Goal: Task Accomplishment & Management: Contribute content

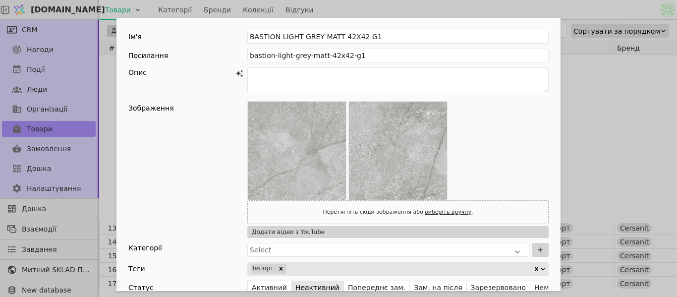
scroll to position [198, 0]
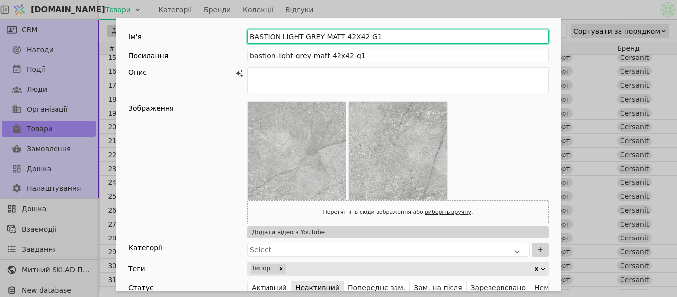
click at [247, 36] on input "BASTION LIGHT GREY MATT 42X42 G1" at bounding box center [397, 37] width 301 height 14
paste input "Плитка для підлоги CERSANIT Noble Stone Light Grey Matt 42*42"
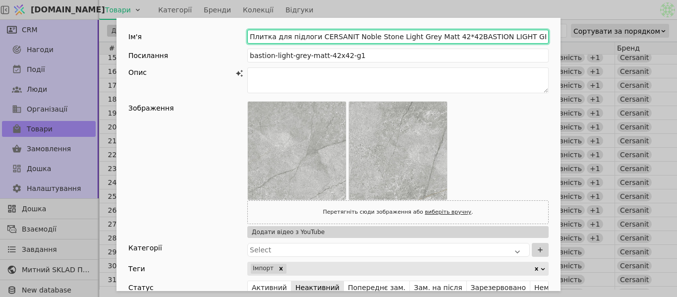
drag, startPoint x: 343, startPoint y: 35, endPoint x: 447, endPoint y: 41, distance: 104.7
click at [447, 41] on input "Плитка для підлоги CERSANIT Noble Stone Light Grey Matt 42*42BASTION LIGHT GREY…" at bounding box center [397, 37] width 301 height 14
type input "Плитка для підлоги CERSANIT BASTION LIGHT GREY MATT 42X42 G1"
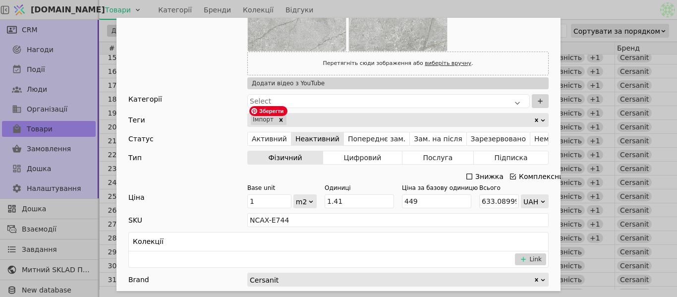
scroll to position [0, 0]
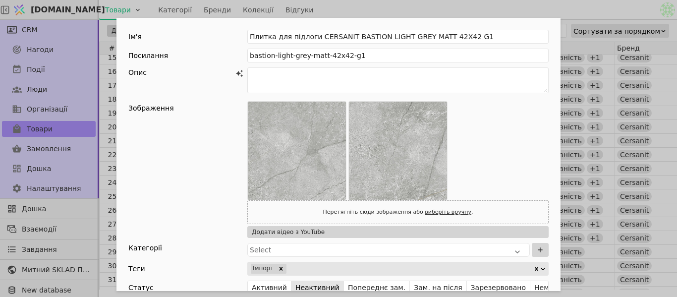
click at [363, 63] on div "Ім'я Плитка для підлоги CERSANIT BASTION LIGHT GREY MATT 42X42 G1 Посилання bas…" at bounding box center [338, 298] width 444 height 561
click at [363, 73] on textarea "Add Opportunity" at bounding box center [397, 80] width 301 height 26
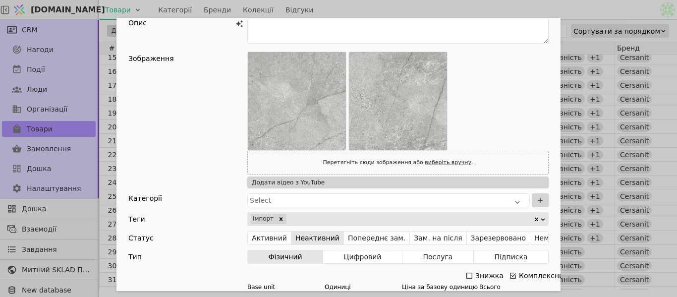
click at [425, 160] on link "виберіть вручну" at bounding box center [448, 162] width 47 height 6
type input "C:\fakepath\bastion_grey_matt_42x42_a_72-3.jpg"
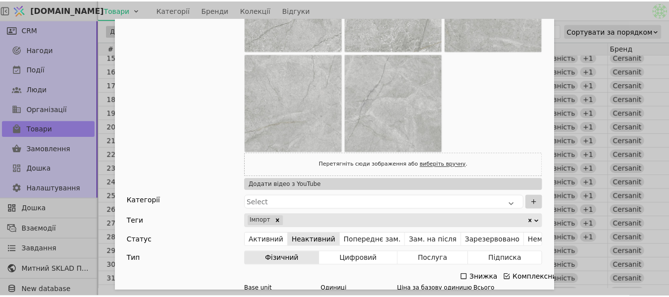
scroll to position [198, 0]
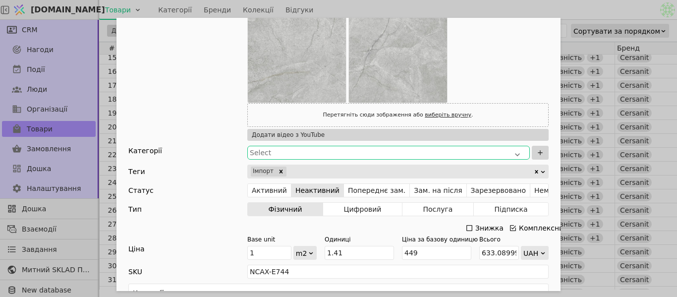
click at [359, 150] on div "Select" at bounding box center [388, 153] width 277 height 10
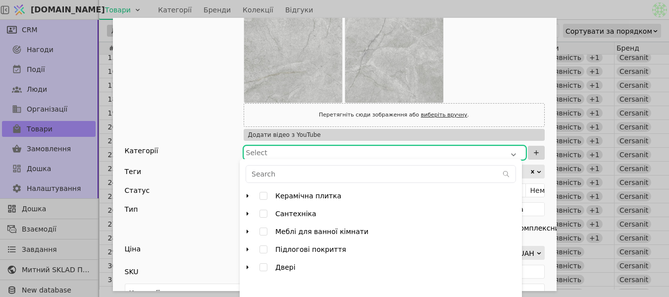
click at [249, 196] on icon "arrow right" at bounding box center [248, 196] width 8 height 8
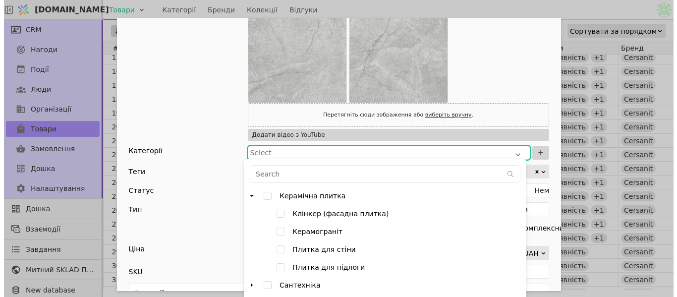
scroll to position [4, 0]
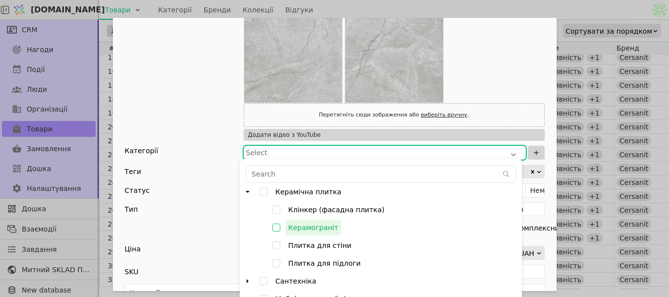
click at [277, 225] on input "Керамограніт" at bounding box center [277, 228] width 18 height 18
checkbox input "true"
type input "000782PUjJt4nBjP"
click at [207, 123] on div "Зображення Перетягніть сюди зображення або виберіть вручну . Додати відео з You…" at bounding box center [335, 22] width 420 height 238
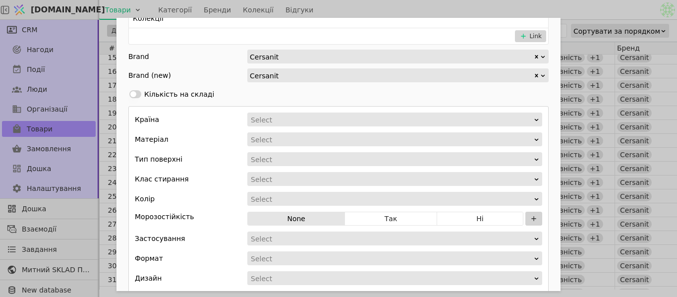
scroll to position [475, 0]
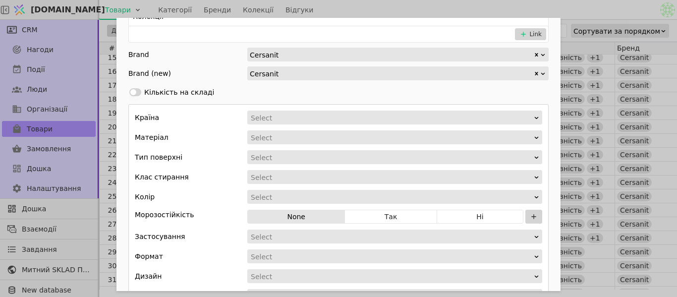
click at [300, 116] on div "Select" at bounding box center [391, 118] width 281 height 14
click at [262, 118] on div "Select" at bounding box center [391, 118] width 281 height 14
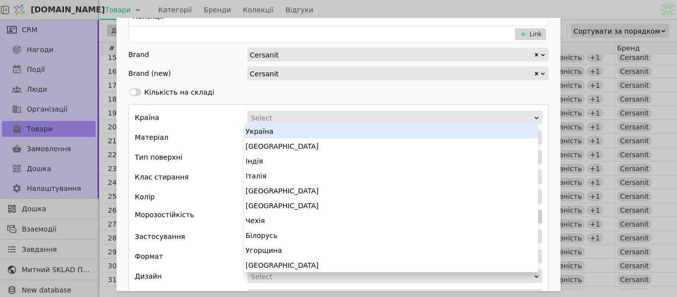
click at [263, 133] on div "Україна" at bounding box center [391, 130] width 294 height 15
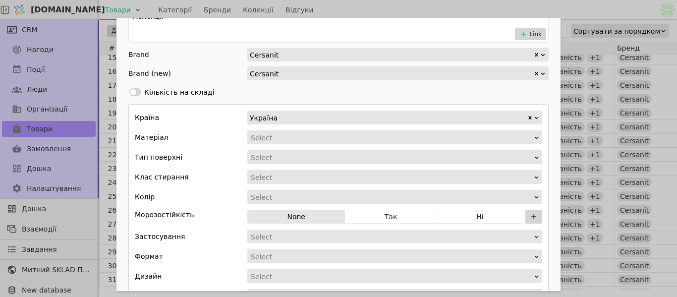
click at [267, 137] on div "Add Opportunity" at bounding box center [391, 138] width 283 height 14
click at [302, 140] on div "Add Opportunity" at bounding box center [391, 138] width 283 height 14
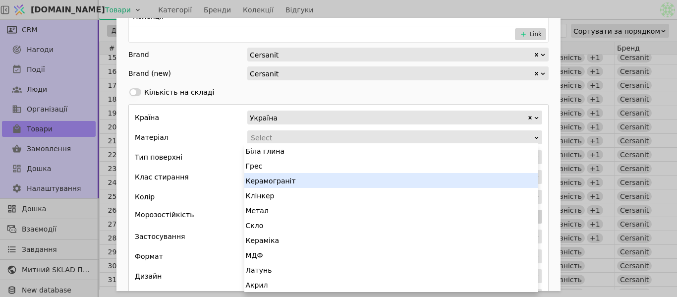
click at [284, 183] on div "Керамограніт" at bounding box center [391, 180] width 294 height 15
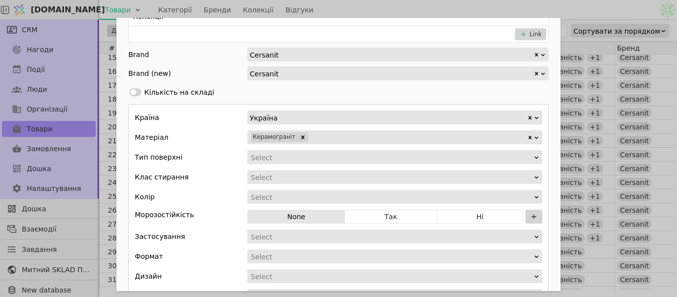
click at [278, 160] on div "Add Opportunity" at bounding box center [391, 158] width 283 height 14
click at [304, 156] on div "Add Opportunity" at bounding box center [391, 158] width 283 height 14
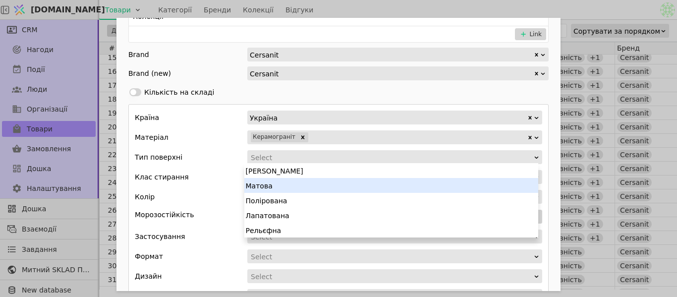
click at [260, 185] on div "Матова" at bounding box center [391, 185] width 294 height 15
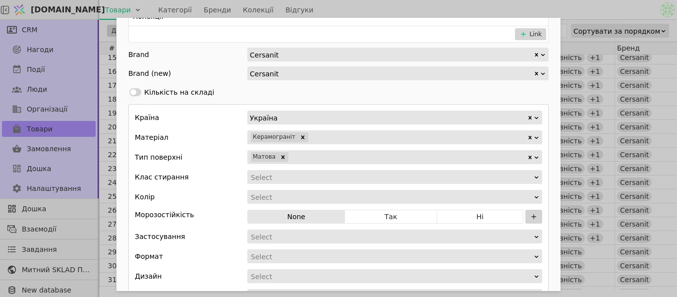
click at [264, 179] on div "Select" at bounding box center [391, 177] width 281 height 14
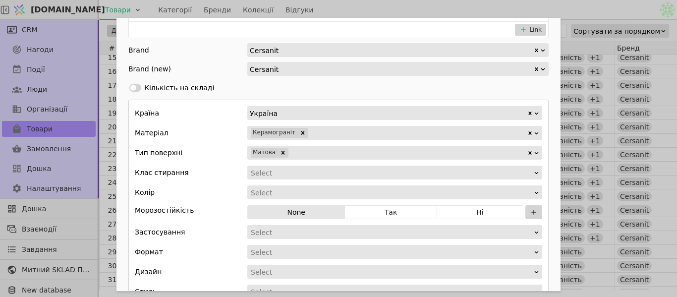
scroll to position [496, 0]
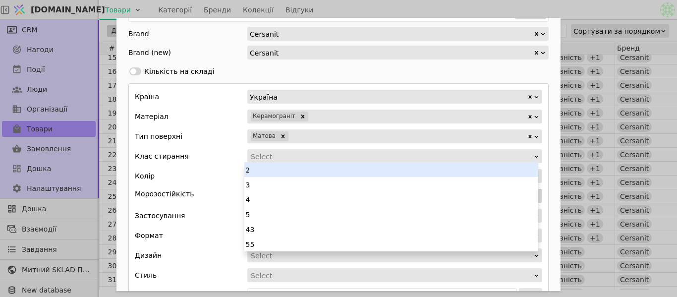
click at [283, 153] on div "Select" at bounding box center [391, 157] width 281 height 14
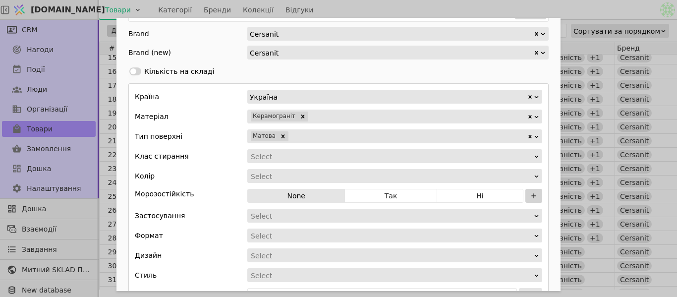
click at [278, 158] on div "Select" at bounding box center [391, 157] width 281 height 14
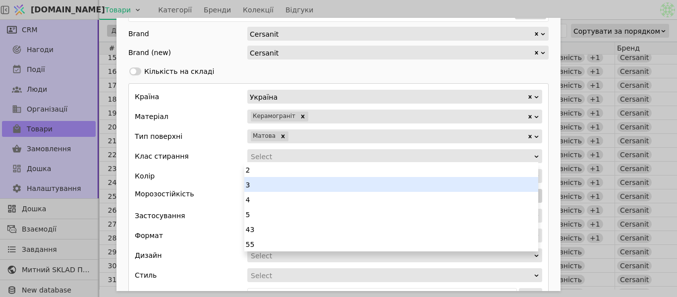
click at [288, 187] on div "3" at bounding box center [391, 184] width 294 height 15
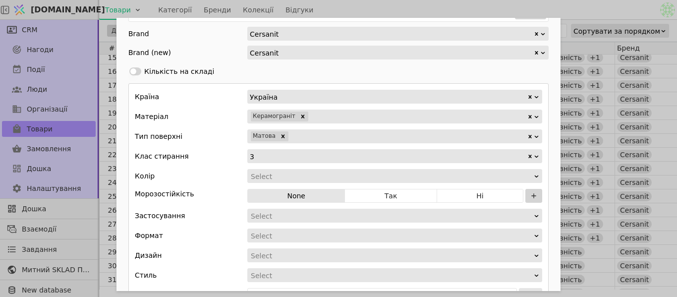
click at [285, 174] on div "Add Opportunity" at bounding box center [391, 176] width 283 height 14
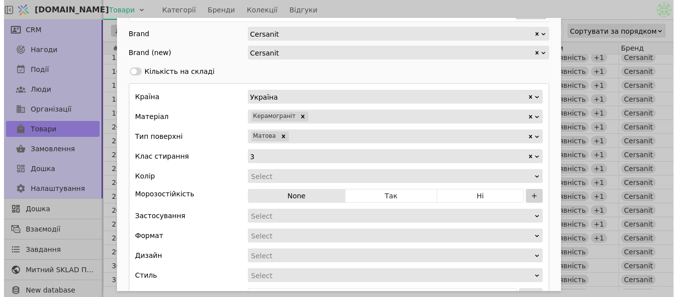
scroll to position [0, 0]
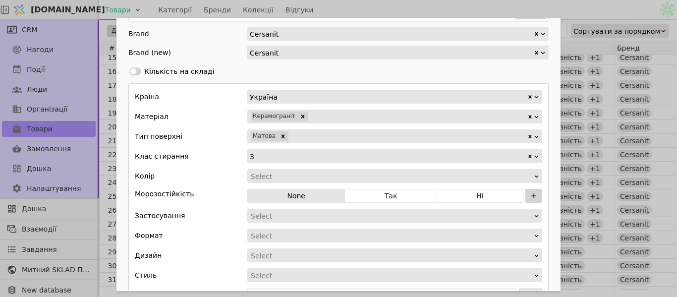
click at [300, 177] on div "Add Opportunity" at bounding box center [391, 176] width 283 height 14
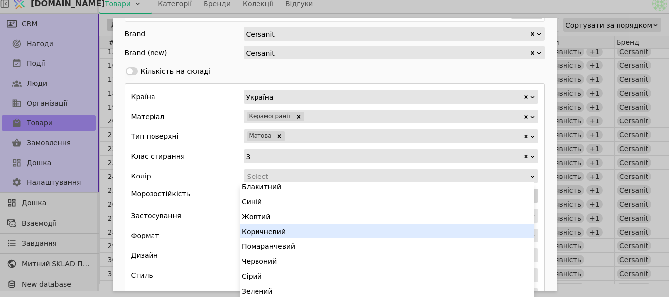
scroll to position [50, 0]
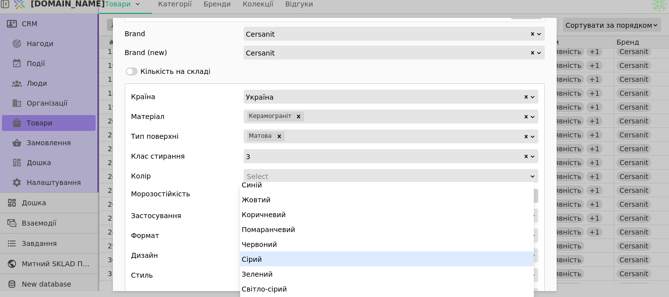
click at [294, 255] on div "Сірий" at bounding box center [387, 258] width 294 height 15
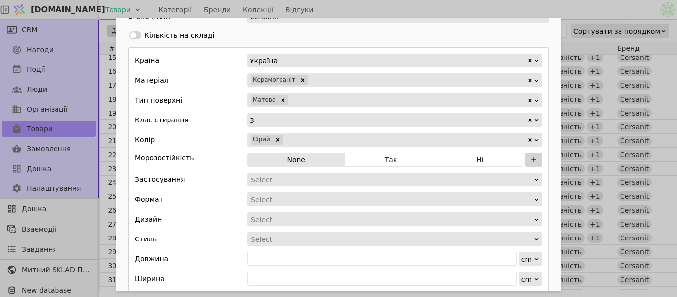
scroll to position [545, 0]
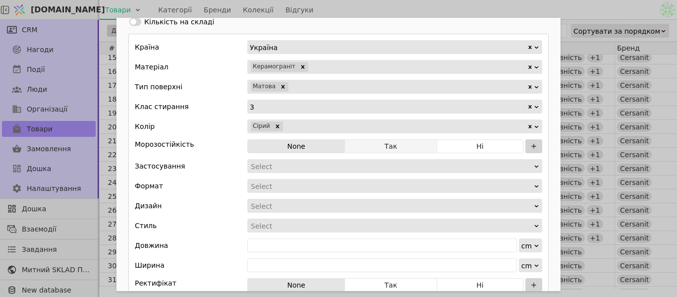
click at [374, 148] on button "Так" at bounding box center [391, 146] width 92 height 14
click at [322, 167] on div "Add Opportunity" at bounding box center [391, 167] width 283 height 14
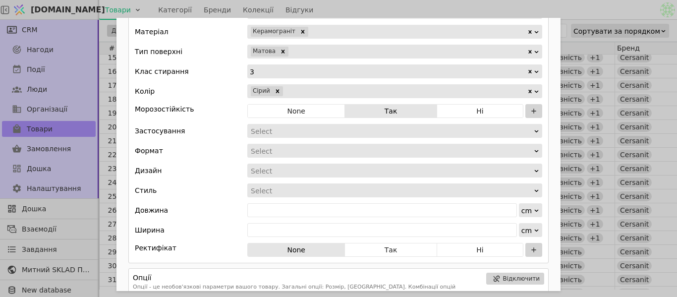
scroll to position [595, 0]
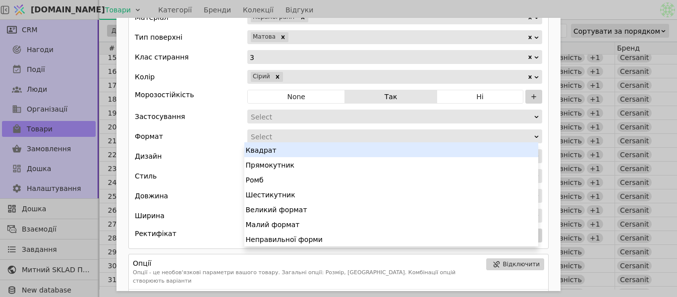
click at [301, 138] on div "Add Opportunity" at bounding box center [391, 137] width 283 height 14
click at [273, 131] on div "Add Opportunity" at bounding box center [391, 137] width 283 height 14
click at [277, 150] on div "Квадрат" at bounding box center [391, 149] width 294 height 15
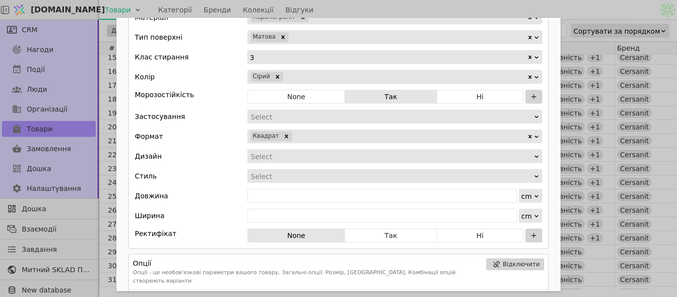
click at [269, 113] on div "Add Opportunity" at bounding box center [391, 117] width 283 height 14
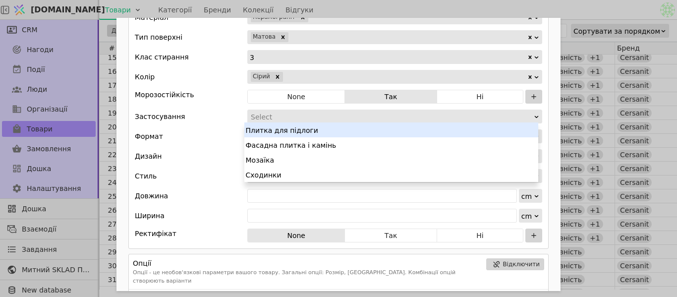
click at [262, 119] on div "Add Opportunity" at bounding box center [391, 117] width 283 height 14
click at [273, 117] on div "Add Opportunity" at bounding box center [391, 117] width 283 height 14
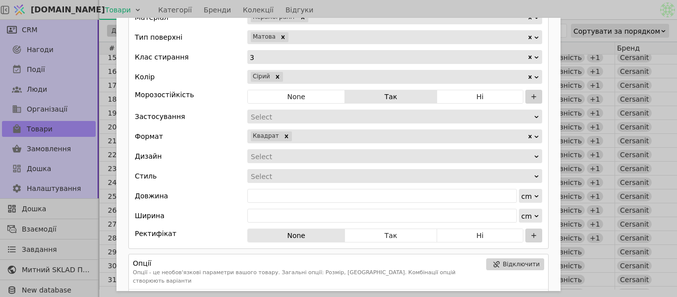
click at [273, 117] on div "Add Opportunity" at bounding box center [391, 117] width 283 height 14
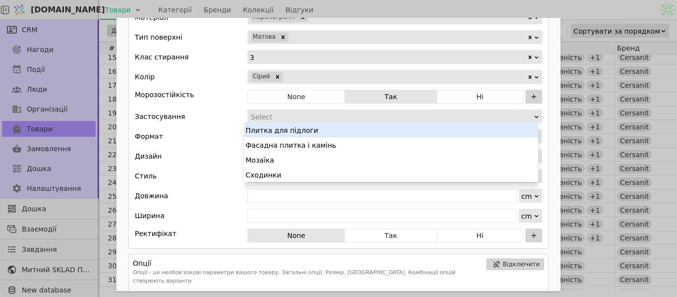
click at [279, 128] on div "Плитка для підлоги" at bounding box center [391, 129] width 294 height 15
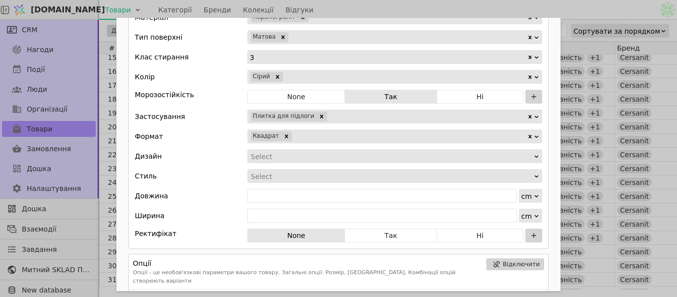
click at [334, 116] on div "Add Opportunity" at bounding box center [427, 117] width 199 height 14
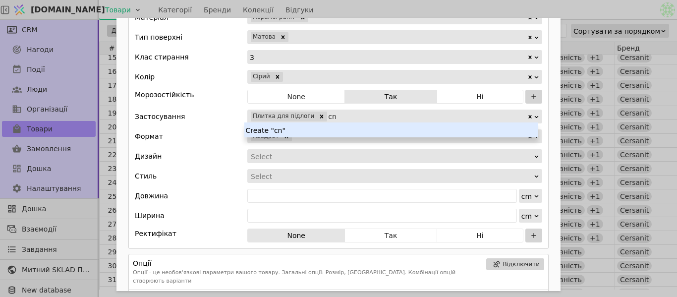
type input "c"
type input "с"
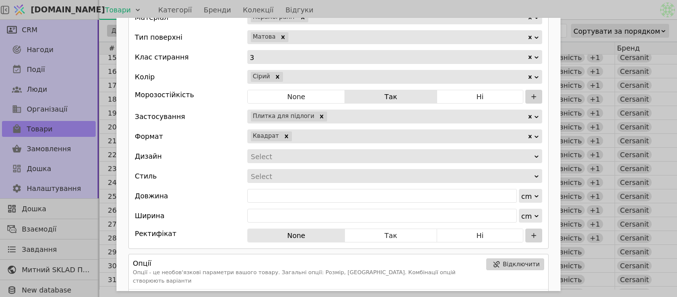
click at [275, 155] on div "Add Opportunity" at bounding box center [391, 157] width 283 height 14
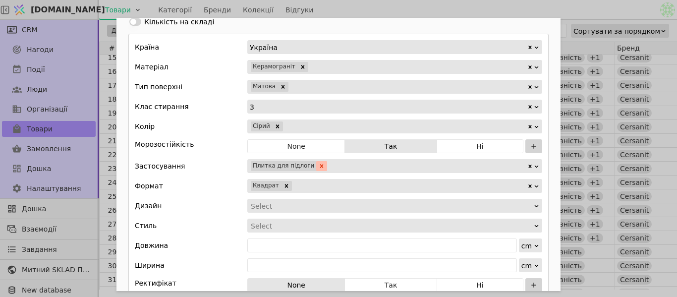
scroll to position [644, 0]
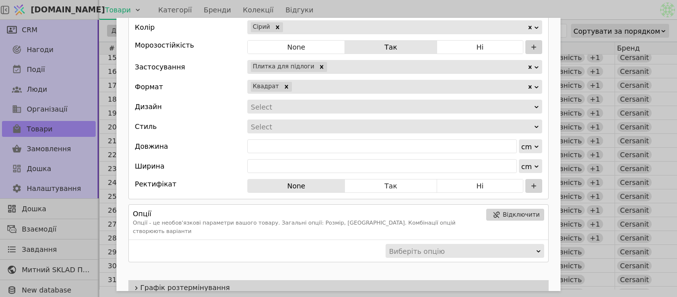
click at [282, 108] on div "Add Opportunity" at bounding box center [391, 107] width 283 height 14
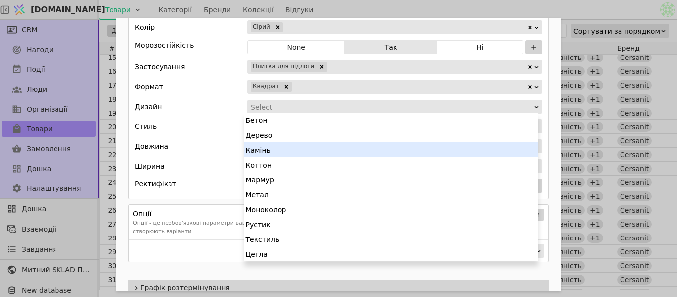
click at [273, 150] on div "Камінь" at bounding box center [391, 149] width 294 height 15
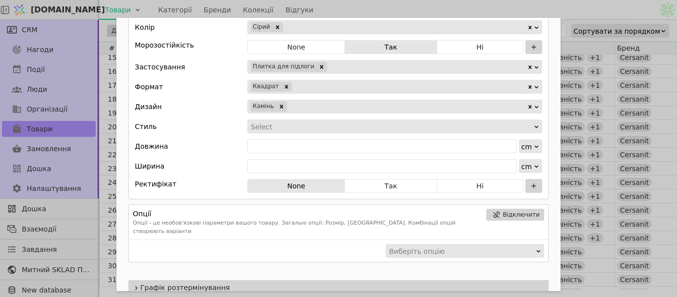
click at [262, 127] on div "Add Opportunity" at bounding box center [391, 127] width 283 height 14
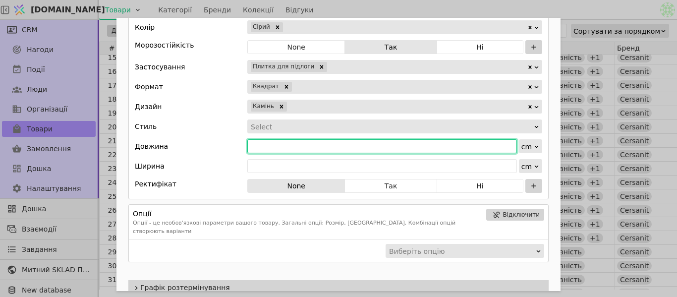
click at [274, 149] on input "Add Opportunity" at bounding box center [382, 146] width 270 height 14
type input "42"
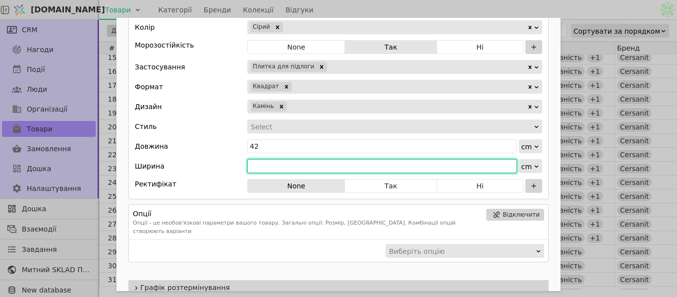
click at [268, 165] on input "Add Opportunity" at bounding box center [382, 166] width 270 height 14
type input "42"
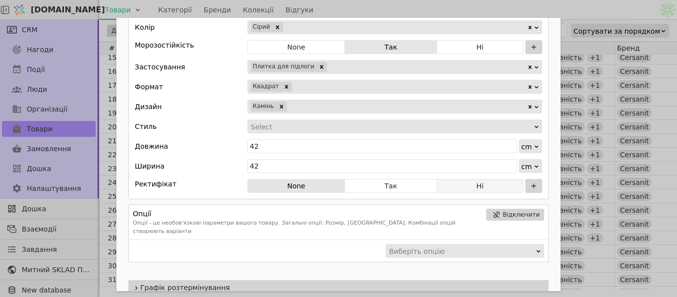
click at [468, 184] on button "Ні" at bounding box center [480, 186] width 86 height 14
click at [283, 132] on div "Select" at bounding box center [394, 126] width 295 height 14
click at [279, 125] on div "Add Opportunity" at bounding box center [391, 127] width 283 height 14
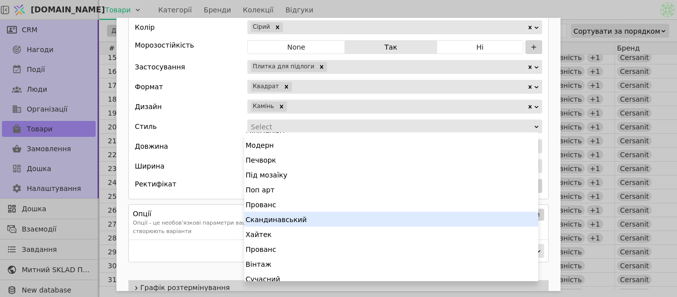
scroll to position [104, 0]
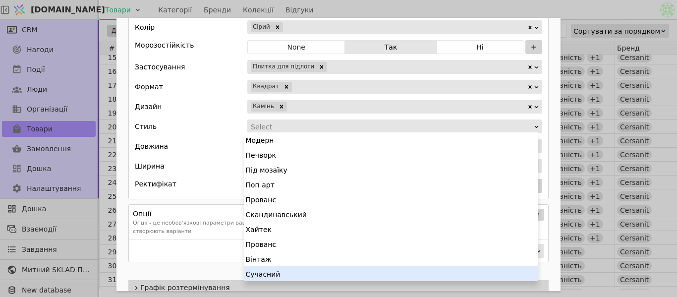
click at [292, 274] on div "Сучасний" at bounding box center [391, 273] width 294 height 15
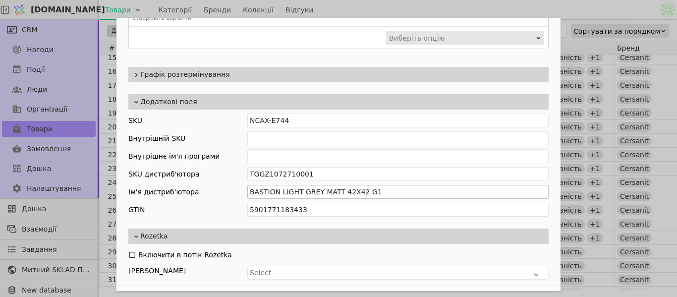
scroll to position [868, 0]
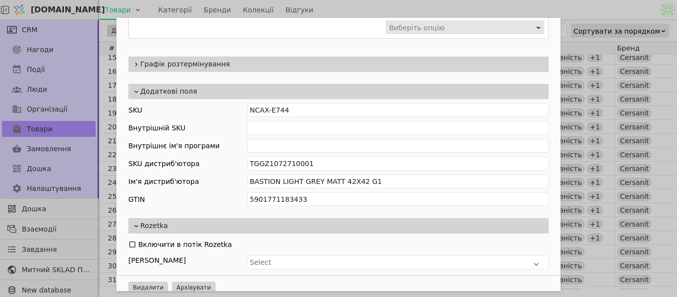
click at [218, 221] on span "Rozetka" at bounding box center [342, 226] width 404 height 10
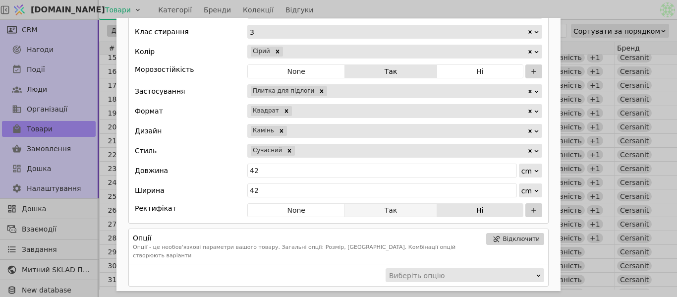
scroll to position [634, 0]
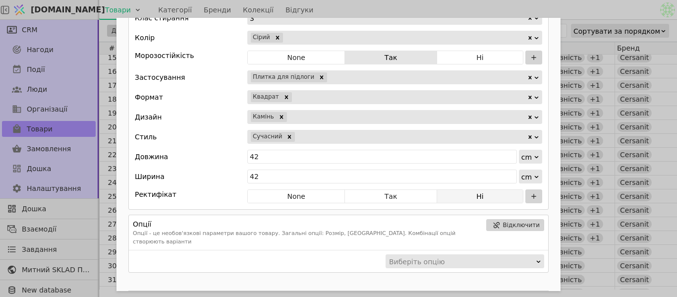
click at [445, 198] on button "Ні" at bounding box center [480, 196] width 86 height 14
click at [328, 75] on div "Add Opportunity" at bounding box center [427, 77] width 199 height 14
click at [345, 74] on div "Add Opportunity" at bounding box center [427, 77] width 199 height 14
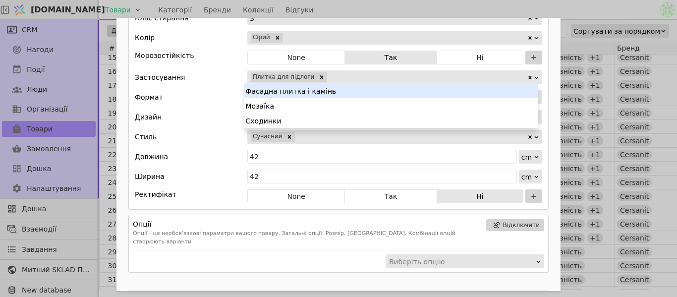
click at [535, 77] on icon "Add Opportunity" at bounding box center [537, 77] width 4 height 2
click at [348, 76] on div "Add Opportunity" at bounding box center [427, 77] width 199 height 14
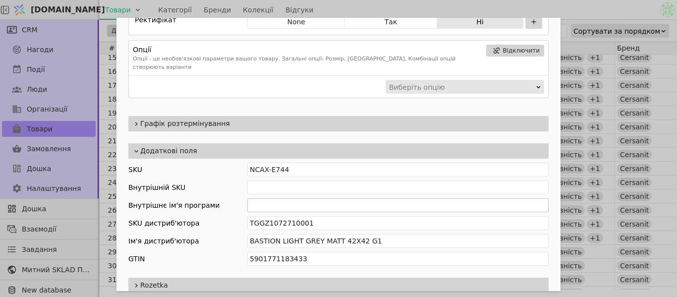
scroll to position [832, 0]
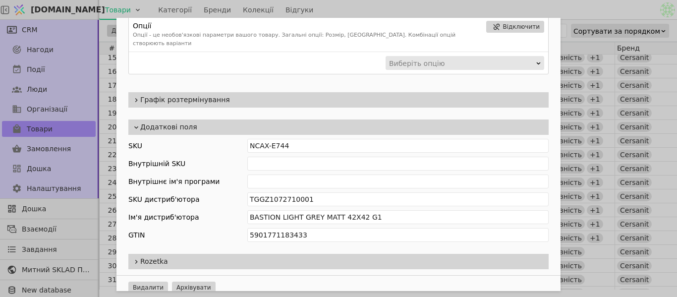
click at [599, 170] on div "Ім'я Плитка для підлоги CERSANIT BASTION LIGHT GREY MATT 42X42 G1 Посилання bas…" at bounding box center [338, 148] width 677 height 297
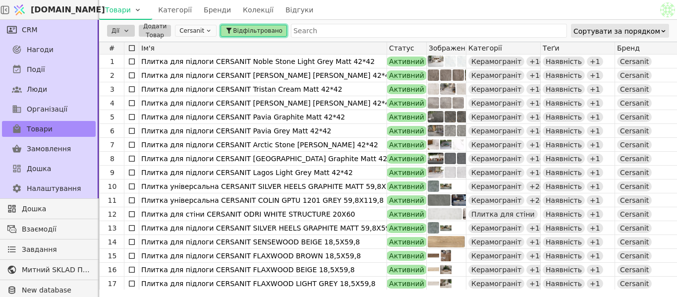
click at [251, 30] on span "Відфільтровано" at bounding box center [258, 30] width 50 height 9
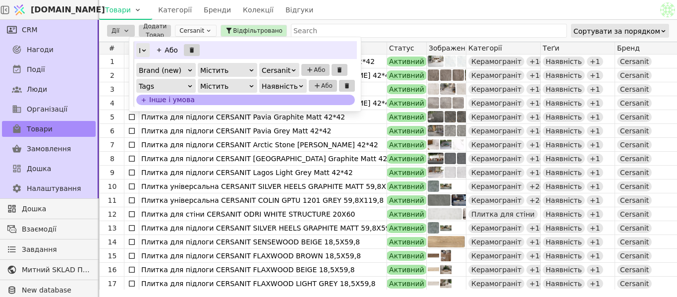
click at [284, 84] on div "Наявність" at bounding box center [280, 86] width 36 height 14
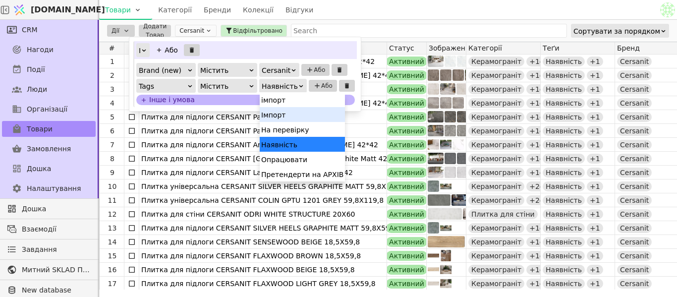
click at [283, 118] on div "Імпорт" at bounding box center [302, 114] width 85 height 15
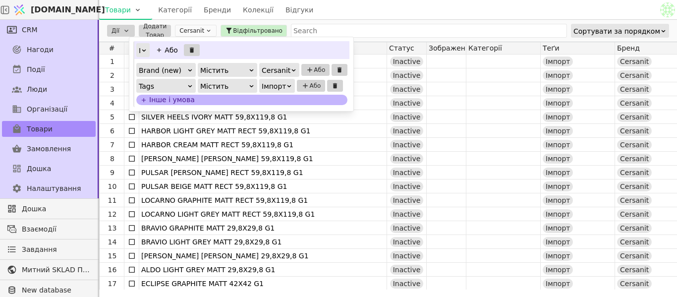
click at [362, 14] on div "Товари Категорії Бренди Колекції Відгуки" at bounding box center [378, 9] width 559 height 19
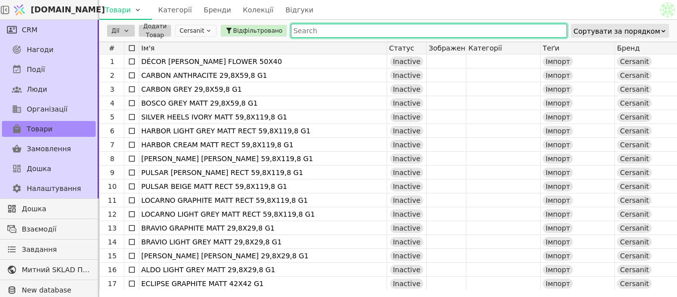
click at [303, 34] on input "text" at bounding box center [429, 31] width 276 height 14
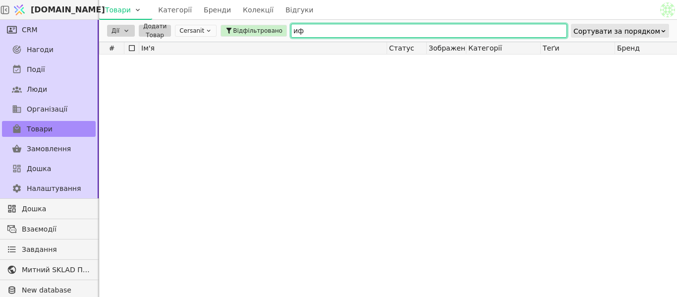
type input "и"
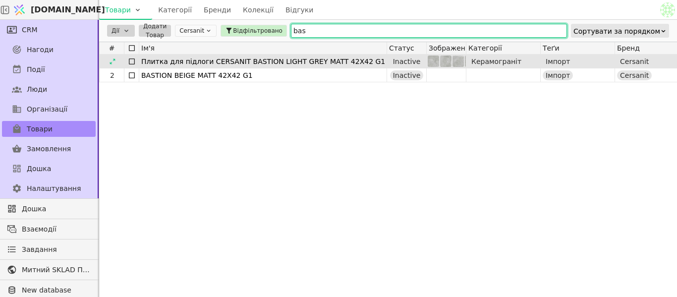
type input "bas"
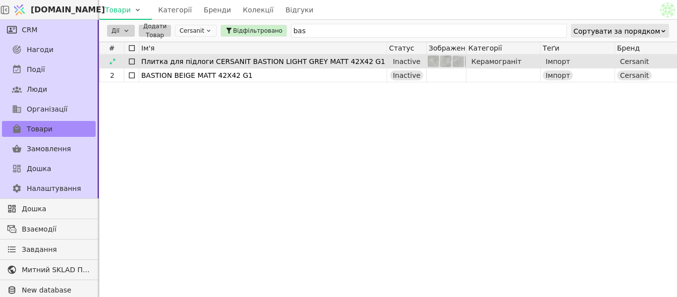
click at [259, 61] on div "Плитка для підлоги CERSANIT BASTION LIGHT GREY MATT 42X42 G1" at bounding box center [262, 62] width 243 height 14
click at [114, 59] on icon at bounding box center [112, 60] width 5 height 5
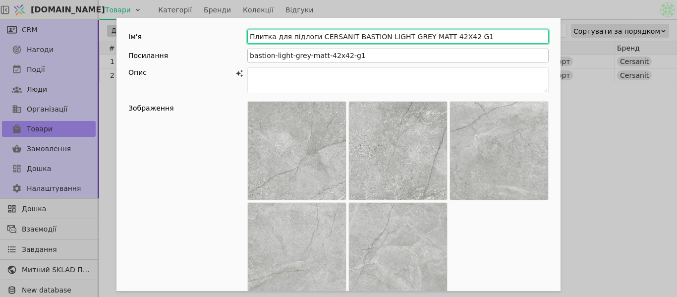
drag, startPoint x: 247, startPoint y: 33, endPoint x: 465, endPoint y: 50, distance: 219.1
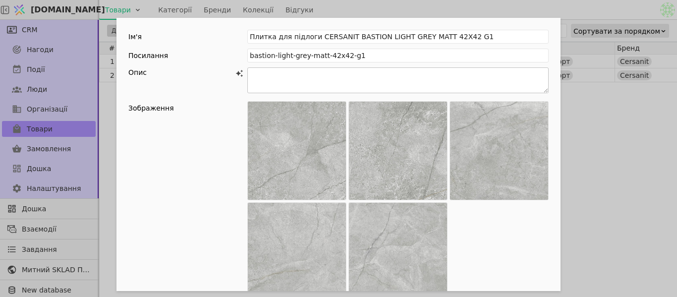
click at [301, 83] on textarea "Add Opportunity" at bounding box center [397, 80] width 301 height 26
paste textarea "Loremi dol sitamet CONSECTE ADIPISC ELITS DOEI TEMP 91i55 U5 — la etdol magnaal…"
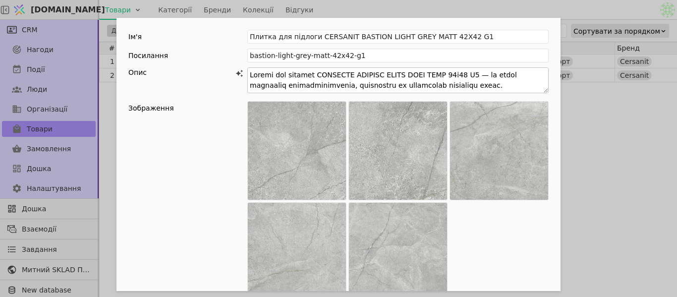
scroll to position [166, 0]
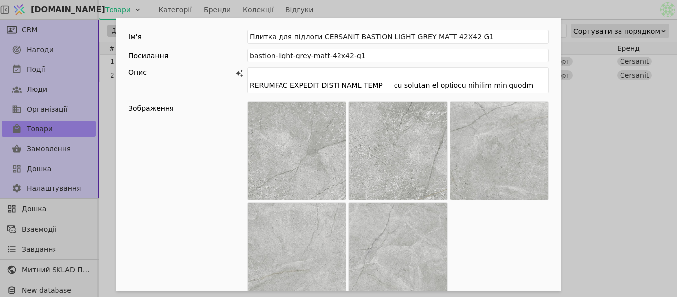
type textarea "Loremi dol sitamet CONSECTE ADIPISC ELITS DOEI TEMP 91i55 U5 — la etdol magnaal…"
click at [516, 232] on div "Add Opportunity" at bounding box center [397, 201] width 301 height 200
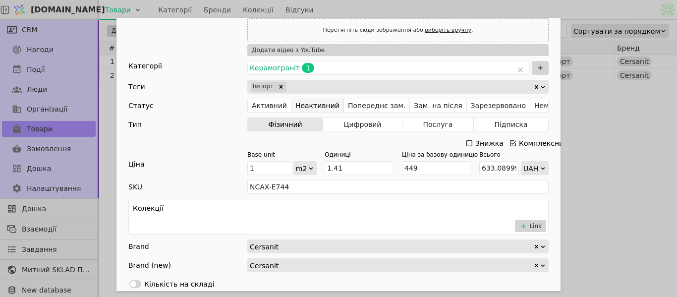
scroll to position [297, 0]
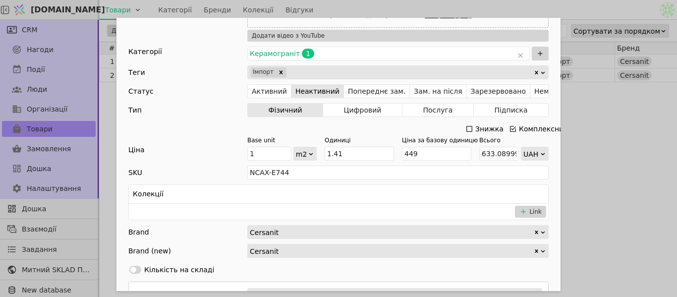
click at [676, 141] on div "Ім'я Плитка для підлоги CERSANIT BASTION LIGHT GREY MATT 42X42 G1 Посилання bas…" at bounding box center [338, 148] width 677 height 297
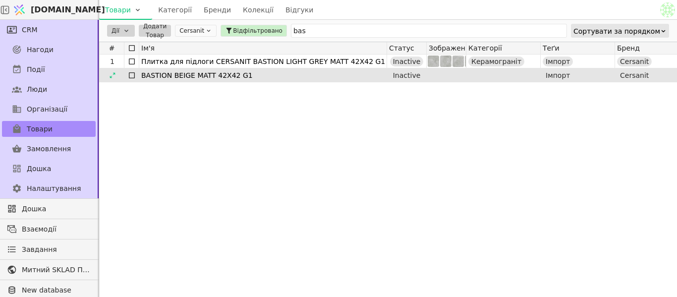
click at [247, 74] on div "BASTION BEIGE MATT 42X42 G1" at bounding box center [262, 75] width 243 height 14
click at [116, 71] on div at bounding box center [113, 75] width 16 height 12
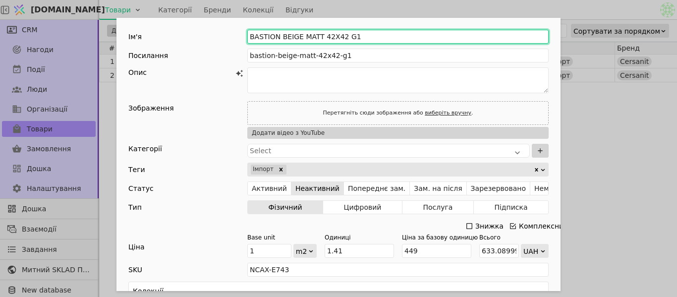
drag, startPoint x: 253, startPoint y: 33, endPoint x: 384, endPoint y: 33, distance: 130.3
click at [384, 33] on input "BASTION BEIGE MATT 42X42 G1" at bounding box center [397, 37] width 301 height 14
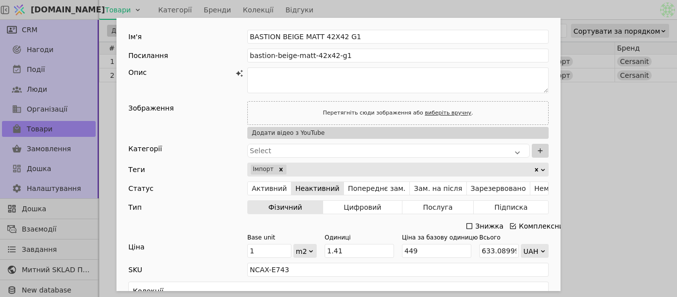
click at [632, 103] on div "Ім'я BASTION BEIGE MATT 42X42 G1 Посилання bastion-beige-matt-42x42-g1 Опис Зоб…" at bounding box center [338, 148] width 677 height 297
click at [628, 82] on div "Ім'я BASTION BEIGE MATT 42X42 G1 Посилання bastion-beige-matt-42x42-g1 Опис Зоб…" at bounding box center [338, 148] width 677 height 297
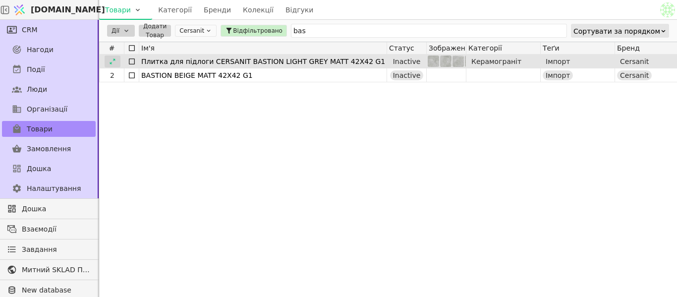
click at [110, 60] on icon at bounding box center [112, 61] width 7 height 7
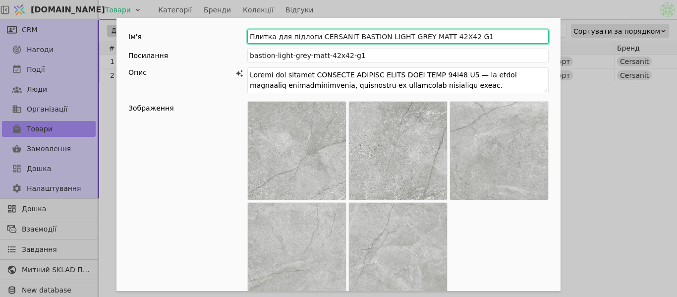
drag, startPoint x: 246, startPoint y: 35, endPoint x: 508, endPoint y: 35, distance: 261.6
click at [508, 35] on input "Плитка для підлоги CERSANIT BASTION LIGHT GREY MATT 42X42 G1" at bounding box center [397, 37] width 301 height 14
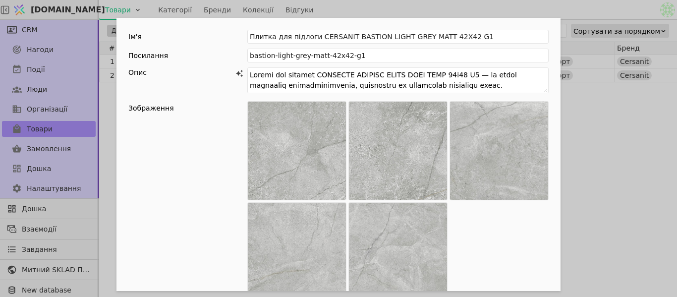
click at [676, 139] on div "Ім'я Плитка для підлоги CERSANIT BASTION LIGHT GREY MATT 42X42 G1 Посилання bas…" at bounding box center [338, 148] width 677 height 297
click at [620, 133] on div "Ім'я Плитка для підлоги CERSANIT BASTION LIGHT GREY MATT 42X42 G1 Посилання bas…" at bounding box center [338, 148] width 677 height 297
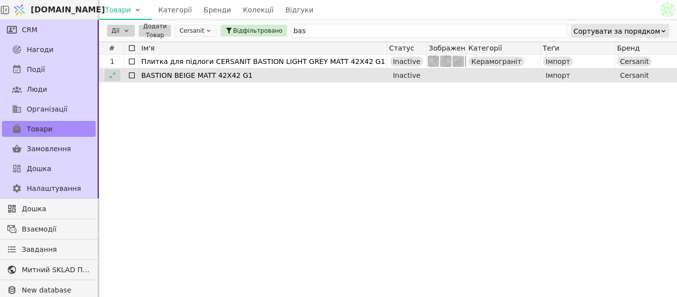
click at [110, 72] on icon at bounding box center [112, 75] width 7 height 7
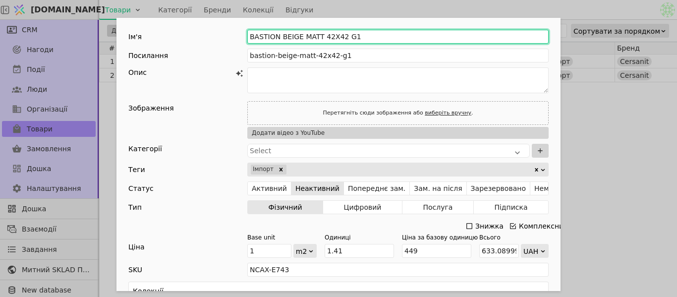
click at [247, 36] on input "BASTION BEIGE MATT 42X42 G1" at bounding box center [397, 37] width 301 height 14
paste input "Плитка для підлоги CERSANIT BASTION LIGHT GREY MATT 42X42 G1"
drag, startPoint x: 458, startPoint y: 36, endPoint x: 343, endPoint y: 42, distance: 115.6
click at [343, 42] on input "Плитка для підлоги CERSANIT BASTION LIGHT GREY MATT 42X42 G1BASTION BEIGE MATT …" at bounding box center [397, 37] width 301 height 14
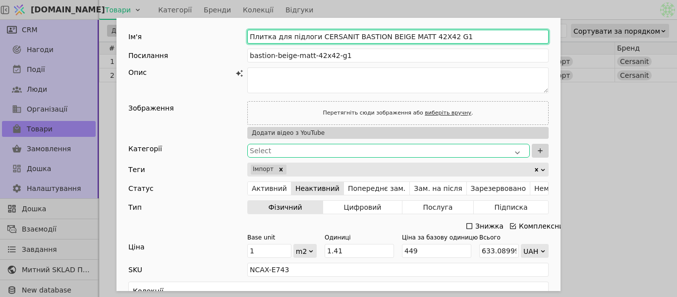
type input "Плитка для підлоги CERSANIT BASTION BEIGE MATT 42X42 G1"
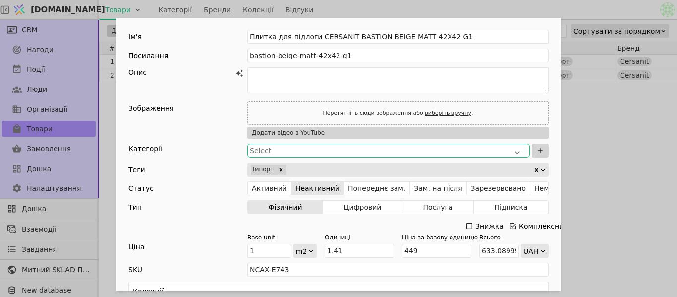
click at [277, 147] on div "Select" at bounding box center [388, 151] width 277 height 10
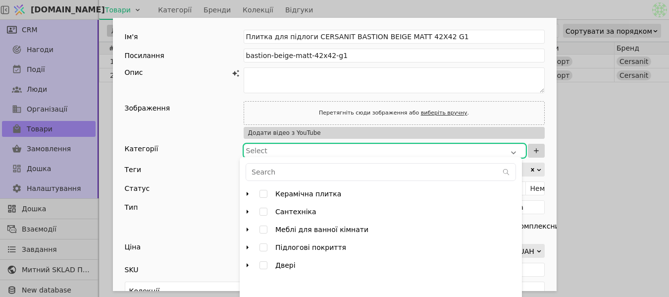
click at [246, 196] on icon "arrow right" at bounding box center [248, 194] width 8 height 8
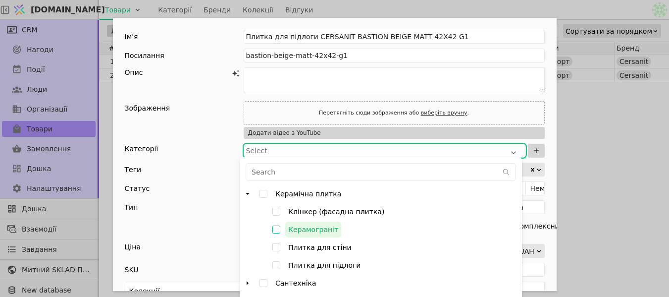
click at [274, 228] on input "Керамограніт" at bounding box center [277, 230] width 18 height 18
checkbox input "true"
type input "000782PUjJt4nBjP"
click at [611, 227] on div "Ім'я Плитка для підлоги CERSANIT BASTION BEIGE MATT 42X42 G1 Посилання bastion-…" at bounding box center [334, 148] width 669 height 297
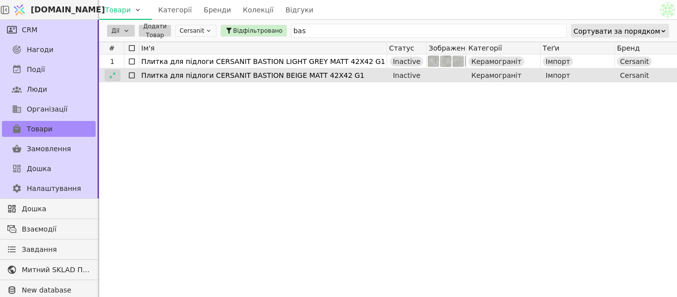
click at [116, 73] on div at bounding box center [113, 75] width 16 height 12
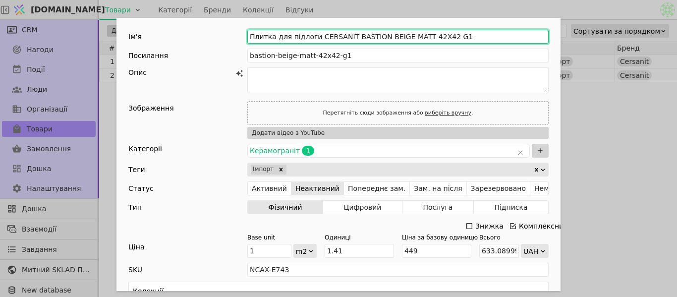
drag, startPoint x: 343, startPoint y: 34, endPoint x: 406, endPoint y: 37, distance: 62.5
click at [406, 37] on input "Плитка для підлоги CERSANIT BASTION BEIGE MATT 42X42 G1" at bounding box center [397, 37] width 301 height 14
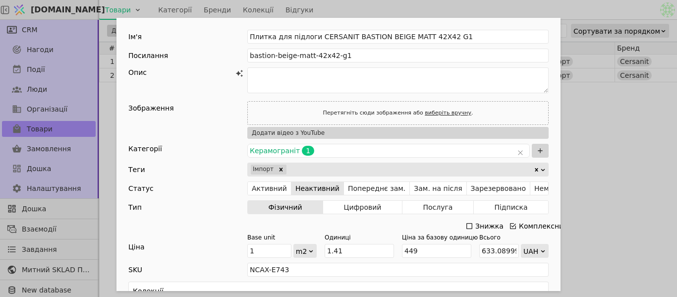
click at [307, 114] on div "Перетягніть сюди зображення або виберіть вручну ." at bounding box center [397, 113] width 301 height 24
click at [446, 111] on link "виберіть вручну" at bounding box center [448, 113] width 47 height 6
type input "C:\fakepath\bastion_beige_matt_42x42_a_72 -1.jpg"
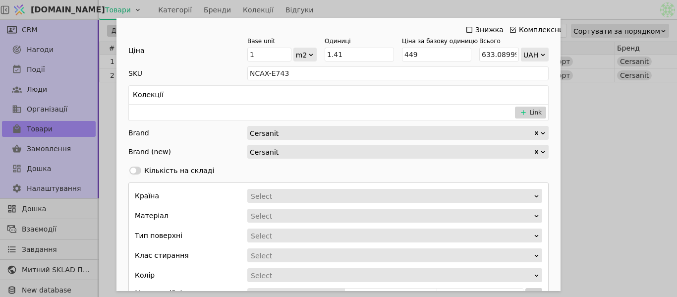
scroll to position [297, 0]
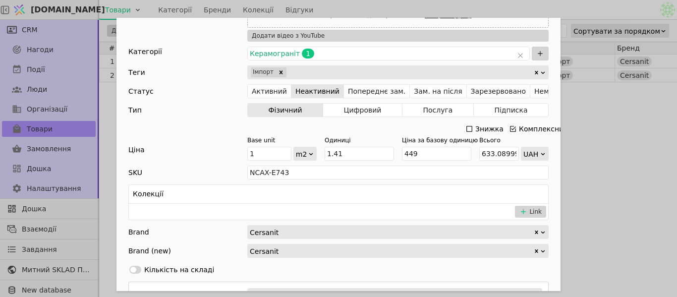
click at [293, 197] on div "Колекції" at bounding box center [338, 194] width 419 height 19
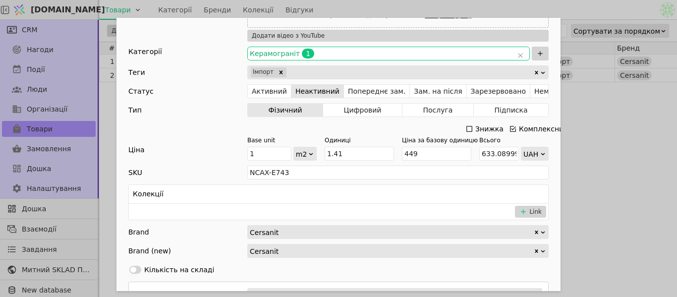
click at [337, 56] on span "Керамограніт 1" at bounding box center [382, 54] width 264 height 10
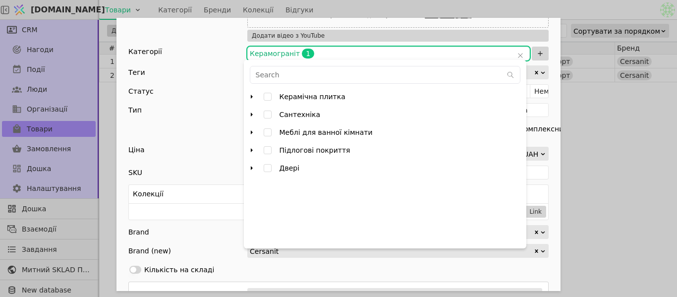
click at [250, 93] on icon "arrow right" at bounding box center [252, 97] width 8 height 8
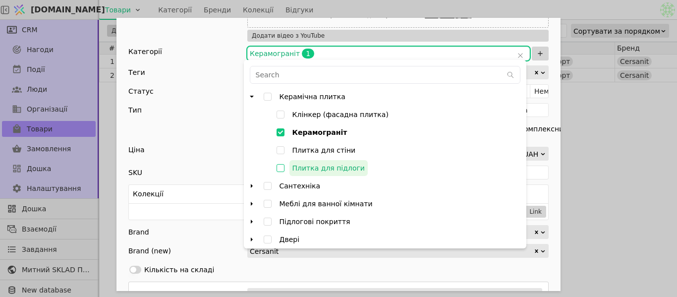
click at [278, 166] on input "Плитка для підлоги" at bounding box center [281, 168] width 18 height 18
checkbox input "false"
type input "000782PUjJt4nBjP,000782PVdo8wp5Fx"
checkbox input "true"
click at [216, 110] on div "Тип Фізичний Цифровий Послуга Підписка" at bounding box center [338, 110] width 420 height 14
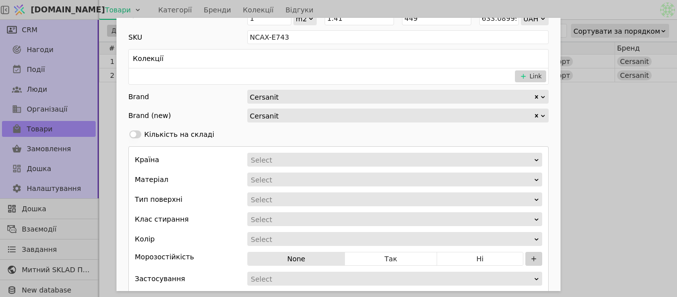
scroll to position [446, 0]
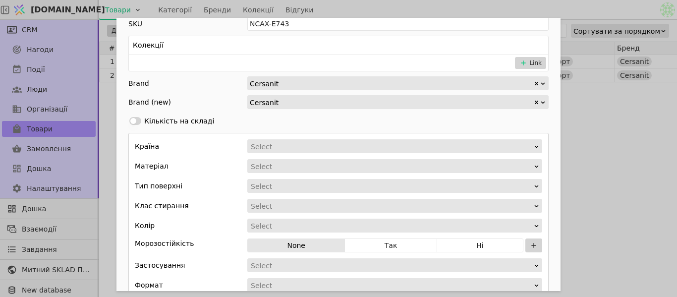
click at [296, 142] on div "Select" at bounding box center [391, 147] width 281 height 14
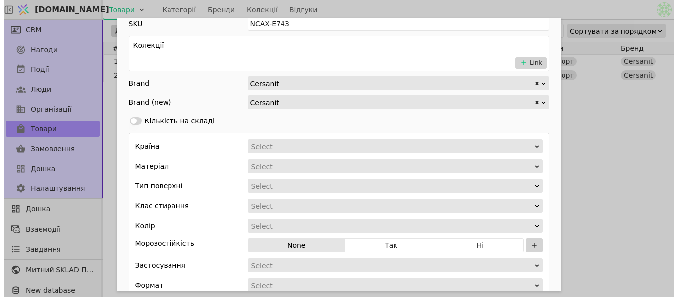
scroll to position [0, 0]
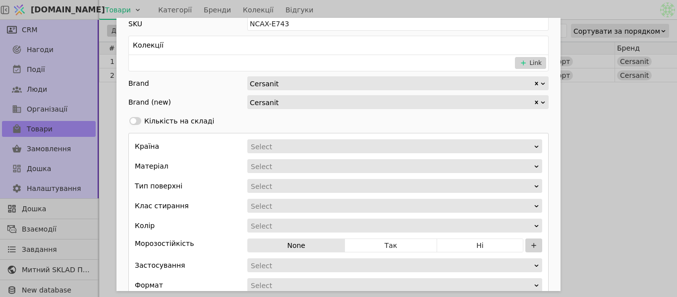
click at [283, 144] on div "Select" at bounding box center [391, 147] width 281 height 14
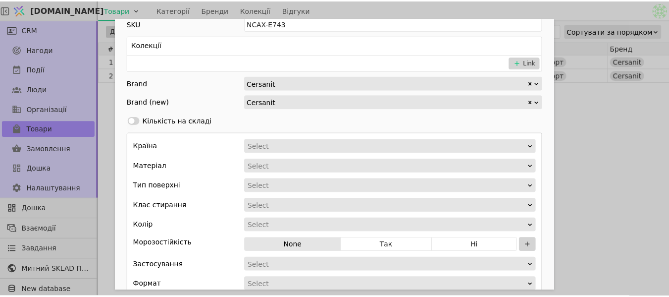
scroll to position [0, 0]
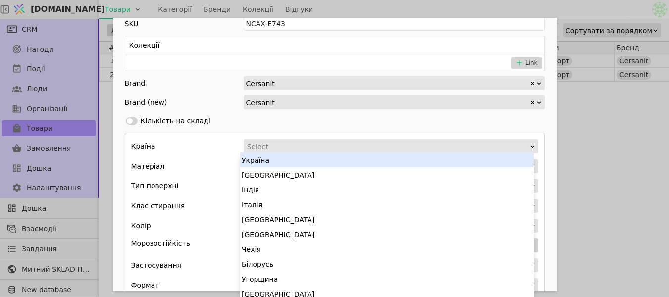
click at [283, 155] on div "Україна" at bounding box center [387, 159] width 294 height 15
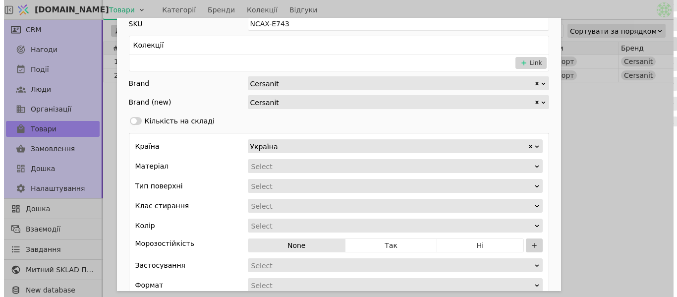
scroll to position [0, 0]
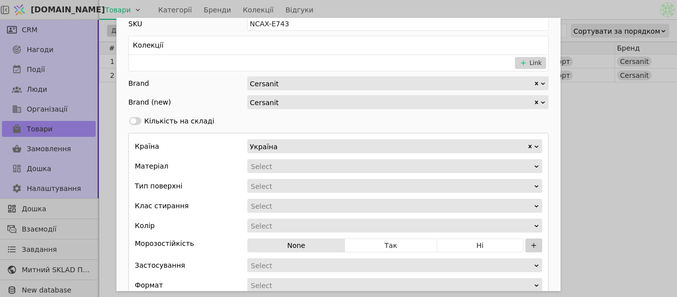
click at [276, 165] on div "Add Opportunity" at bounding box center [391, 167] width 283 height 14
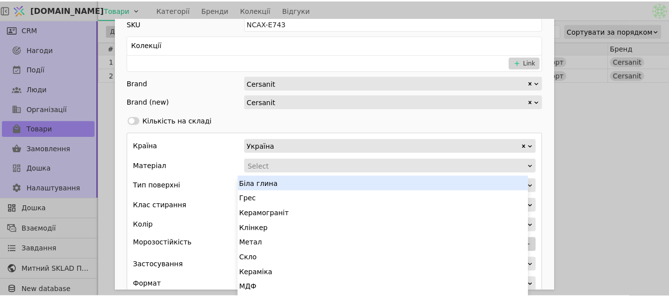
scroll to position [4, 0]
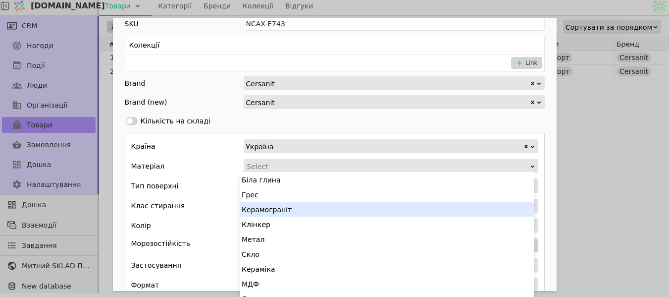
click at [279, 212] on div "Керамограніт" at bounding box center [387, 209] width 294 height 15
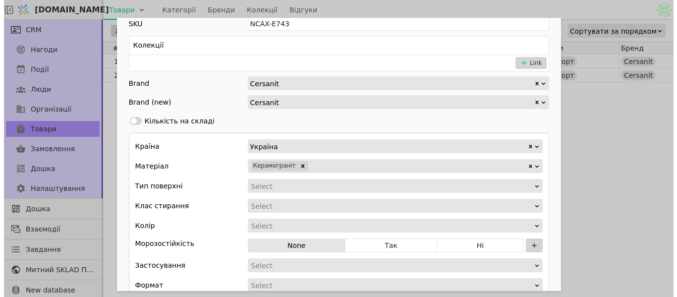
scroll to position [0, 0]
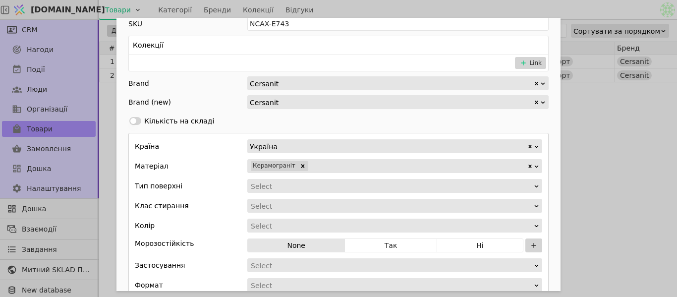
click at [280, 186] on div "Add Opportunity" at bounding box center [391, 186] width 283 height 14
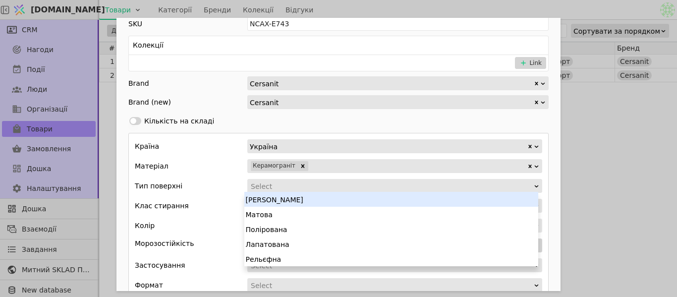
click at [300, 188] on div "Add Opportunity" at bounding box center [391, 186] width 283 height 14
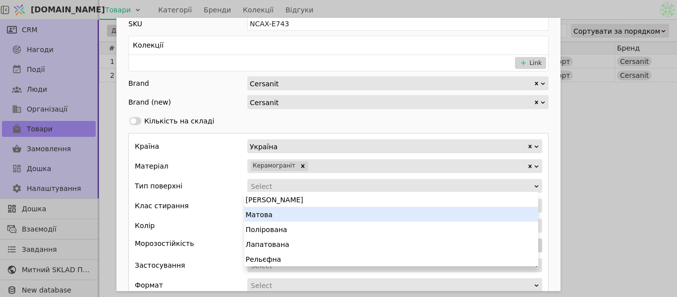
click at [298, 210] on div "Матова" at bounding box center [391, 214] width 294 height 15
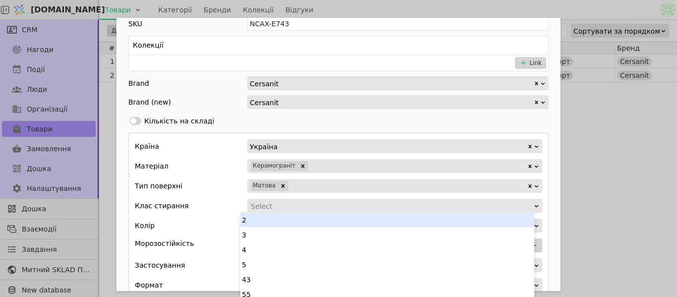
click at [263, 206] on div "Select" at bounding box center [391, 206] width 281 height 14
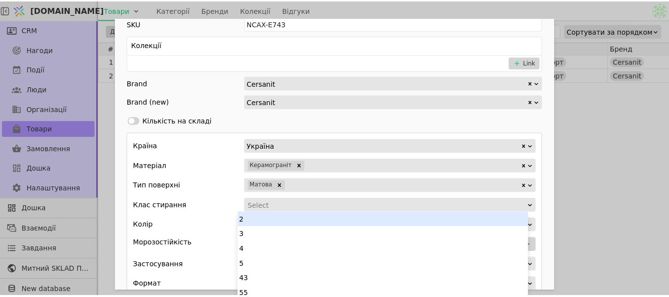
scroll to position [0, 0]
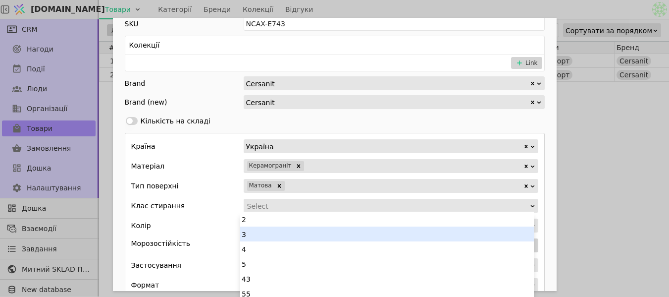
click at [265, 234] on div "3" at bounding box center [387, 233] width 294 height 15
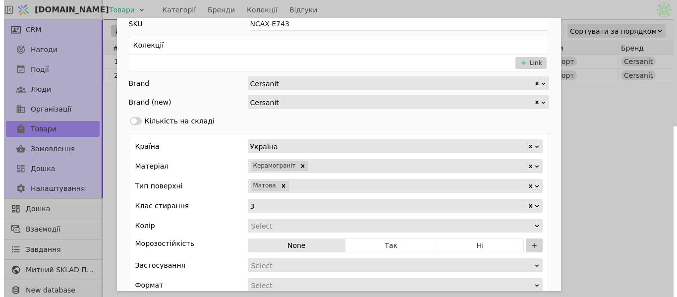
scroll to position [0, 0]
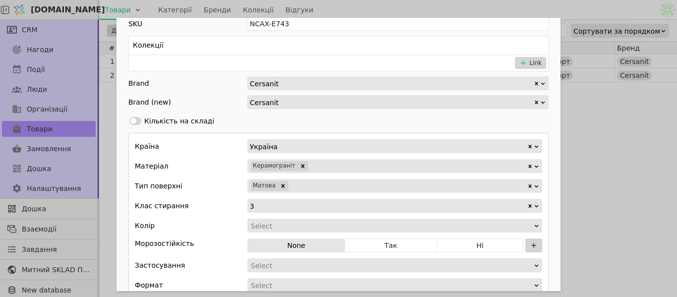
click at [264, 224] on div "Add Opportunity" at bounding box center [391, 226] width 283 height 14
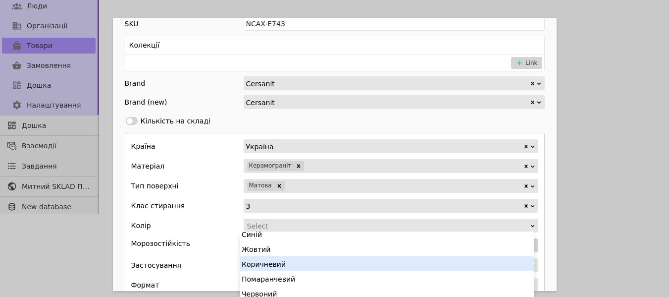
scroll to position [99, 0]
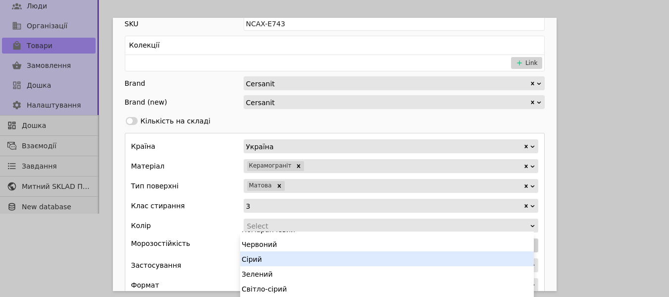
type input ","
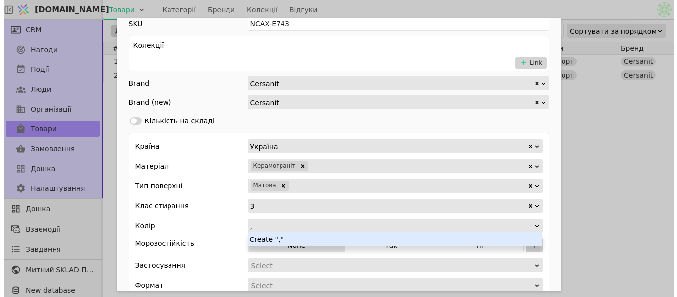
scroll to position [0, 0]
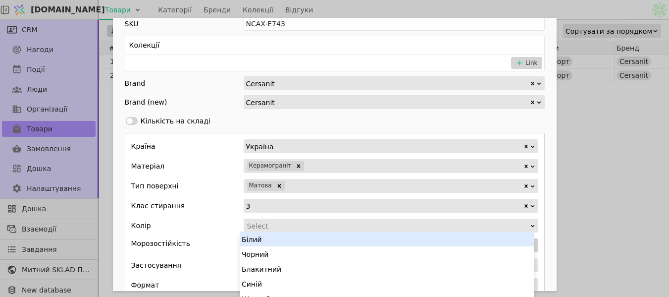
type input "б"
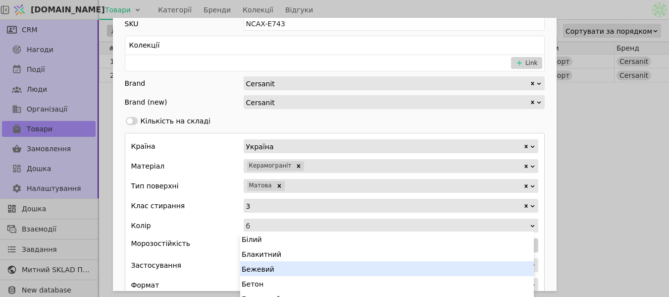
click at [281, 267] on div "Бежевий" at bounding box center [387, 268] width 294 height 15
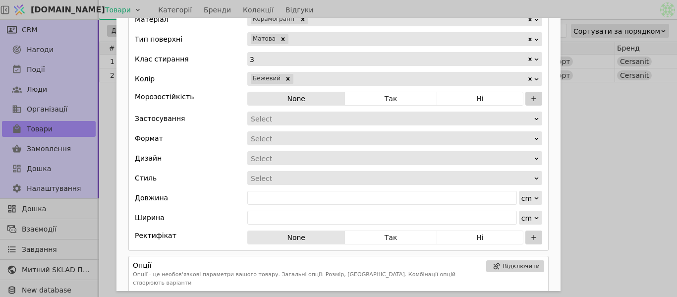
scroll to position [595, 0]
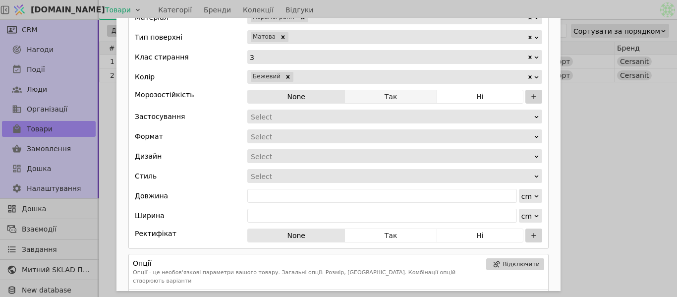
click at [370, 90] on button "Так" at bounding box center [391, 97] width 92 height 14
click at [271, 115] on div "Add Opportunity" at bounding box center [391, 117] width 283 height 14
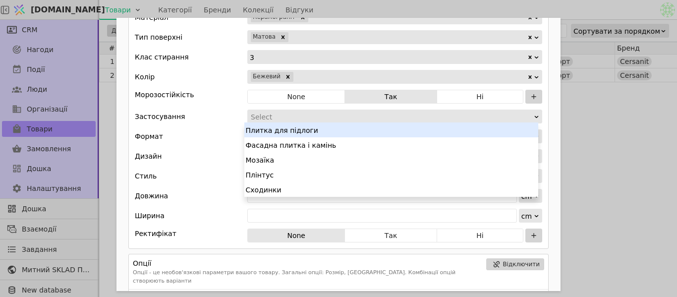
click at [279, 128] on div "Плитка для підлоги" at bounding box center [391, 129] width 294 height 15
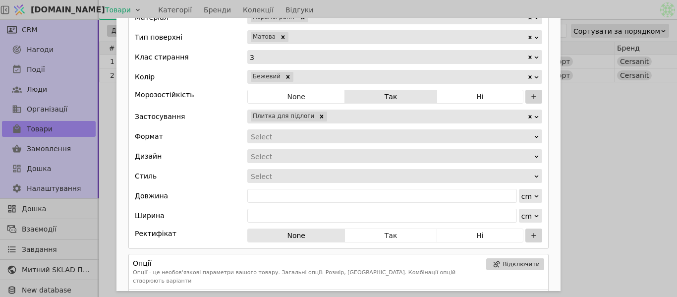
click at [274, 135] on div "Add Opportunity" at bounding box center [391, 137] width 283 height 14
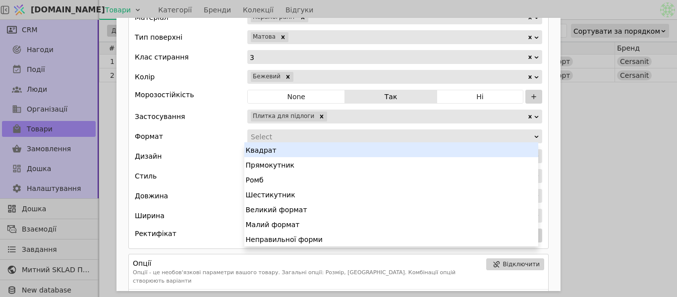
click at [279, 150] on div "Квадрат" at bounding box center [391, 149] width 294 height 15
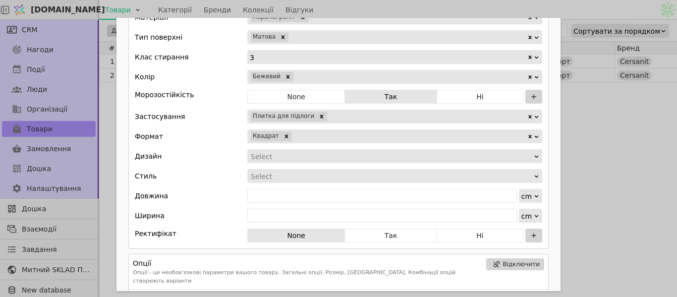
click at [279, 156] on div "Add Opportunity" at bounding box center [391, 157] width 283 height 14
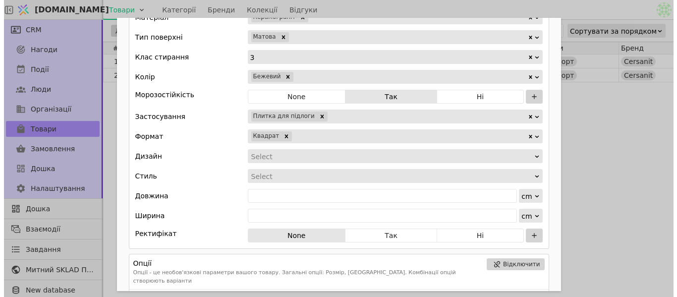
scroll to position [0, 0]
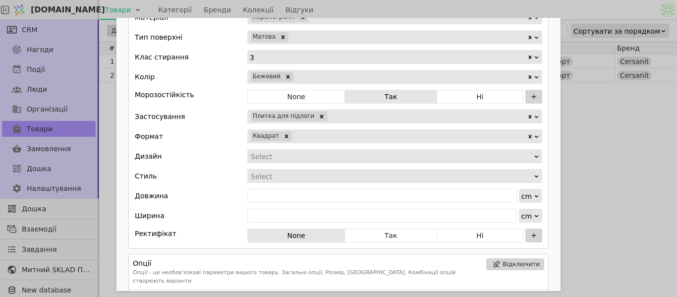
click at [272, 154] on div "Add Opportunity" at bounding box center [391, 157] width 283 height 14
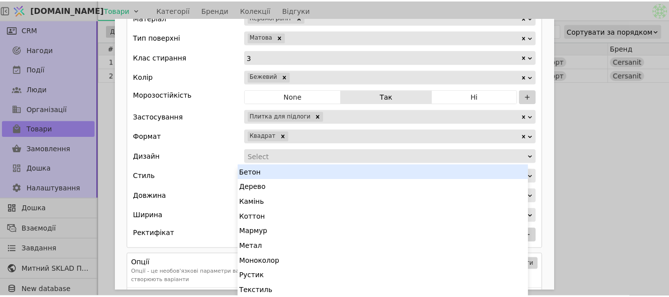
scroll to position [2, 0]
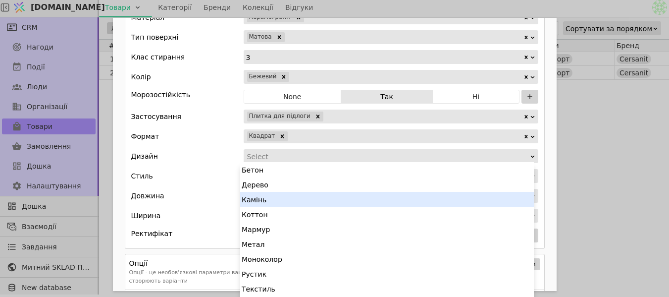
click at [281, 203] on div "Камінь" at bounding box center [387, 199] width 294 height 15
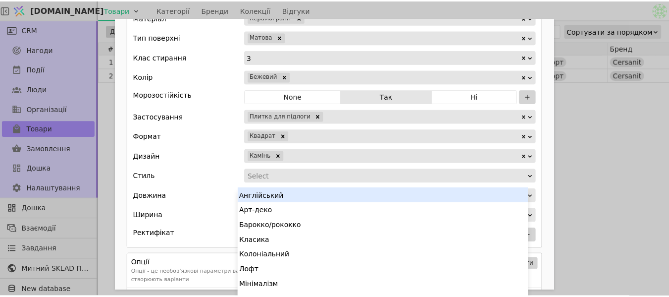
scroll to position [6, 0]
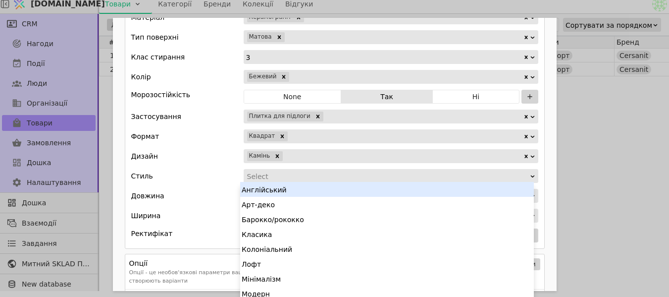
click at [281, 180] on div "Add Opportunity" at bounding box center [387, 176] width 283 height 14
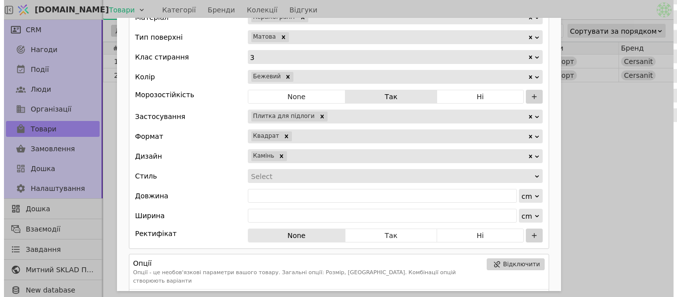
scroll to position [0, 0]
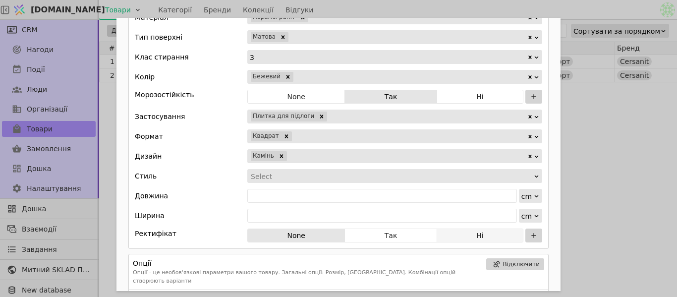
click at [482, 238] on button "Ні" at bounding box center [480, 235] width 86 height 14
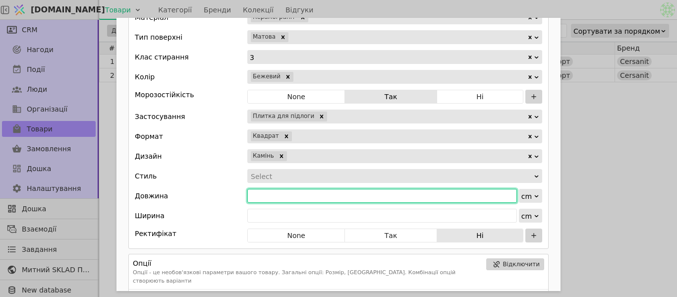
click at [268, 189] on input "Add Opportunity" at bounding box center [382, 196] width 270 height 14
click at [276, 198] on input "Add Opportunity" at bounding box center [382, 196] width 270 height 14
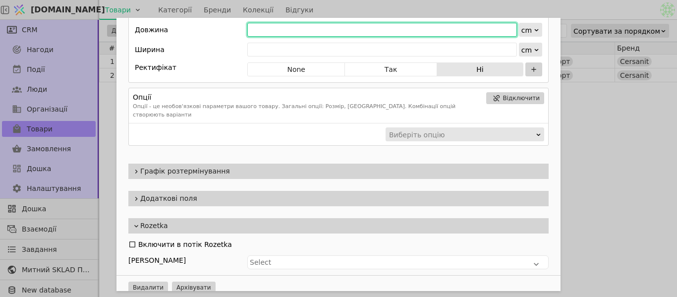
scroll to position [662, 0]
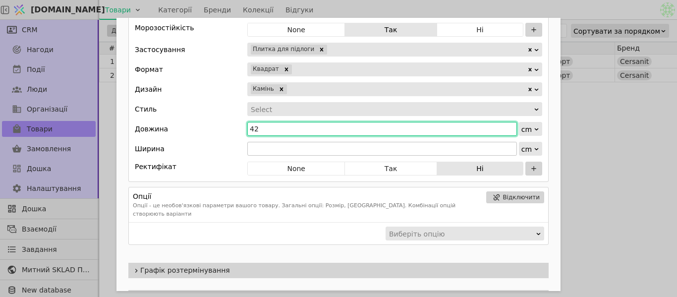
type input "42"
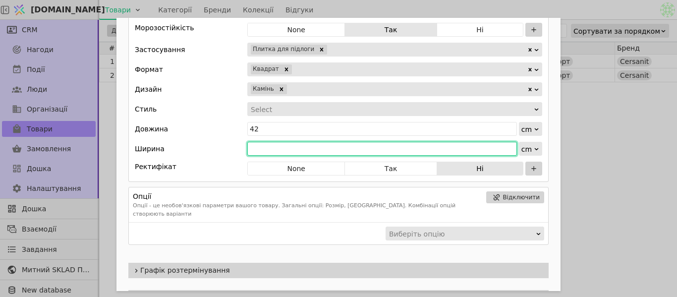
click at [296, 150] on input "Add Opportunity" at bounding box center [382, 149] width 270 height 14
type input "42"
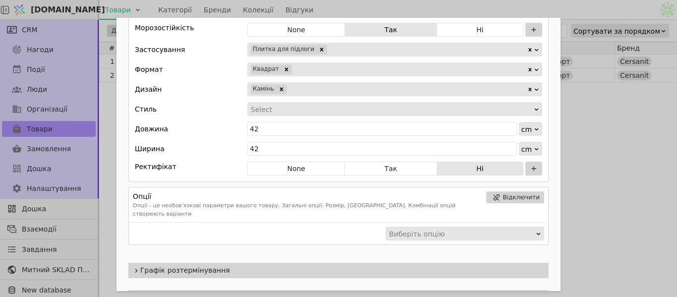
click at [230, 91] on div "[PERSON_NAME]" at bounding box center [338, 89] width 407 height 14
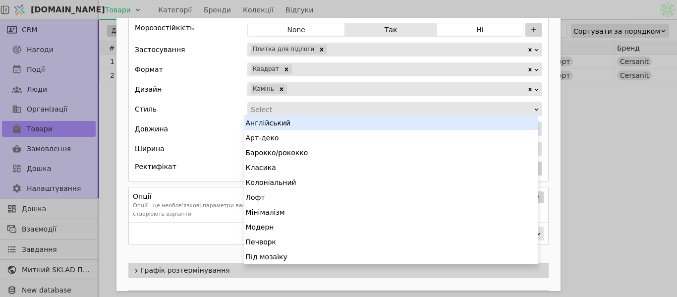
click at [279, 112] on div "Add Opportunity" at bounding box center [391, 110] width 283 height 14
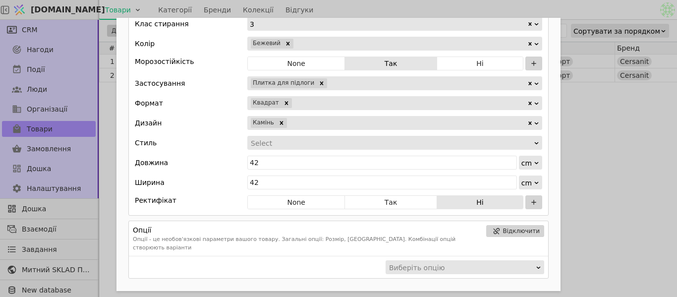
scroll to position [612, 0]
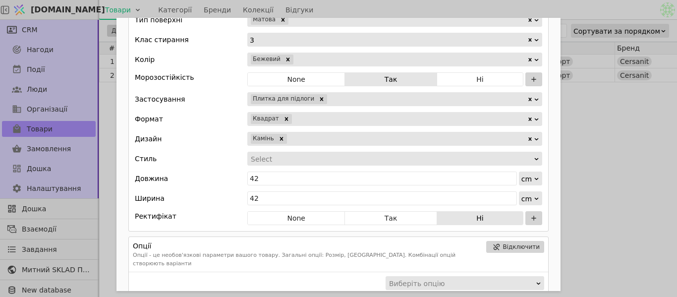
click at [298, 158] on div "Add Opportunity" at bounding box center [391, 159] width 283 height 14
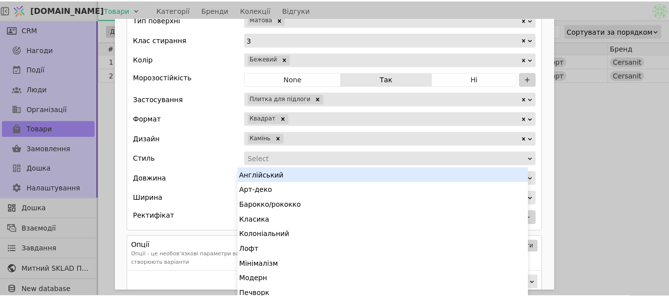
scroll to position [3, 0]
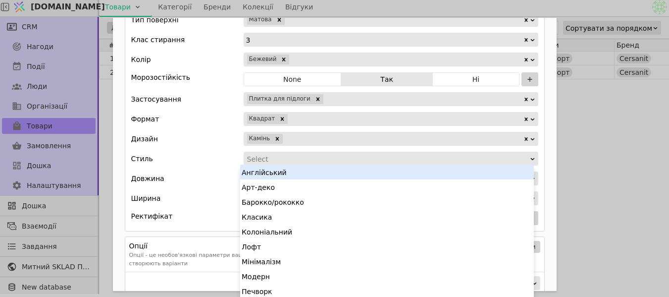
type input "с"
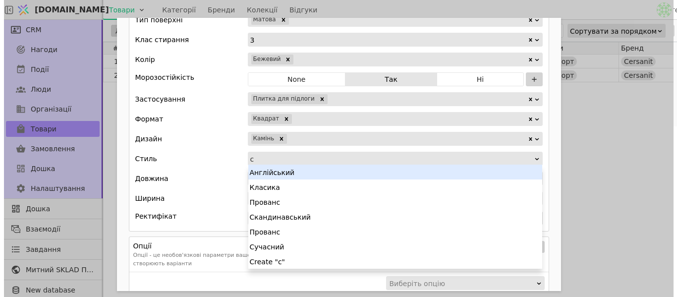
scroll to position [0, 0]
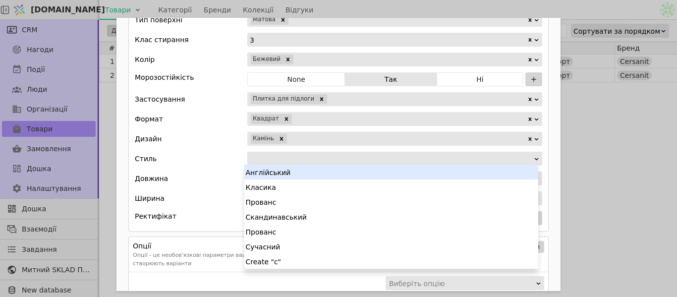
click at [298, 158] on div "Add Opportunity" at bounding box center [391, 159] width 283 height 14
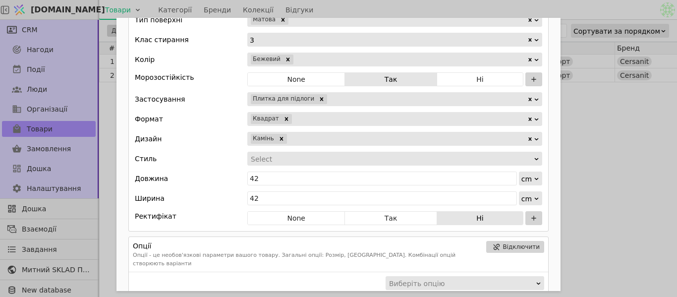
click at [298, 158] on div "Add Opportunity" at bounding box center [391, 159] width 283 height 14
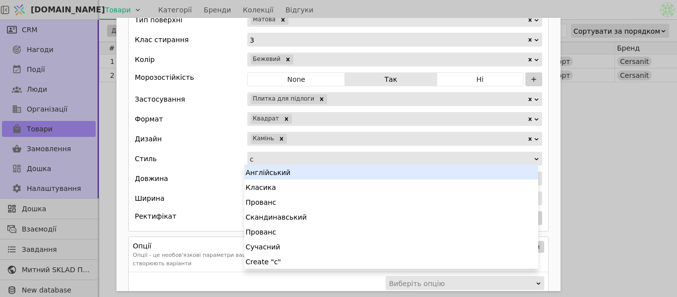
type input "су"
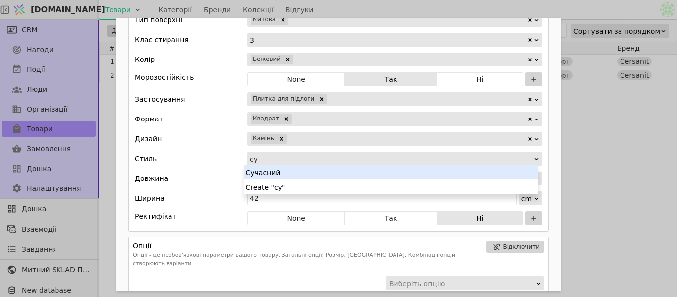
click at [297, 174] on div "Сучасний" at bounding box center [391, 172] width 294 height 15
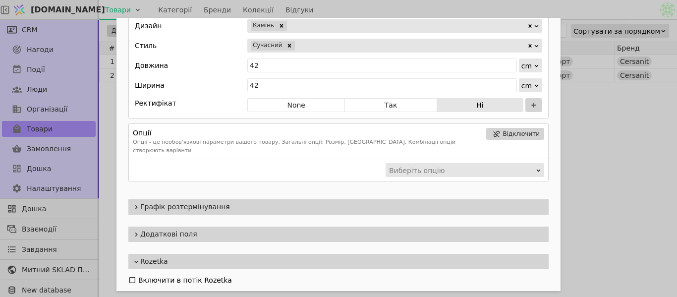
scroll to position [761, 0]
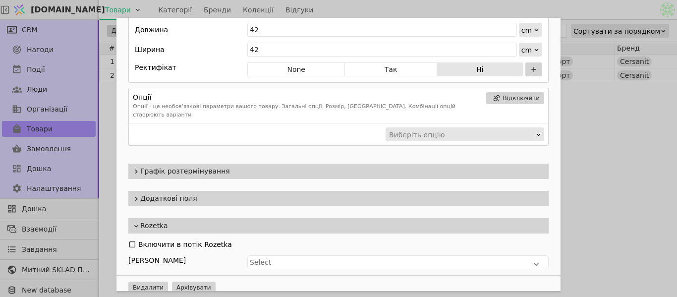
click at [265, 193] on span "Додаткові поля" at bounding box center [342, 198] width 404 height 10
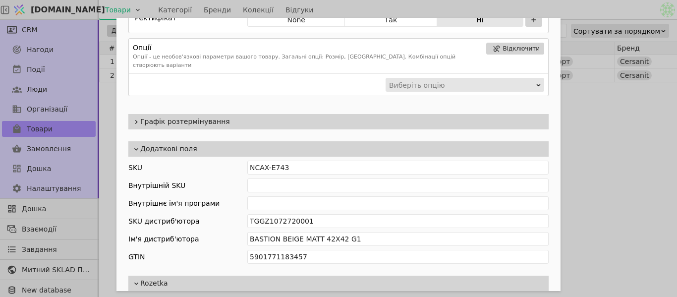
click at [231, 144] on span "Додаткові поля" at bounding box center [342, 149] width 404 height 10
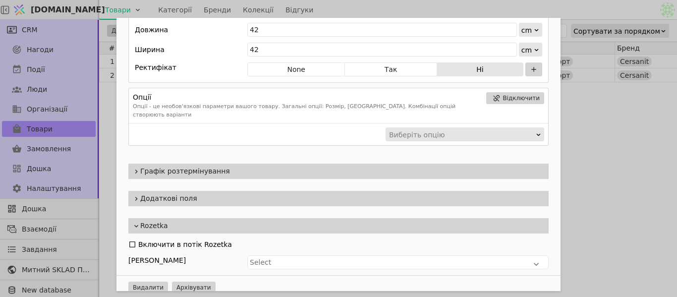
click at [216, 218] on div "Rozetka" at bounding box center [338, 225] width 420 height 15
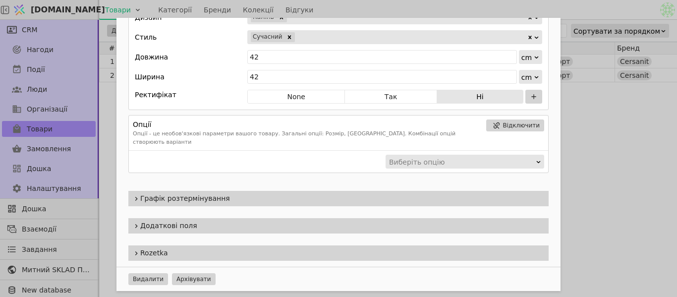
scroll to position [725, 0]
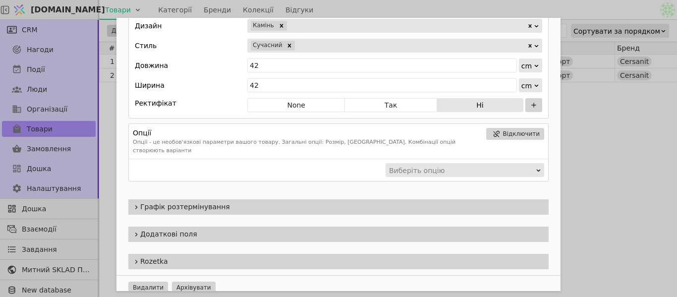
click at [239, 202] on span "Графік розтермінування" at bounding box center [342, 207] width 404 height 10
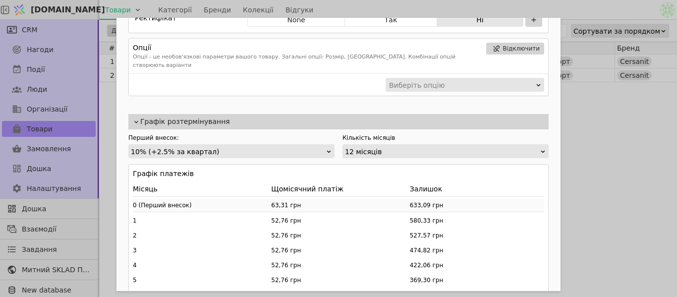
click at [221, 116] on span "Графік розтермінування" at bounding box center [342, 121] width 404 height 10
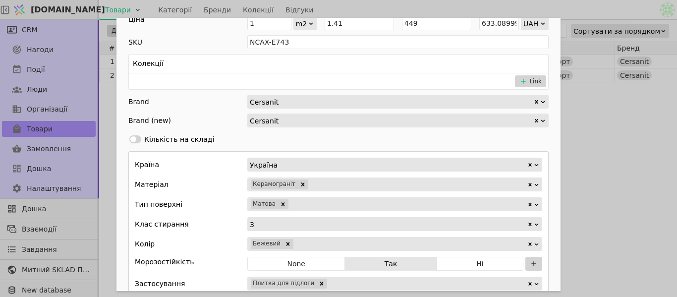
scroll to position [279, 0]
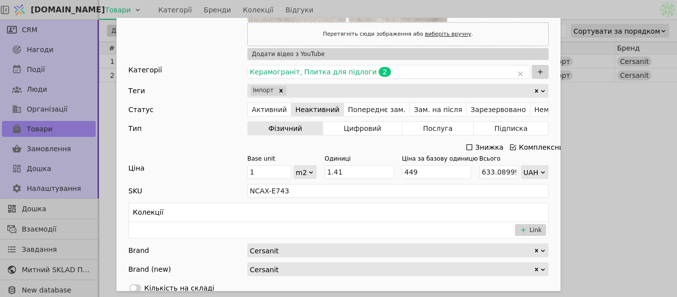
click at [235, 215] on div "Колекції" at bounding box center [338, 212] width 419 height 19
click at [532, 231] on button "Link" at bounding box center [530, 230] width 31 height 12
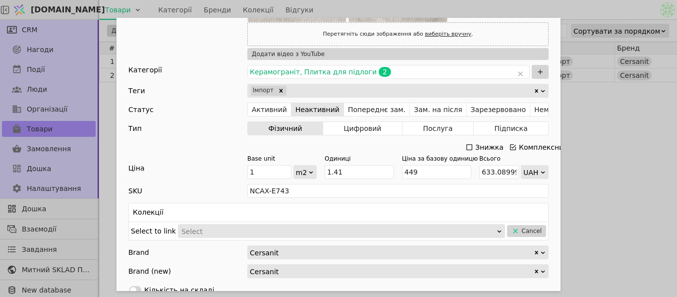
click at [362, 222] on div "Select to link Select Cancel" at bounding box center [338, 231] width 419 height 18
click at [360, 232] on div "Select" at bounding box center [338, 231] width 314 height 14
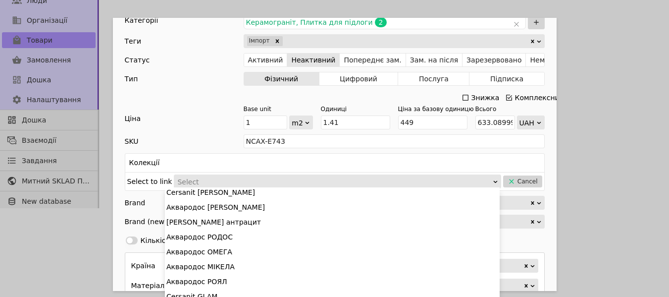
scroll to position [30, 0]
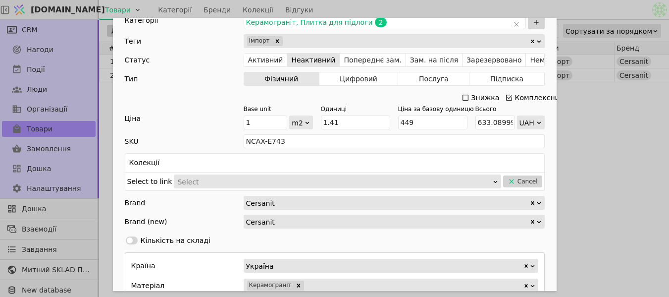
click at [202, 182] on div "Select" at bounding box center [334, 182] width 314 height 14
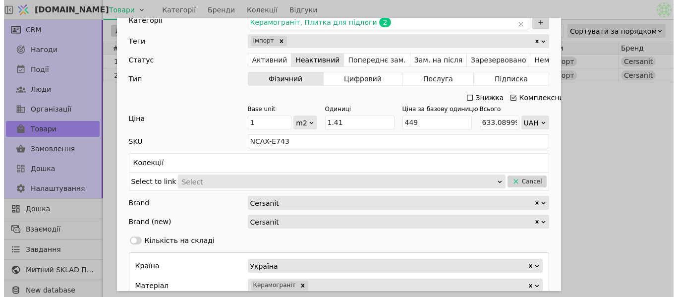
scroll to position [0, 0]
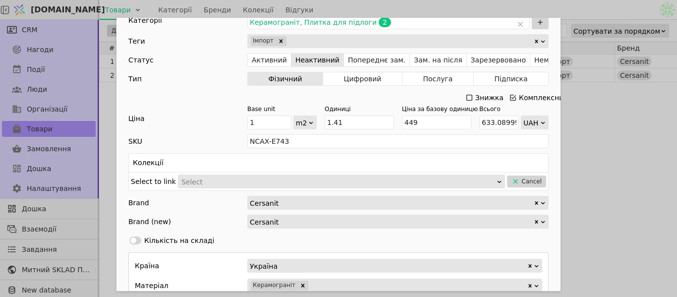
click at [202, 182] on div "Select" at bounding box center [338, 182] width 314 height 14
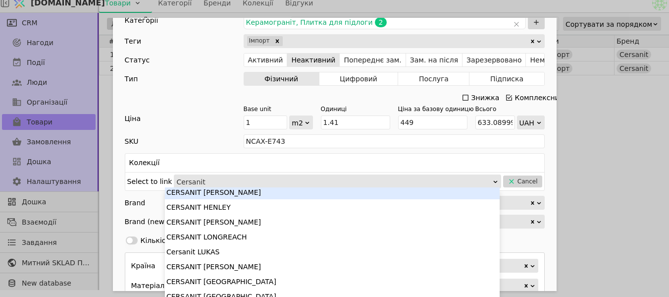
scroll to position [520, 0]
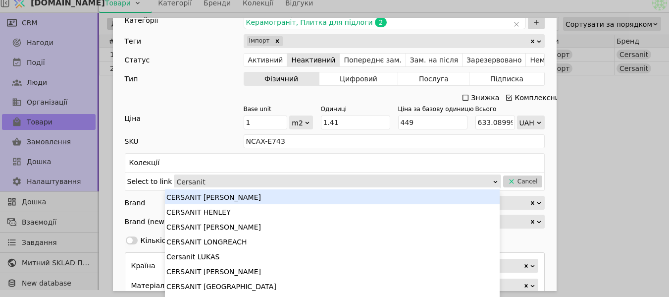
type input "Cersanit"
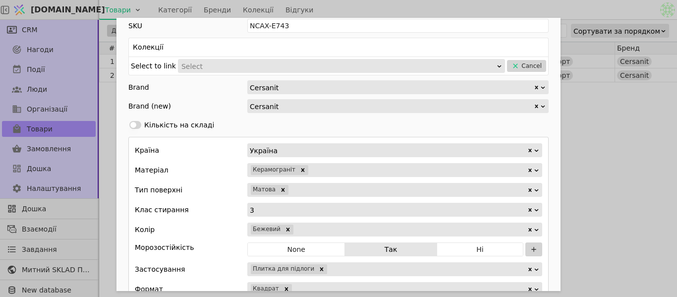
scroll to position [396, 0]
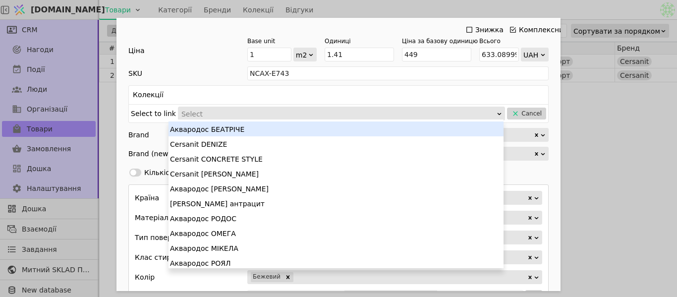
click at [244, 111] on div "Select" at bounding box center [338, 114] width 314 height 14
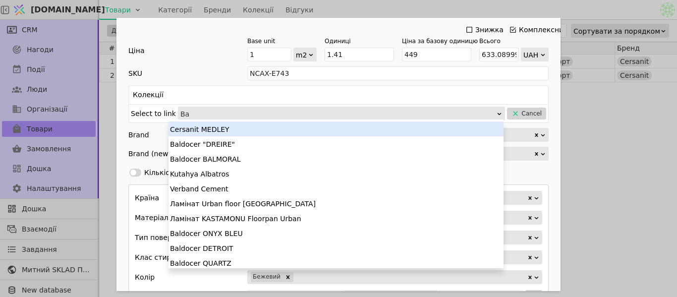
type input "B"
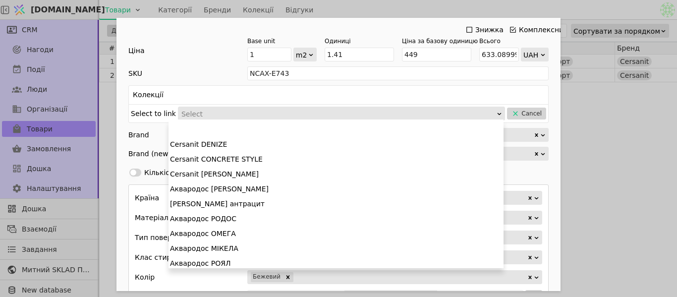
scroll to position [47, 0]
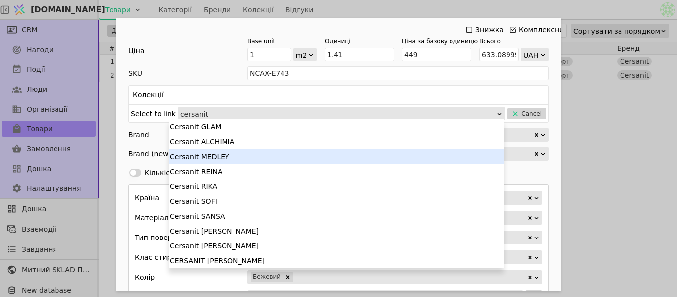
type input "cersanit"
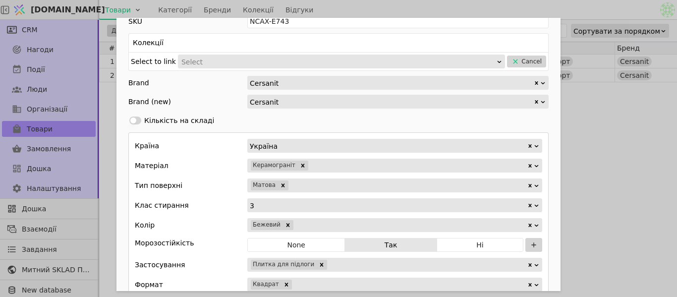
scroll to position [496, 0]
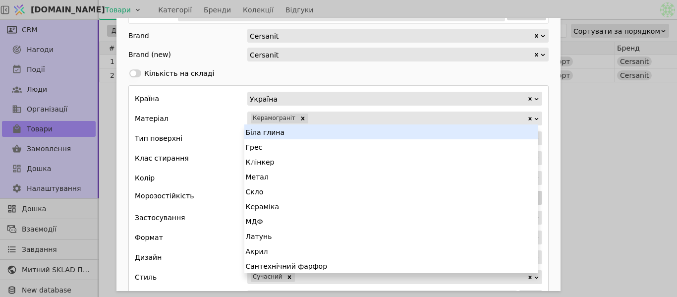
click at [318, 118] on div "Add Opportunity" at bounding box center [418, 118] width 218 height 14
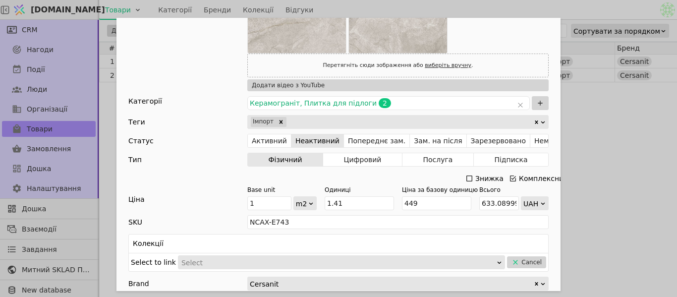
scroll to position [297, 0]
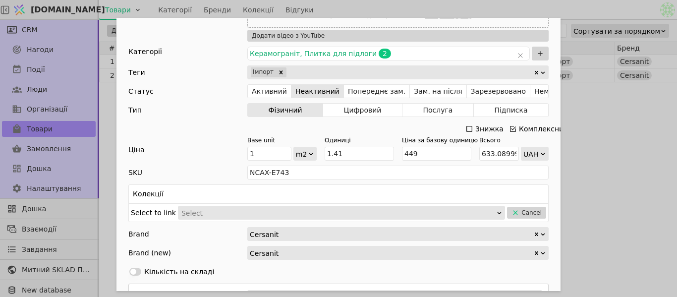
click at [218, 213] on div "Select" at bounding box center [338, 213] width 314 height 14
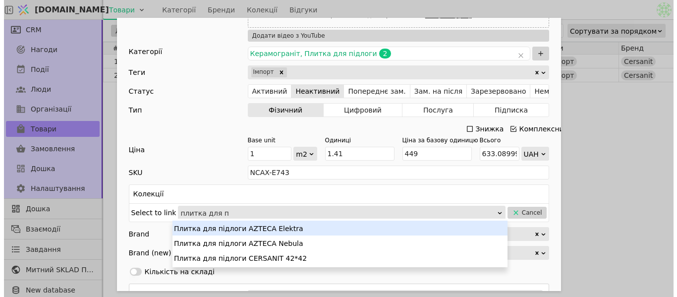
scroll to position [0, 0]
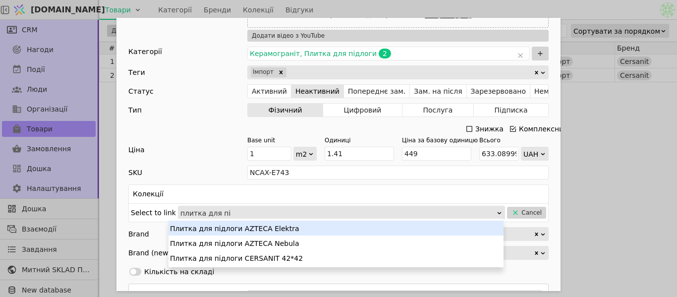
type input "плитка для під"
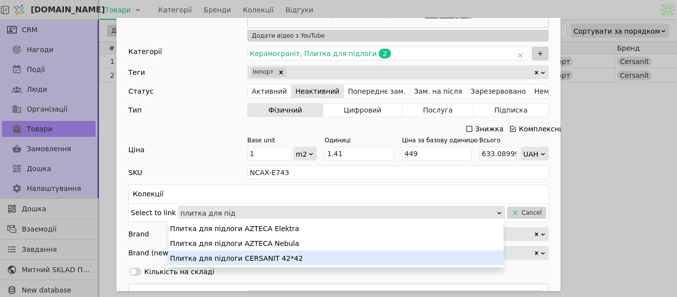
click at [245, 257] on div "Плитка для підлоги CERSANIT 42*42" at bounding box center [335, 257] width 335 height 15
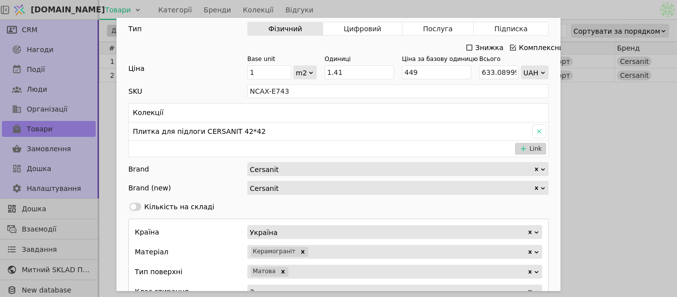
click at [605, 129] on div "Ім'я Плитка для підлоги CERSANIT BASTION BEIGE MATT 42X42 G1 Посилання bastion-…" at bounding box center [338, 148] width 677 height 297
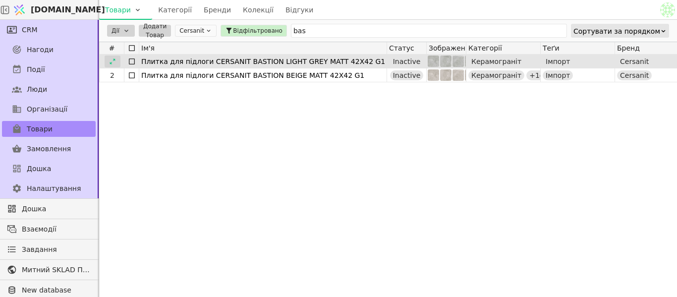
click at [112, 60] on icon at bounding box center [112, 61] width 7 height 7
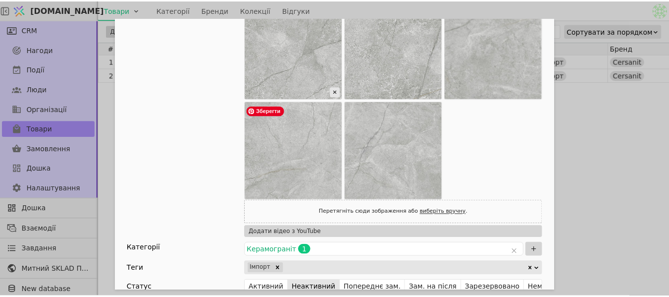
scroll to position [198, 0]
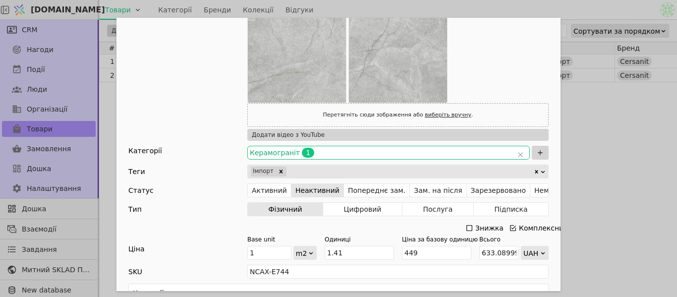
click at [328, 152] on span "Керамограніт 1" at bounding box center [382, 153] width 264 height 10
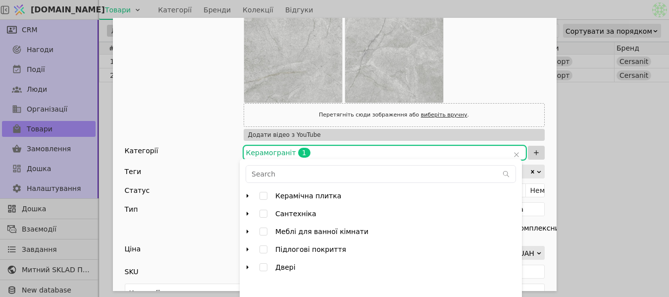
click at [246, 197] on icon "arrow right" at bounding box center [248, 196] width 8 height 8
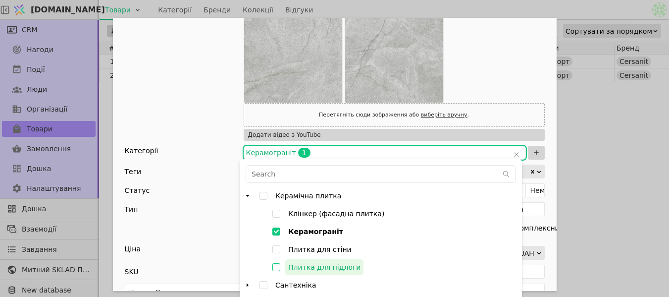
click at [278, 267] on input "Плитка для підлоги" at bounding box center [277, 267] width 18 height 18
checkbox input "false"
type input "000782PUjJt4nBjP,000782PVdo8wp5Fx"
checkbox input "true"
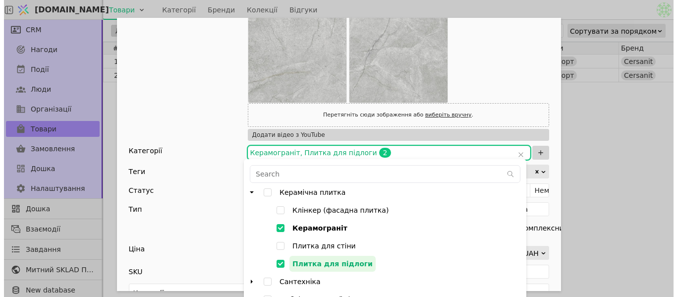
scroll to position [4, 0]
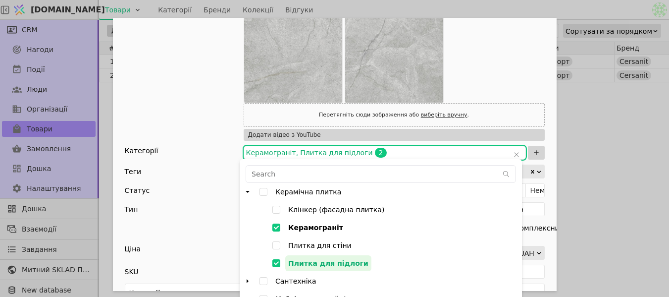
click at [221, 83] on div "Зображення Перетягніть сюди зображення або виберіть вручну . Додати відео з You…" at bounding box center [335, 22] width 420 height 238
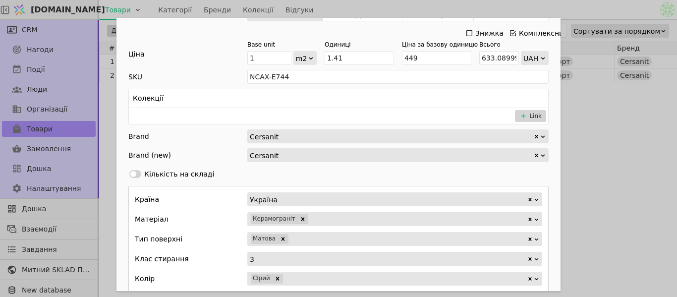
scroll to position [396, 0]
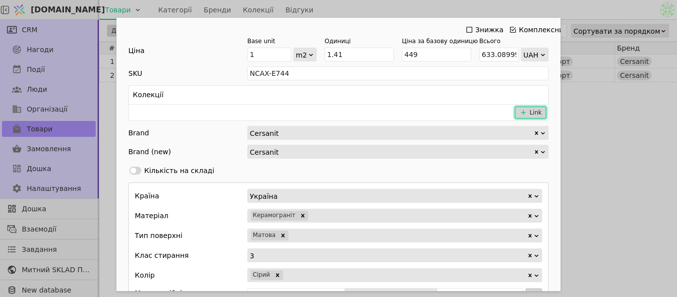
click at [532, 111] on button "Link" at bounding box center [530, 113] width 31 height 12
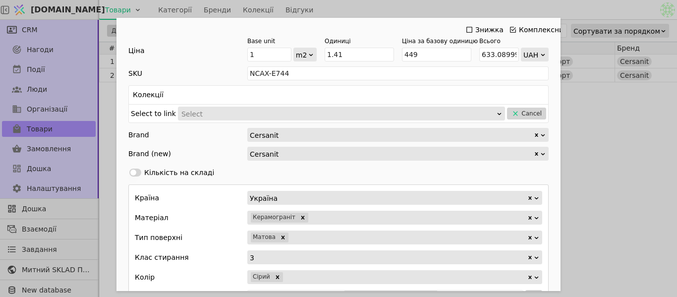
click at [309, 107] on div "Select" at bounding box center [341, 114] width 327 height 14
click at [318, 113] on div "Select" at bounding box center [338, 114] width 314 height 14
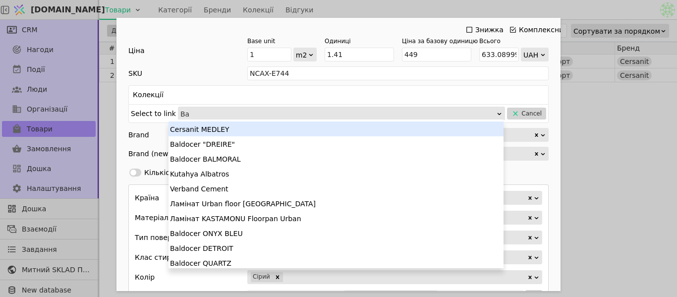
type input "B"
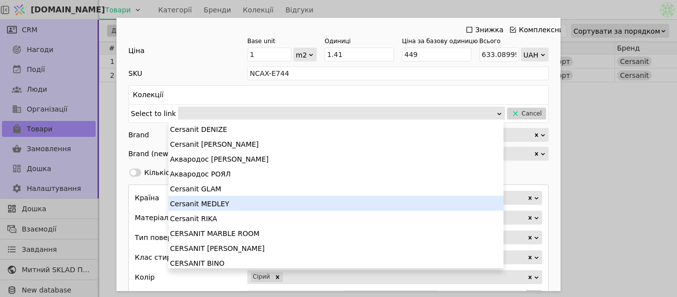
scroll to position [47, 0]
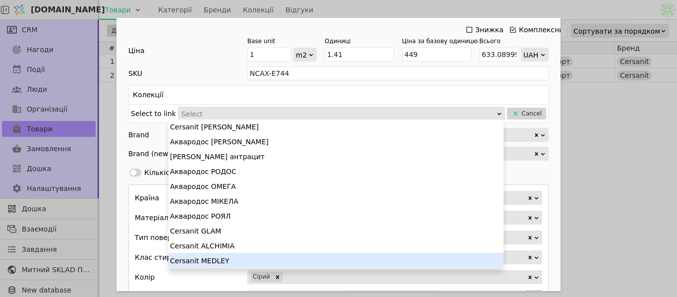
type input "G"
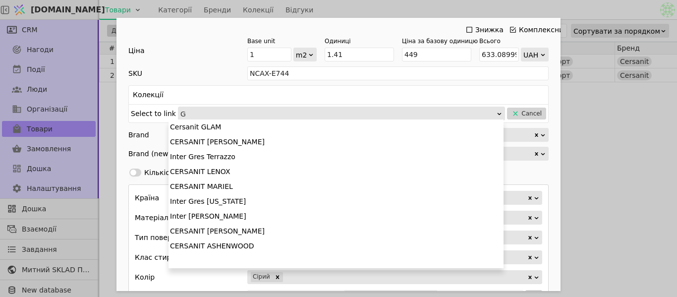
scroll to position [0, 0]
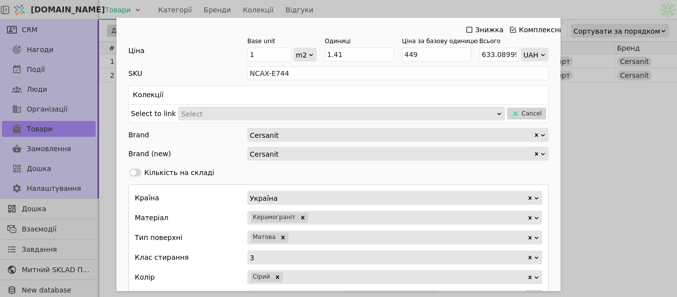
click at [319, 113] on div "Select" at bounding box center [338, 114] width 314 height 14
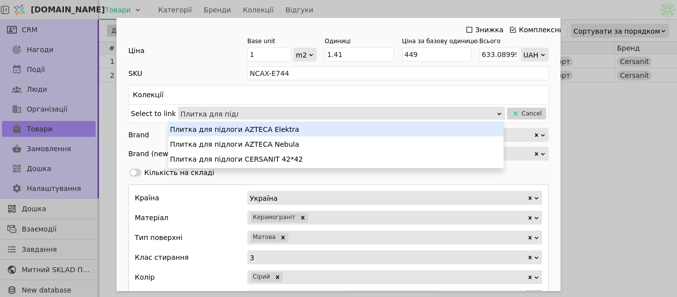
type input "Плитка для підло"
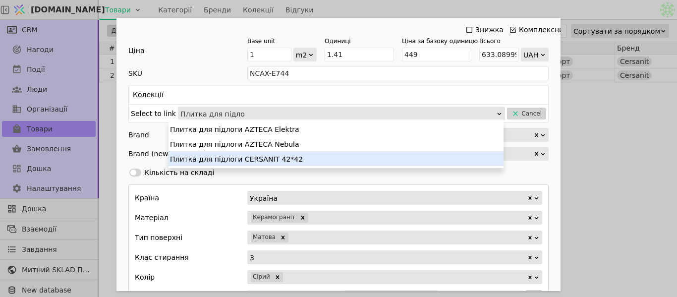
click at [310, 158] on div "Плитка для підлоги CERSANIT 42*42" at bounding box center [335, 158] width 335 height 15
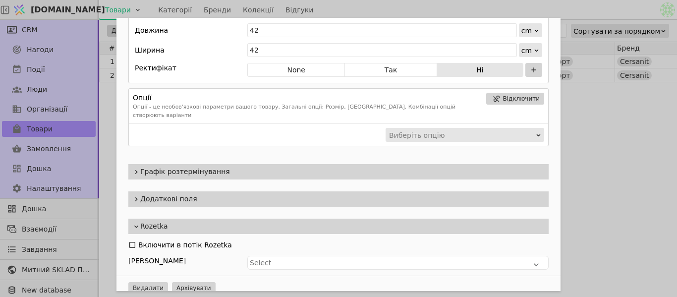
scroll to position [779, 0]
click at [596, 149] on div "Ім'я Плитка для підлоги CERSANIT BASTION LIGHT GREY MATT 42X42 G1 Посилання bas…" at bounding box center [338, 148] width 677 height 297
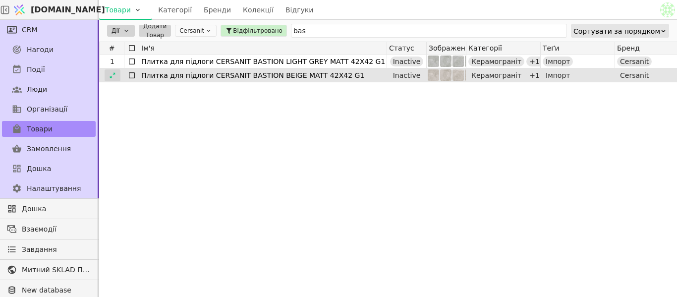
click at [117, 77] on div at bounding box center [113, 75] width 16 height 12
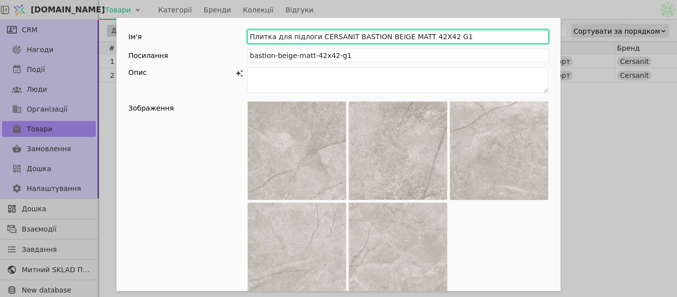
drag, startPoint x: 440, startPoint y: 34, endPoint x: 244, endPoint y: 31, distance: 196.2
click at [247, 31] on input "Плитка для підлоги CERSANIT BASTION BEIGE MATT 42X42 G1" at bounding box center [397, 37] width 301 height 14
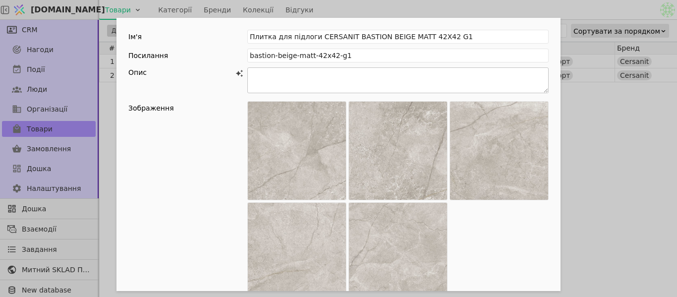
click at [286, 69] on textarea "Add Opportunity" at bounding box center [397, 80] width 301 height 26
paste textarea "Loremi dol sitamet CONSECTE ADIPISC ELITS DOEI 26t88 I4 — ut labor etdolorem al…"
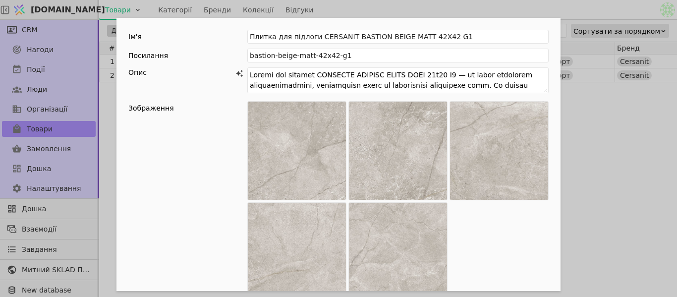
type textarea "Loremi dol sitamet CONSECTE ADIPISC ELITS DOEI 26t88 I4 — ut labor etdolorem al…"
click at [614, 190] on div "Ім'я Плитка для підлоги CERSANIT BASTION BEIGE MATT 42X42 G1 Посилання bastion-…" at bounding box center [338, 148] width 677 height 297
click at [594, 156] on div "Ім'я Плитка для підлоги CERSANIT BASTION BEIGE MATT 42X42 G1 Посилання bastion-…" at bounding box center [338, 148] width 677 height 297
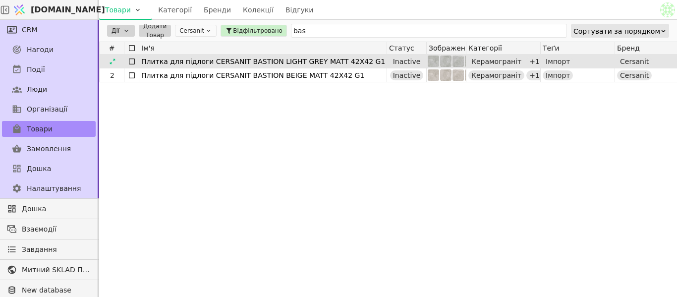
click at [277, 63] on div "Плитка для підлоги CERSANIT BASTION LIGHT GREY MATT 42X42 G1" at bounding box center [262, 62] width 243 height 14
click at [110, 62] on icon at bounding box center [112, 61] width 7 height 7
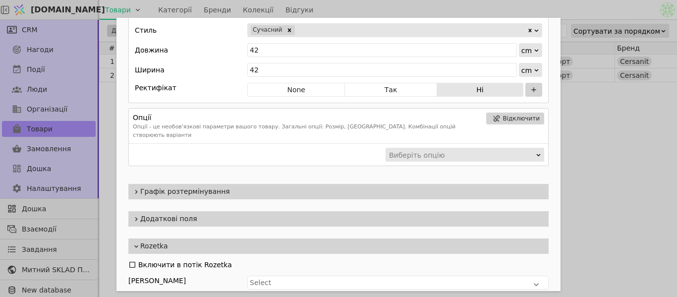
scroll to position [779, 0]
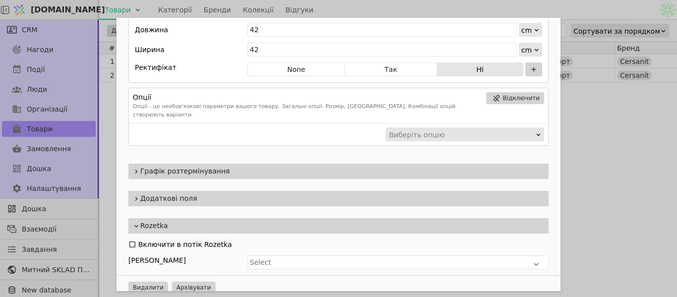
click at [255, 194] on span "Додаткові поля" at bounding box center [342, 198] width 404 height 10
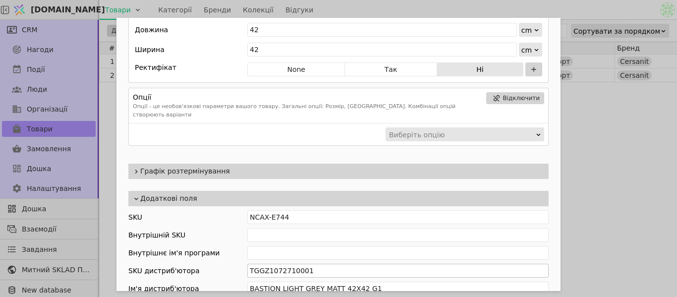
scroll to position [828, 0]
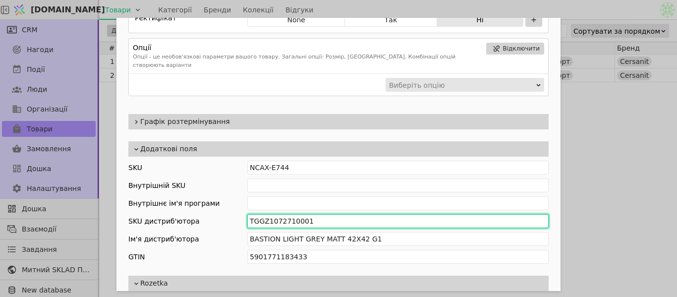
drag, startPoint x: 307, startPoint y: 215, endPoint x: 230, endPoint y: 212, distance: 77.4
click at [230, 214] on div "SKU дистриб'ютора TGGZ1072710001" at bounding box center [338, 221] width 420 height 14
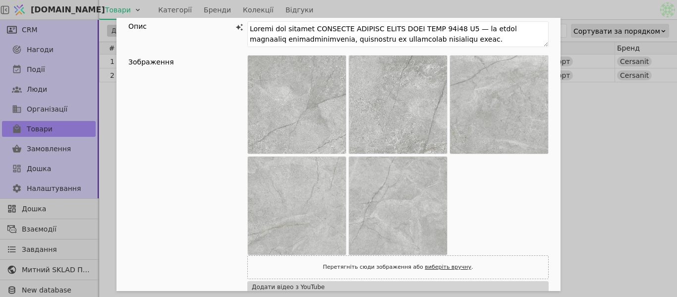
scroll to position [0, 0]
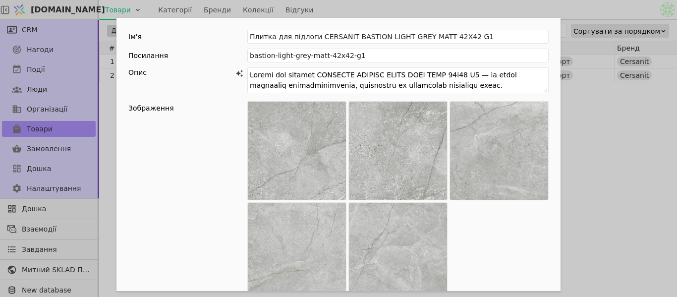
click at [590, 172] on div "Ім'я Плитка для підлоги CERSANIT BASTION LIGHT GREY MATT 42X42 G1 Посилання bas…" at bounding box center [338, 148] width 677 height 297
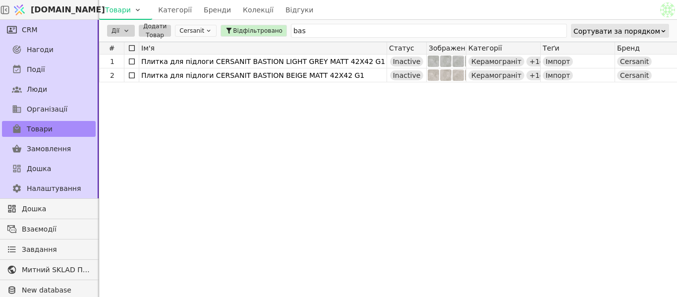
click at [585, 159] on div "1 Плитка для підлоги CERSANIT BASTION LIGHT GREY MATT 42X42 G1 Inactive Керамог…" at bounding box center [660, 172] width 1123 height 235
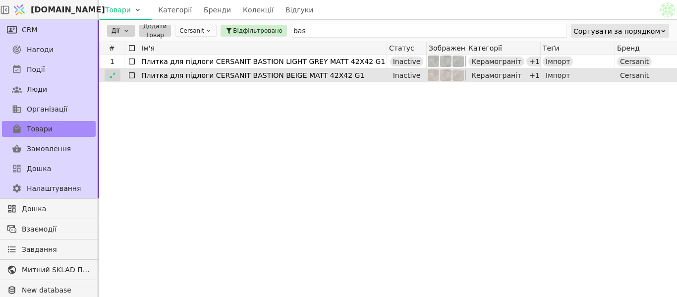
click at [118, 74] on div at bounding box center [113, 75] width 16 height 12
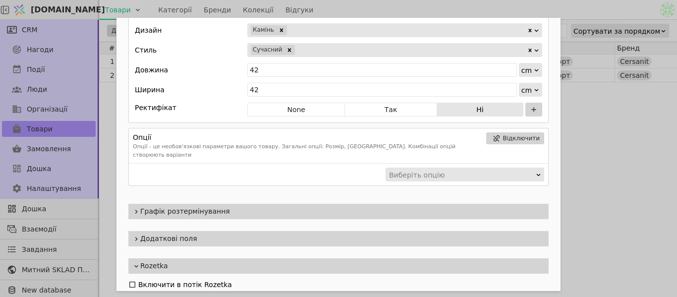
scroll to position [779, 0]
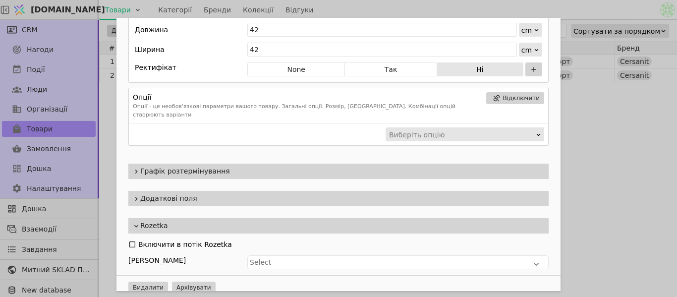
click at [208, 193] on span "Додаткові поля" at bounding box center [342, 198] width 404 height 10
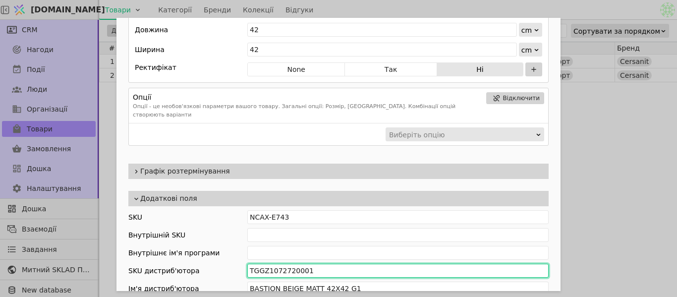
drag, startPoint x: 310, startPoint y: 264, endPoint x: 243, endPoint y: 264, distance: 67.4
click at [243, 264] on div "SKU дистриб'ютора TGGZ1072720001" at bounding box center [338, 271] width 420 height 14
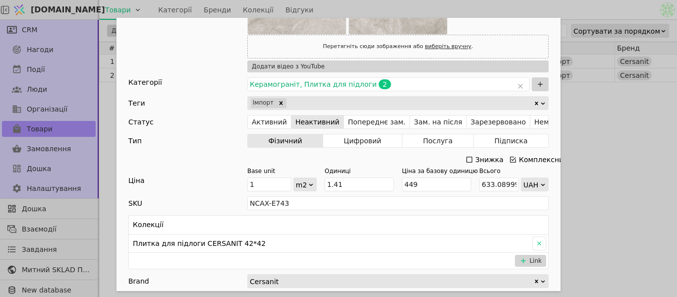
scroll to position [184, 0]
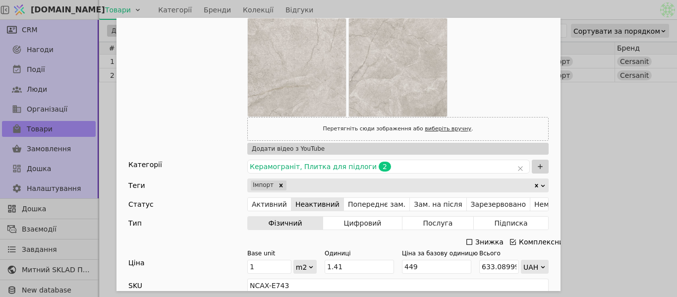
click at [636, 141] on div "Ім'я Плитка для підлоги CERSANIT BASTION BEIGE MATT 42X42 G1 Посилання bastion-…" at bounding box center [338, 148] width 677 height 297
click at [595, 153] on div "Ім'я Плитка для підлоги CERSANIT BASTION BEIGE MATT 42X42 G1 Посилання bastion-…" at bounding box center [338, 148] width 677 height 297
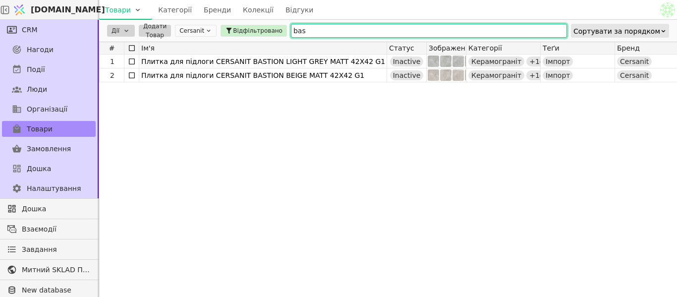
click at [294, 28] on input "bas" at bounding box center [429, 31] width 276 height 14
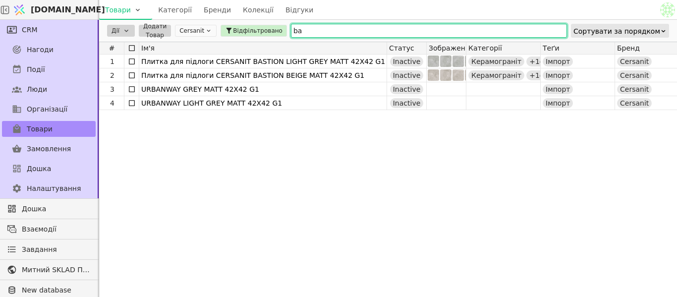
type input "b"
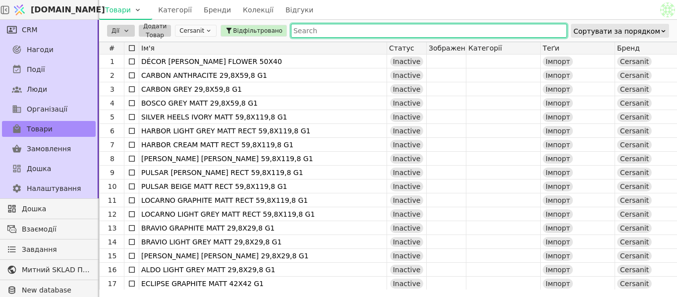
click at [291, 36] on input "text" at bounding box center [429, 31] width 276 height 14
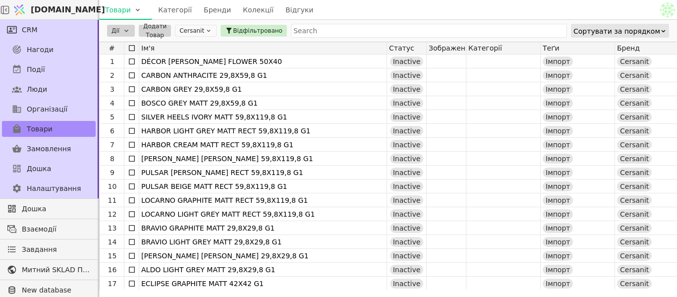
click at [361, 50] on div "Ім'я" at bounding box center [263, 48] width 248 height 12
click at [261, 28] on span "Відфільтровано" at bounding box center [258, 30] width 50 height 9
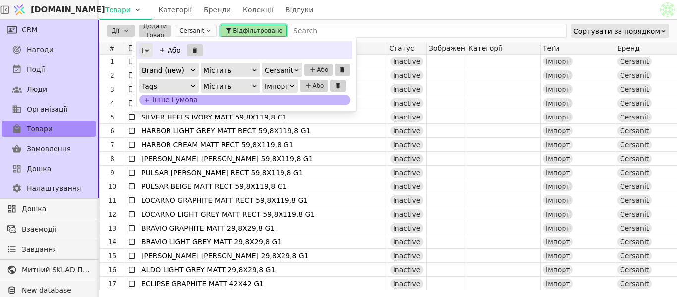
click at [261, 28] on span "Відфільтровано" at bounding box center [258, 30] width 50 height 9
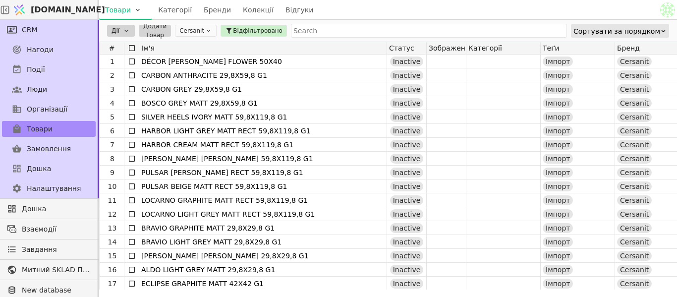
click at [146, 49] on span "Ім'я" at bounding box center [147, 48] width 13 height 8
click at [148, 49] on span "Ім'я" at bounding box center [147, 48] width 13 height 8
click at [164, 53] on div "Ім'я" at bounding box center [263, 48] width 248 height 12
click at [249, 29] on span "Відфільтровано" at bounding box center [258, 30] width 50 height 9
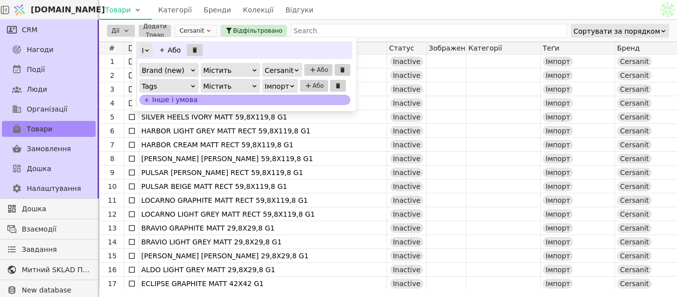
click at [284, 101] on div "Інше і умова" at bounding box center [244, 100] width 211 height 10
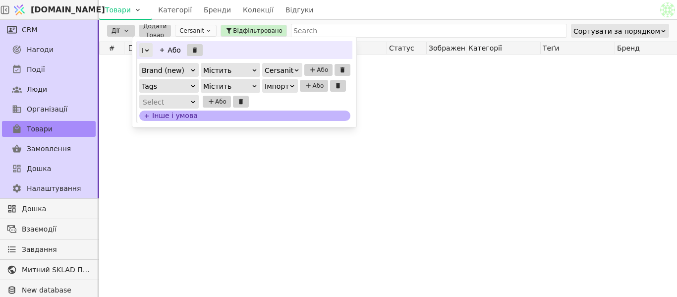
click at [190, 101] on icon at bounding box center [193, 102] width 6 height 6
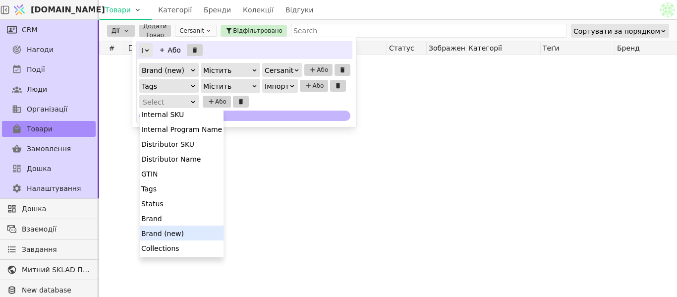
scroll to position [89, 0]
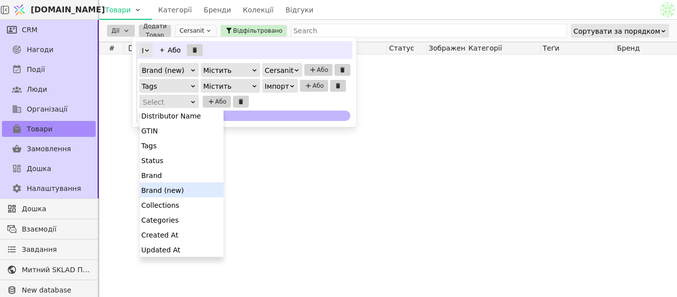
click at [183, 191] on div "Brand (new)" at bounding box center [182, 189] width 84 height 15
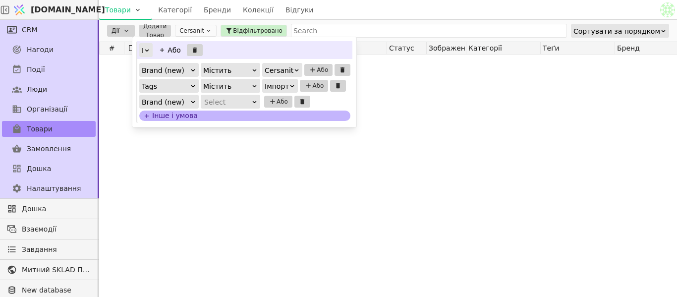
click at [225, 102] on div "Select" at bounding box center [227, 102] width 46 height 14
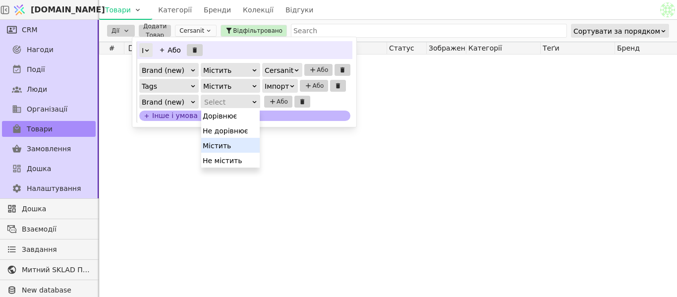
click at [230, 144] on div "Містить" at bounding box center [230, 145] width 58 height 15
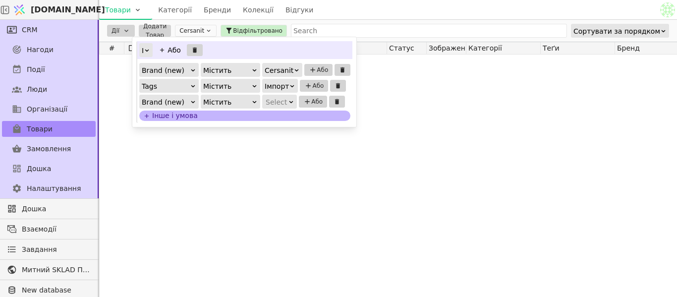
click at [288, 100] on icon at bounding box center [291, 102] width 6 height 6
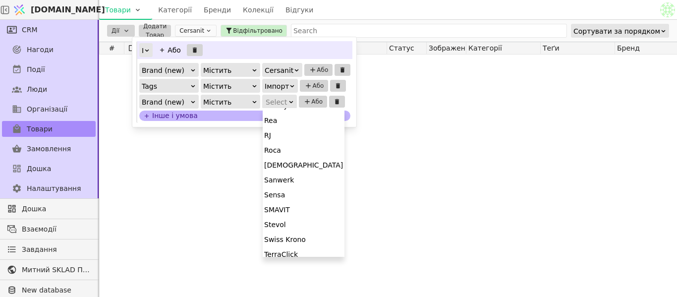
scroll to position [1026, 0]
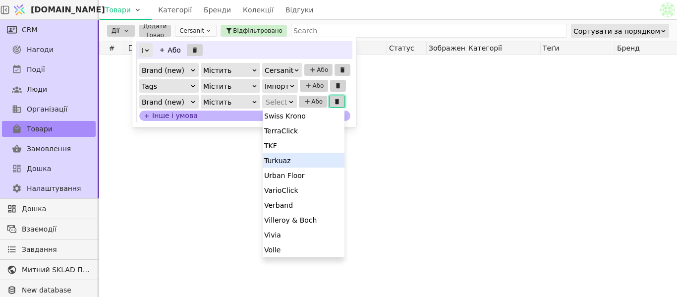
click at [335, 100] on icon at bounding box center [337, 101] width 4 height 5
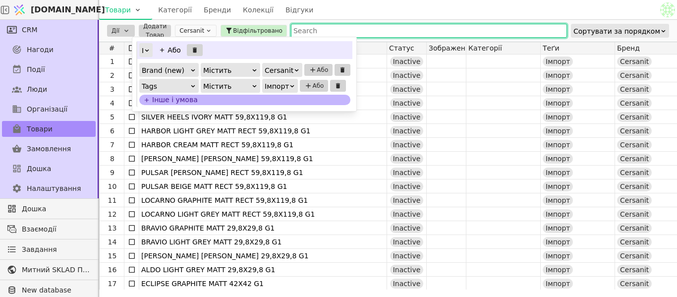
click at [391, 32] on input "text" at bounding box center [429, 31] width 276 height 14
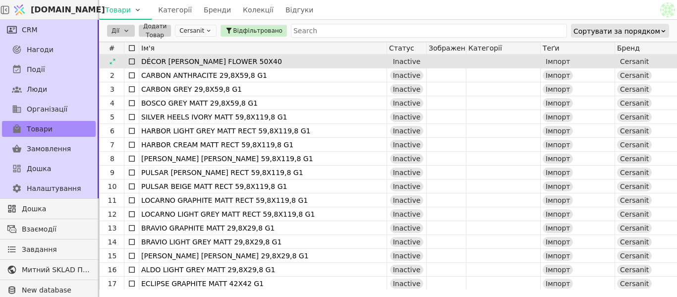
click at [237, 60] on div "DÉCOR [PERSON_NAME] FLOWER 50X40" at bounding box center [262, 62] width 243 height 14
drag, startPoint x: 137, startPoint y: 60, endPoint x: 234, endPoint y: 60, distance: 97.1
click at [234, 60] on div "1 DÉCOR [PERSON_NAME] FLOWER 50X40 Inactive Імпорт Cersanit 214.00 UAH NCAX-E76…" at bounding box center [660, 62] width 1123 height 14
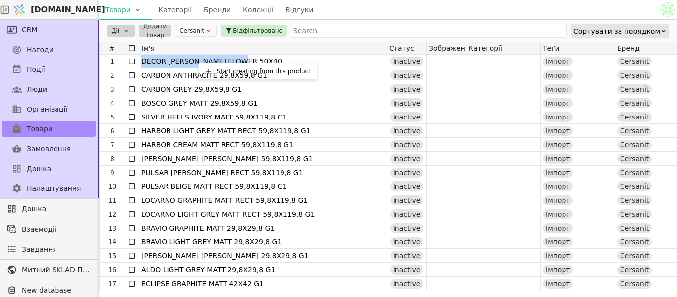
click at [111, 58] on html "[DOMAIN_NAME] Товари Категорії Бренди Колекції Відгуки CRM Нагоди Події Люди Ор…" at bounding box center [338, 148] width 677 height 297
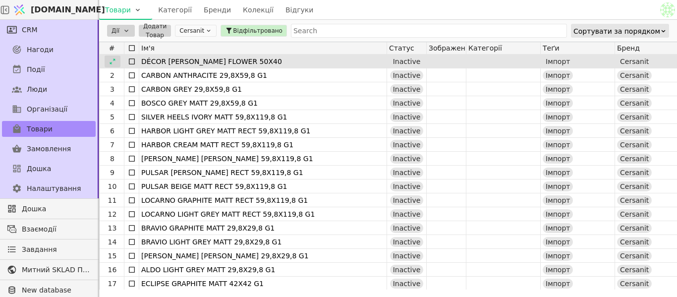
click at [113, 61] on icon at bounding box center [112, 61] width 7 height 7
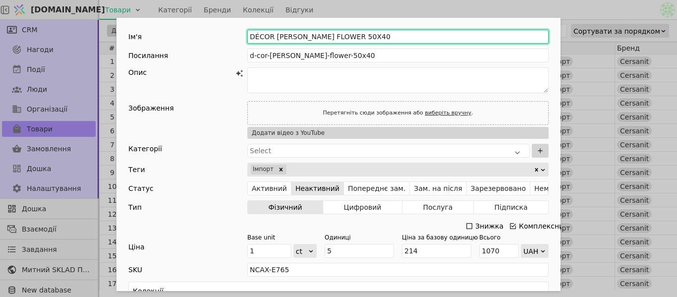
drag, startPoint x: 345, startPoint y: 39, endPoint x: 245, endPoint y: 40, distance: 100.1
click at [247, 40] on input "DÉCOR [PERSON_NAME] FLOWER 50X40" at bounding box center [397, 37] width 301 height 14
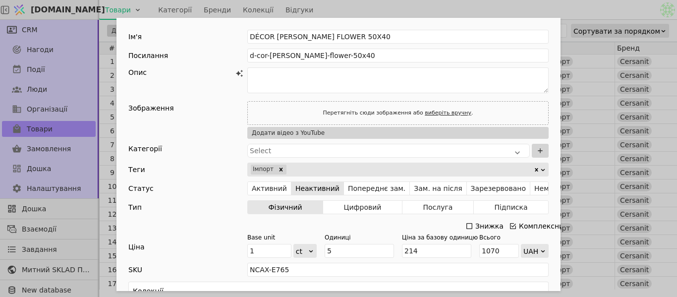
click at [592, 101] on div "Ім'я DÉCOR [PERSON_NAME] FLOWER 50X40 Посилання d-cor-[PERSON_NAME]-flower-50x4…" at bounding box center [338, 148] width 677 height 297
click at [583, 1] on div "Ім'я DÉCOR [PERSON_NAME] FLOWER 50X40 Посилання d-cor-[PERSON_NAME]-flower-50x4…" at bounding box center [338, 148] width 677 height 297
click at [578, 14] on div "Ім'я DÉCOR [PERSON_NAME] FLOWER 50X40 Посилання d-cor-[PERSON_NAME]-flower-50x4…" at bounding box center [338, 148] width 677 height 297
click at [354, 11] on div "Ім'я DÉCOR [PERSON_NAME] FLOWER 50X40 Посилання d-cor-[PERSON_NAME]-flower-50x4…" at bounding box center [338, 148] width 677 height 297
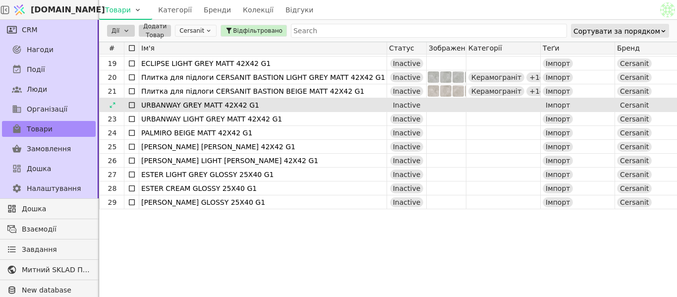
scroll to position [149, 0]
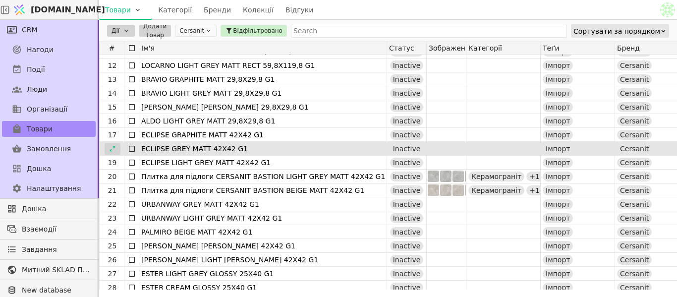
click at [113, 150] on icon at bounding box center [112, 148] width 7 height 7
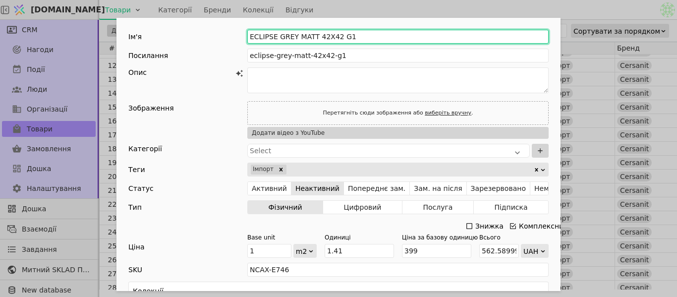
click at [247, 37] on input "ECLIPSE GREY MATT 42X42 G1" at bounding box center [397, 37] width 301 height 14
paste input "Плитка для підлоги CERSANIT"
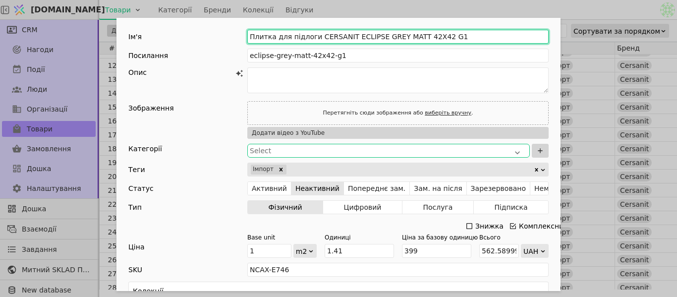
type input "Плитка для підлоги CERSANIT ECLIPSE GREY MATT 42X42 G1"
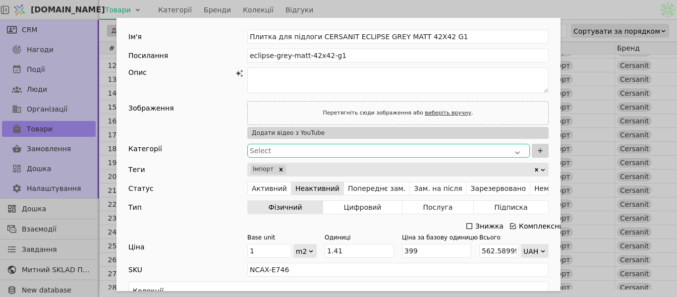
click at [284, 151] on div "Select" at bounding box center [388, 151] width 277 height 10
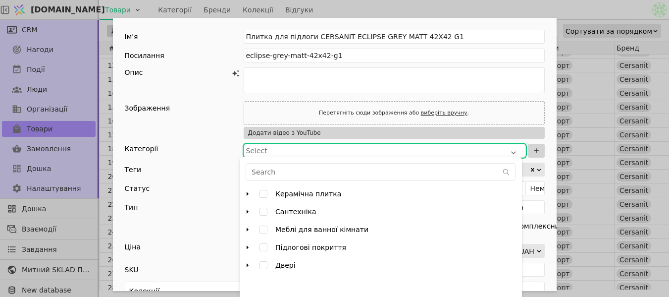
click at [249, 195] on icon "arrow right" at bounding box center [248, 194] width 8 height 8
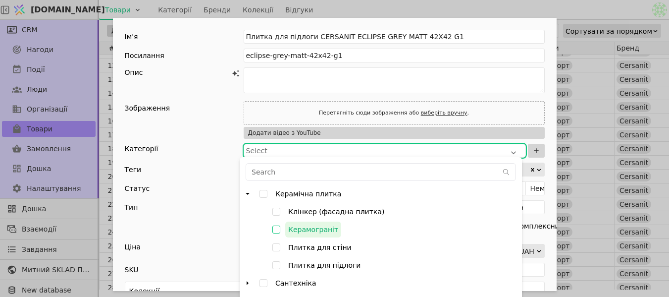
click at [275, 231] on input "Керамограніт" at bounding box center [277, 230] width 18 height 18
checkbox input "true"
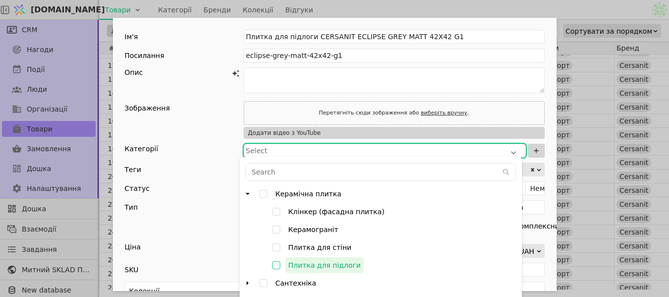
type input "000782PUjJt4nBjP"
click at [275, 266] on input "Плитка для підлоги" at bounding box center [277, 265] width 18 height 18
checkbox input "false"
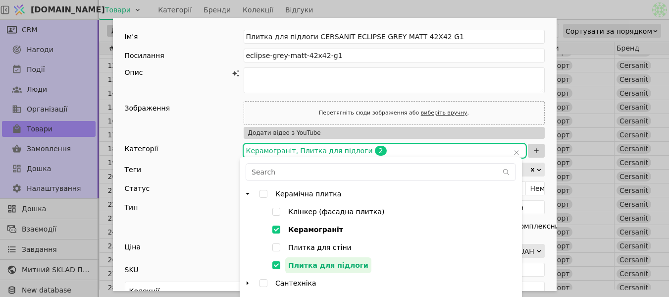
type input "000782PUjJt4nBjP,000782PVdo8wp5Fx"
checkbox input "true"
click at [217, 112] on div "Зображення Перетягніть сюди зображення або виберіть вручну . Додати відео з You…" at bounding box center [335, 120] width 420 height 38
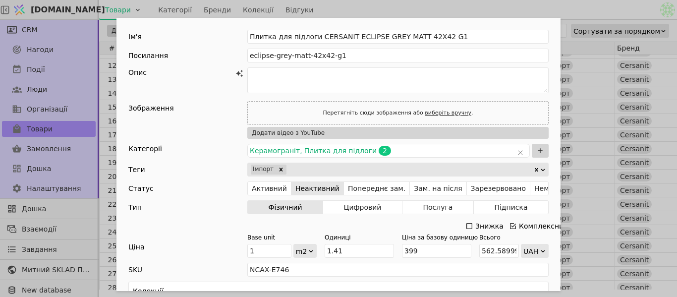
scroll to position [198, 0]
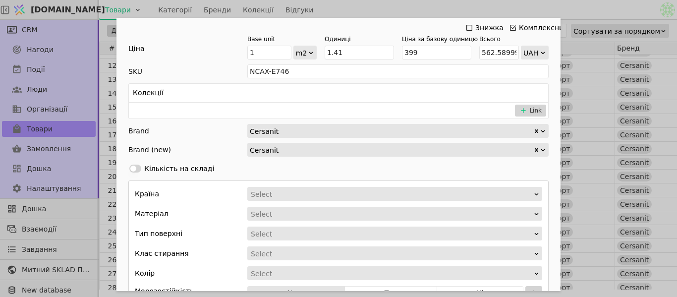
click at [220, 94] on div "Колекції" at bounding box center [338, 93] width 419 height 19
click at [217, 113] on div "Колекції Link" at bounding box center [338, 101] width 420 height 36
click at [534, 111] on button "Link" at bounding box center [530, 111] width 31 height 12
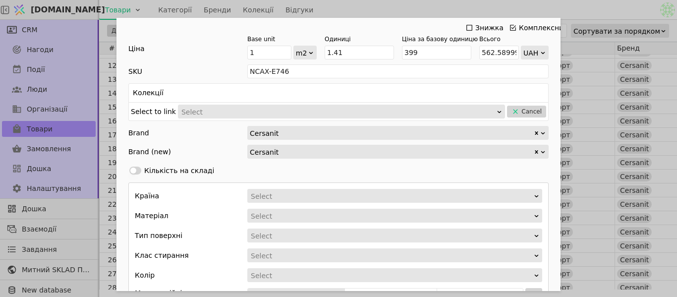
click at [224, 107] on div "Select" at bounding box center [338, 112] width 314 height 14
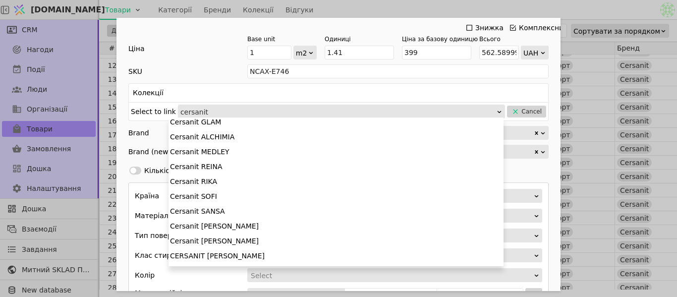
scroll to position [0, 0]
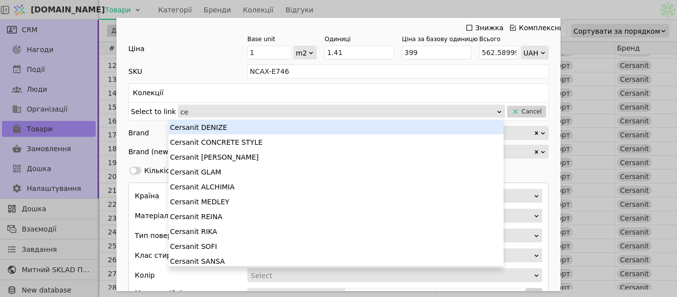
type input "c"
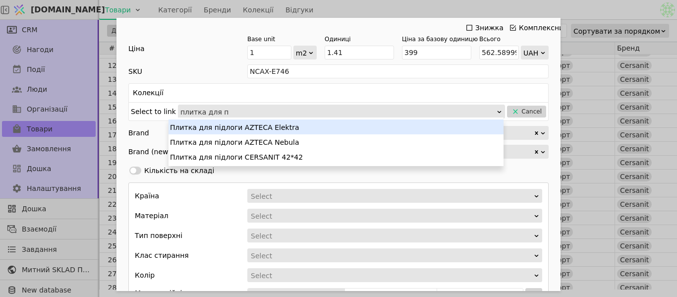
type input "плитка для пі"
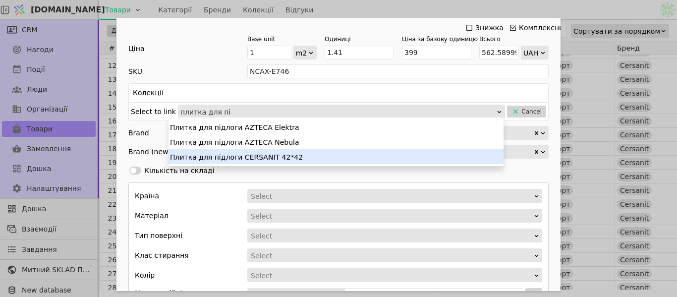
click at [267, 156] on div "Плитка для підлоги CERSANIT 42*42" at bounding box center [335, 156] width 335 height 15
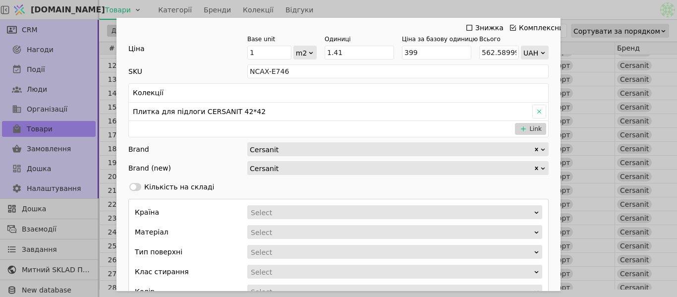
scroll to position [248, 0]
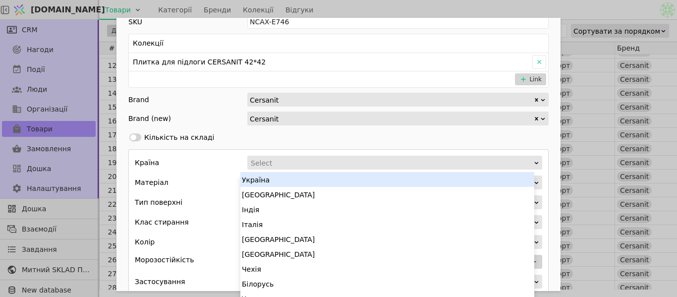
click at [341, 165] on div "Select" at bounding box center [391, 163] width 281 height 14
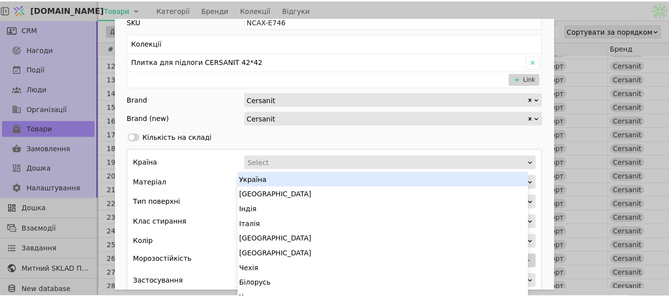
scroll to position [3, 0]
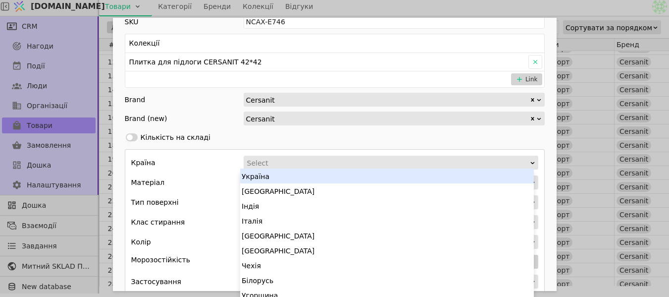
click at [280, 174] on div "Україна" at bounding box center [387, 175] width 294 height 15
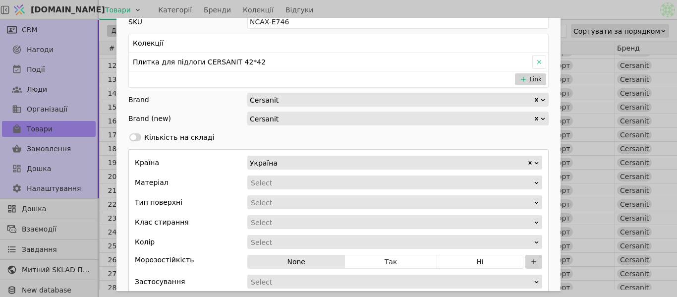
scroll to position [0, 0]
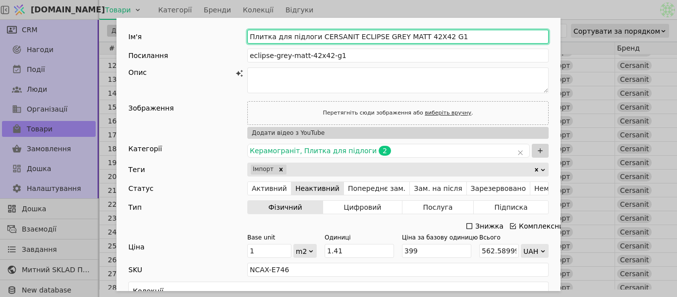
drag, startPoint x: 450, startPoint y: 33, endPoint x: 244, endPoint y: 34, distance: 205.6
click at [243, 33] on div "Ім'я Плитка для підлоги CERSANIT ECLIPSE GREY MATT 42X42 G1" at bounding box center [338, 37] width 420 height 14
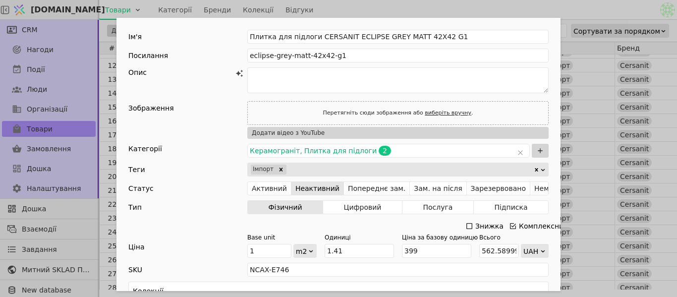
drag, startPoint x: 274, startPoint y: 39, endPoint x: 380, endPoint y: 28, distance: 106.6
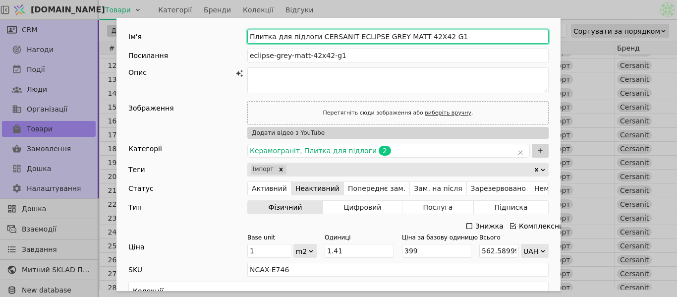
drag, startPoint x: 356, startPoint y: 37, endPoint x: 404, endPoint y: 39, distance: 48.1
click at [404, 39] on input "Плитка для підлоги CERSANIT ECLIPSE GREY MATT 42X42 G1" at bounding box center [397, 37] width 301 height 14
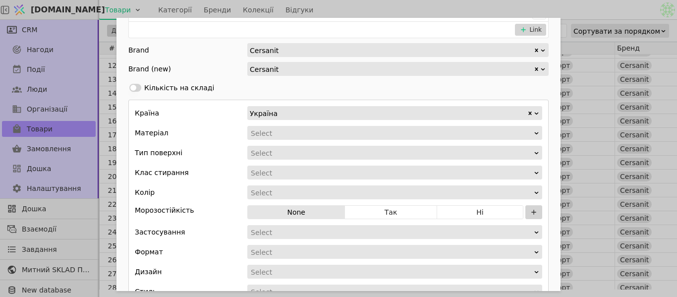
click at [297, 139] on div "Select" at bounding box center [394, 133] width 295 height 14
click at [298, 136] on div "Add Opportunity" at bounding box center [391, 133] width 283 height 14
click at [298, 134] on div "Add Opportunity" at bounding box center [391, 133] width 283 height 14
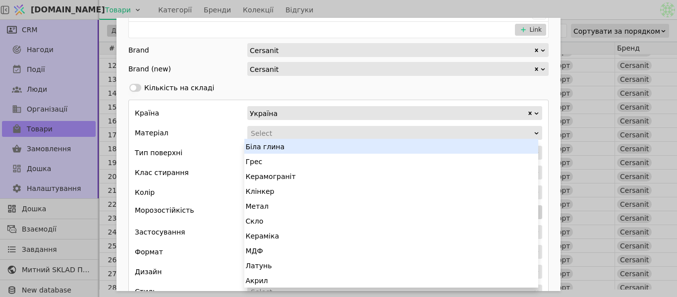
click at [298, 134] on div "Add Opportunity" at bounding box center [391, 133] width 283 height 14
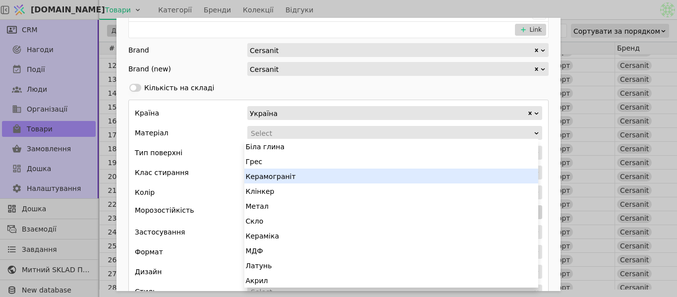
click at [297, 172] on div "Керамограніт" at bounding box center [391, 175] width 294 height 15
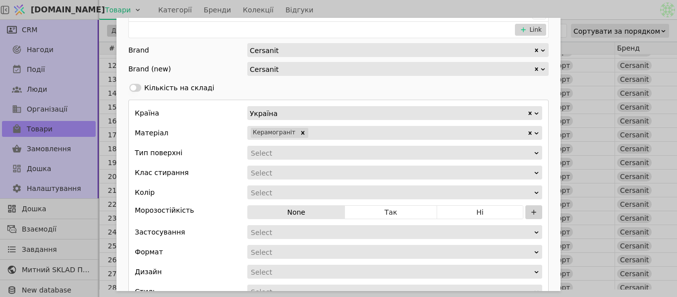
click at [287, 149] on div "Add Opportunity" at bounding box center [391, 153] width 283 height 14
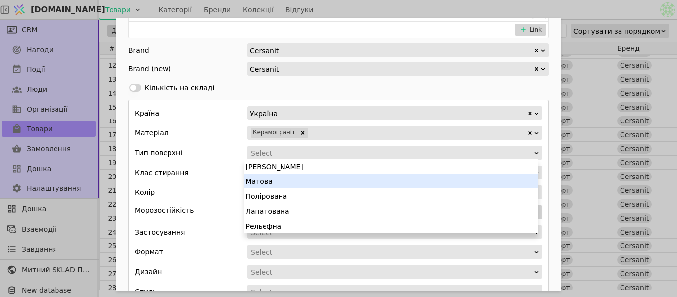
click at [289, 178] on div "Матова" at bounding box center [391, 180] width 294 height 15
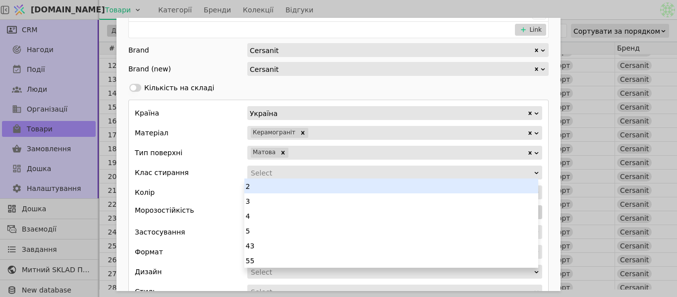
click at [284, 174] on div "Select" at bounding box center [391, 173] width 281 height 14
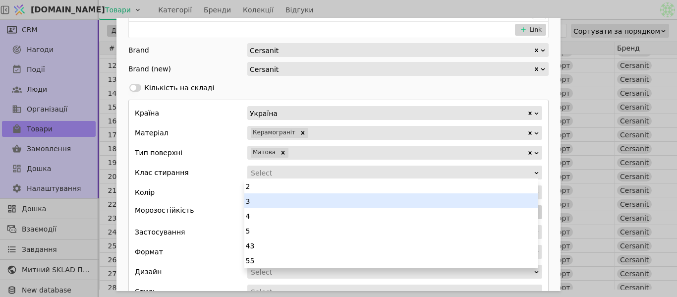
click at [279, 204] on div "3" at bounding box center [391, 200] width 294 height 15
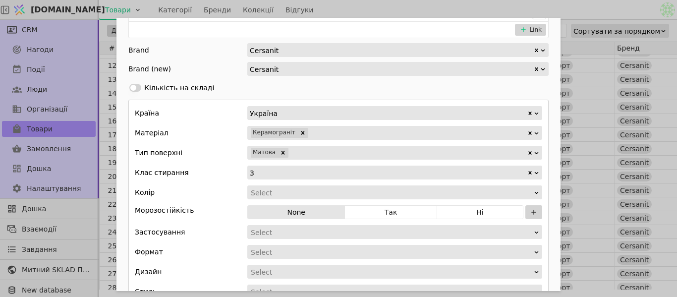
click at [280, 192] on div "Add Opportunity" at bounding box center [391, 193] width 283 height 14
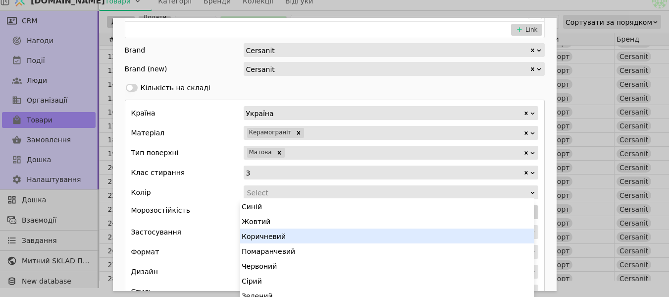
scroll to position [60, 0]
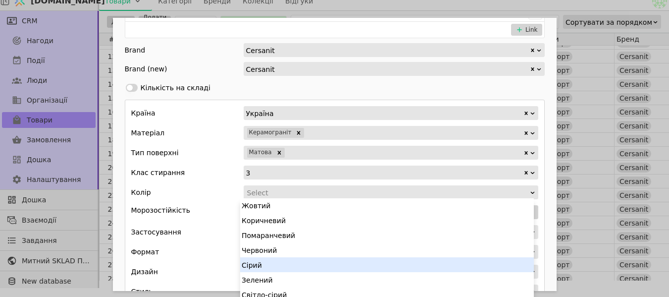
click at [290, 260] on div "Сірий" at bounding box center [387, 264] width 294 height 15
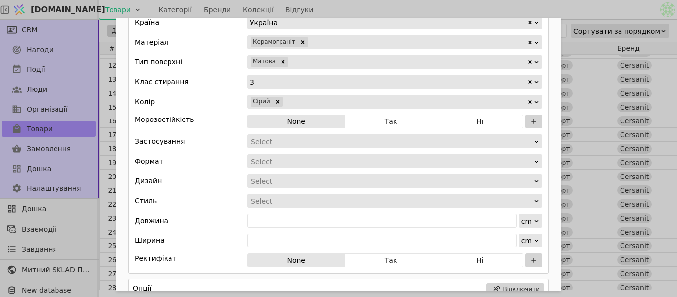
scroll to position [396, 0]
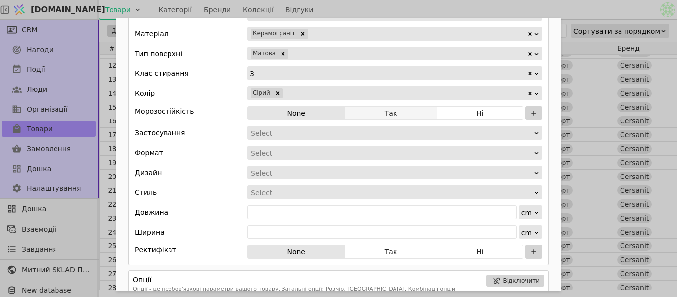
click at [390, 111] on button "Так" at bounding box center [391, 113] width 92 height 14
click at [295, 131] on div "Add Opportunity" at bounding box center [391, 133] width 283 height 14
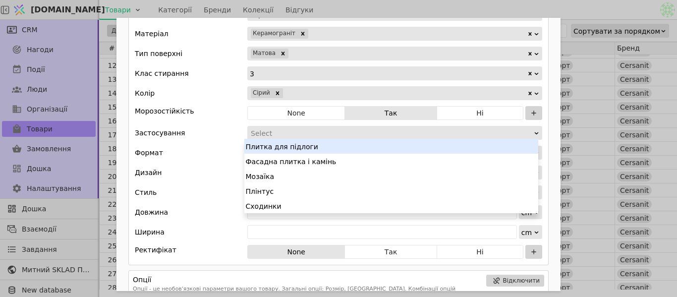
click at [295, 141] on div "Плитка для підлоги" at bounding box center [391, 146] width 294 height 15
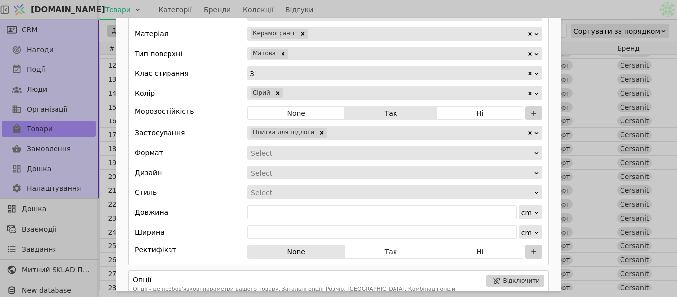
click at [301, 148] on div "Add Opportunity" at bounding box center [391, 153] width 283 height 14
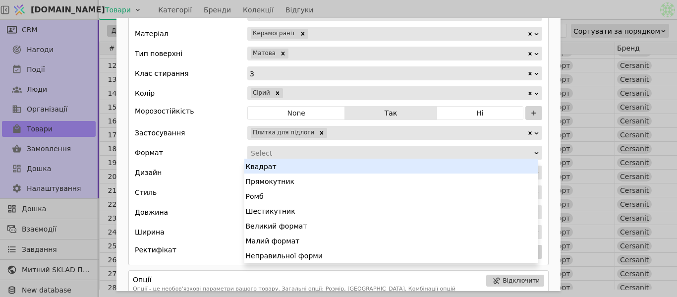
click at [297, 165] on div "Квадрат" at bounding box center [391, 166] width 294 height 15
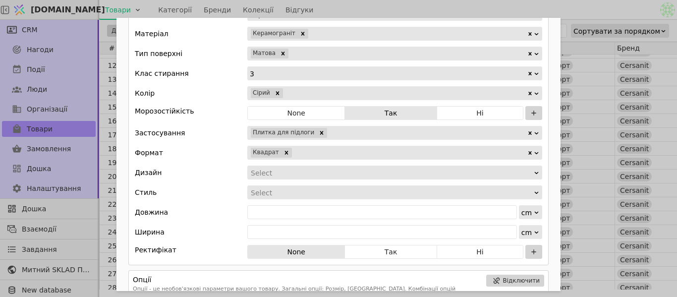
click at [269, 173] on div "Add Opportunity" at bounding box center [391, 173] width 283 height 14
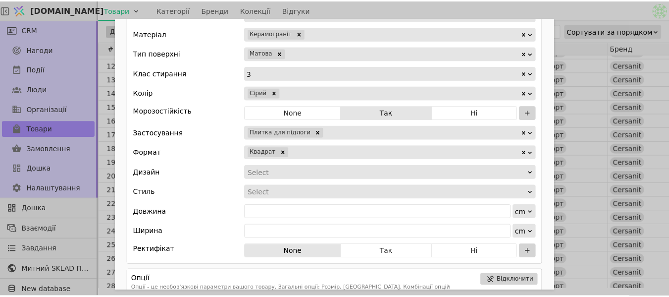
scroll to position [5, 0]
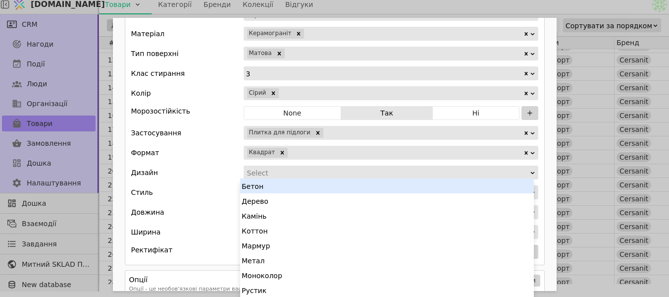
click at [274, 184] on div "Бетон" at bounding box center [387, 185] width 294 height 15
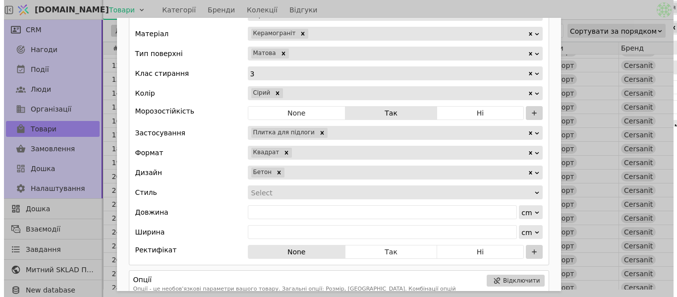
scroll to position [0, 0]
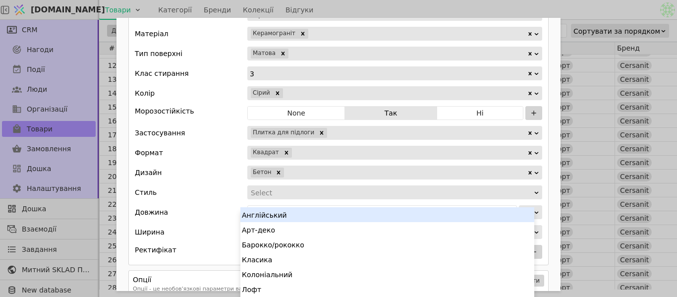
click at [268, 192] on div "Add Opportunity" at bounding box center [391, 193] width 283 height 14
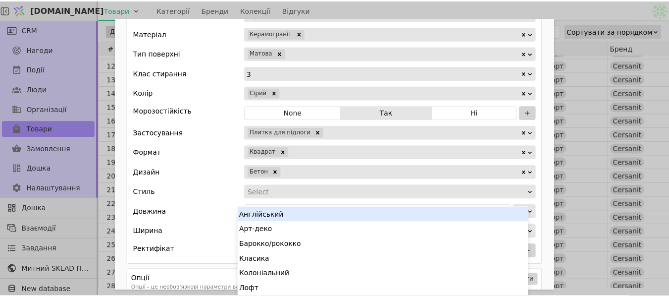
scroll to position [9, 0]
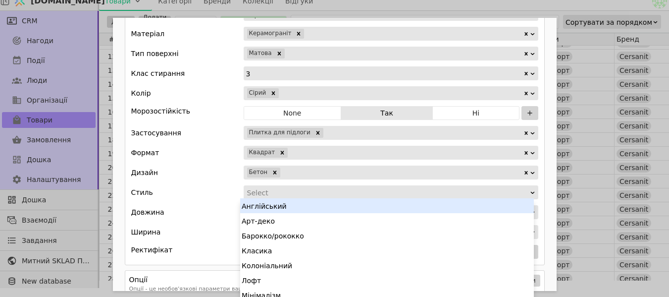
click at [274, 194] on div "Add Opportunity" at bounding box center [387, 193] width 283 height 14
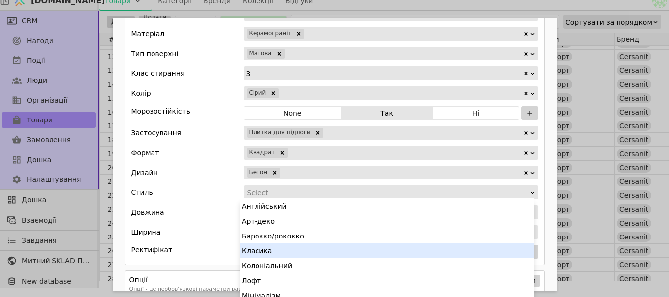
scroll to position [154, 0]
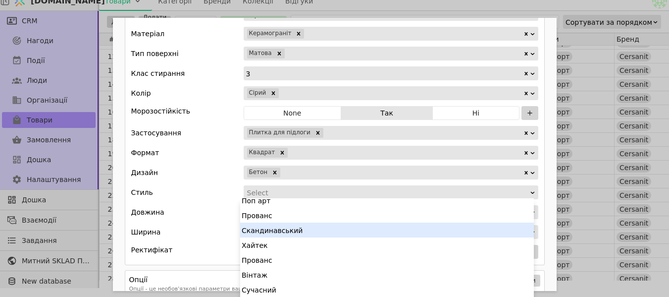
click at [287, 289] on div "Сучасний" at bounding box center [387, 289] width 294 height 15
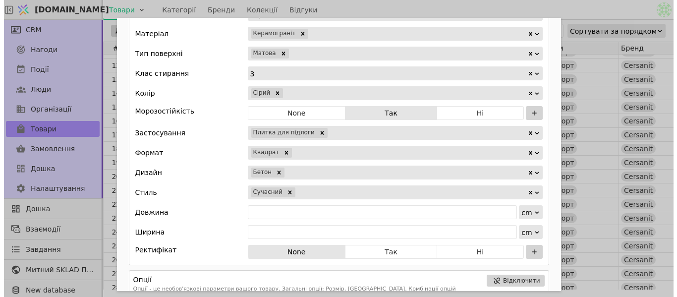
scroll to position [0, 0]
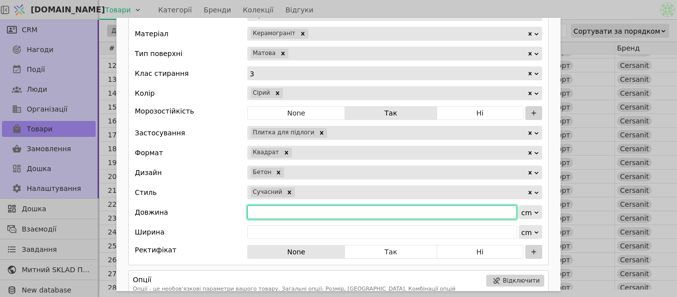
click at [279, 214] on input "Add Opportunity" at bounding box center [382, 212] width 270 height 14
type input "42"
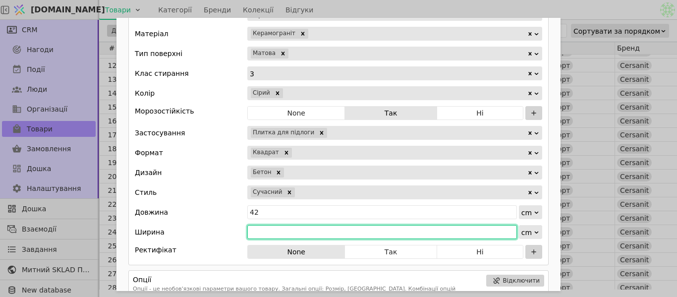
click at [288, 226] on input "Add Opportunity" at bounding box center [382, 232] width 270 height 14
type input "42"
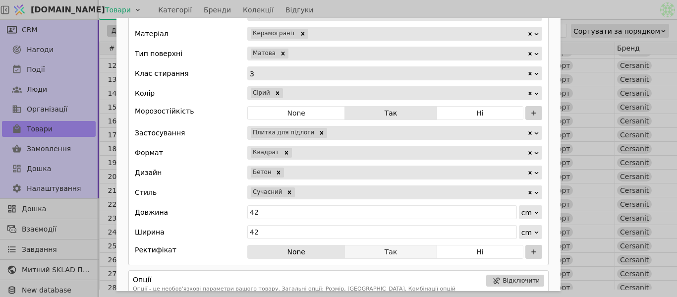
click at [419, 249] on button "Так" at bounding box center [391, 252] width 92 height 14
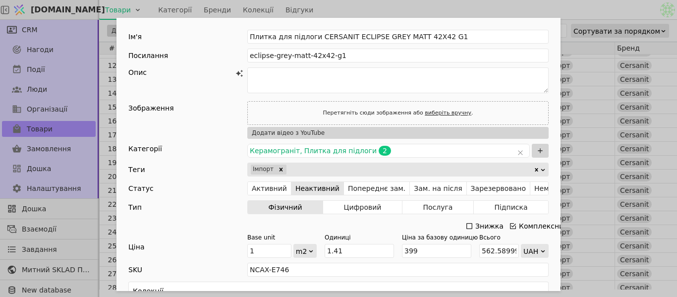
click at [425, 114] on link "виберіть вручну" at bounding box center [448, 113] width 47 height 6
type input "C:\fakepath\eclipse_grey_matt_42x42_a_72 -1.jpg"
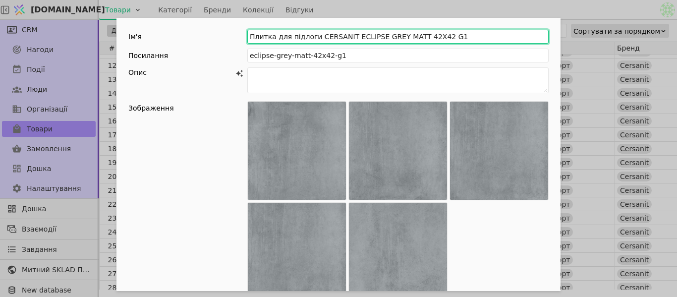
drag, startPoint x: 442, startPoint y: 34, endPoint x: 260, endPoint y: 38, distance: 182.4
click at [248, 39] on input "Плитка для підлоги CERSANIT ECLIPSE GREY MATT 42X42 G1" at bounding box center [397, 37] width 301 height 14
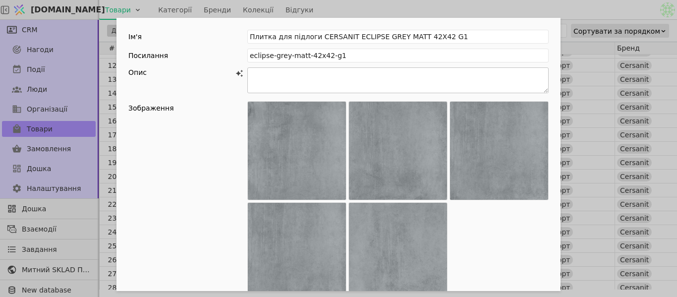
click at [313, 84] on textarea "Add Opportunity" at bounding box center [397, 80] width 301 height 26
paste textarea "Loremi dol sitamet CONSECTE ADIPISC ELIT SEDD 23e35 T0 — in utlabor et dolorema…"
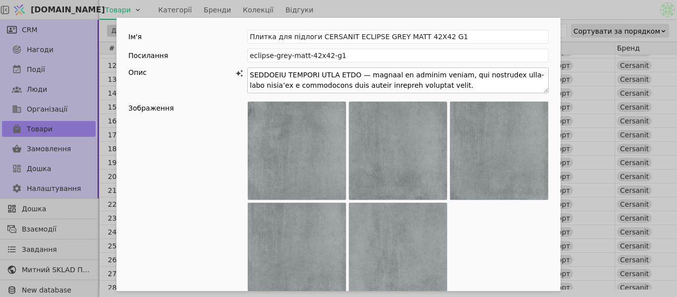
click at [463, 77] on textarea "Add Opportunity" at bounding box center [397, 80] width 301 height 26
click at [465, 78] on textarea "Add Opportunity" at bounding box center [397, 80] width 301 height 26
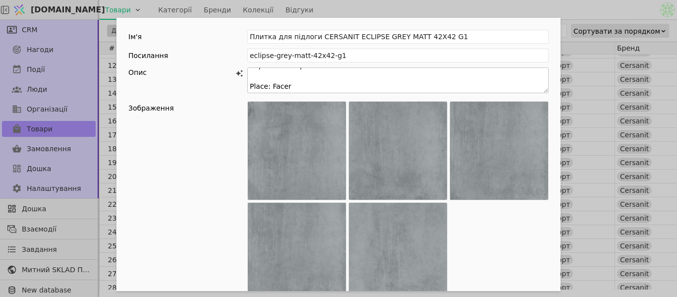
scroll to position [234, 0]
click at [285, 79] on textarea "Add Opportunity" at bounding box center [397, 80] width 301 height 26
click at [278, 76] on textarea "Add Opportunity" at bounding box center [397, 80] width 301 height 26
click at [276, 76] on textarea "Add Opportunity" at bounding box center [397, 80] width 301 height 26
click at [282, 78] on textarea "Add Opportunity" at bounding box center [397, 80] width 301 height 26
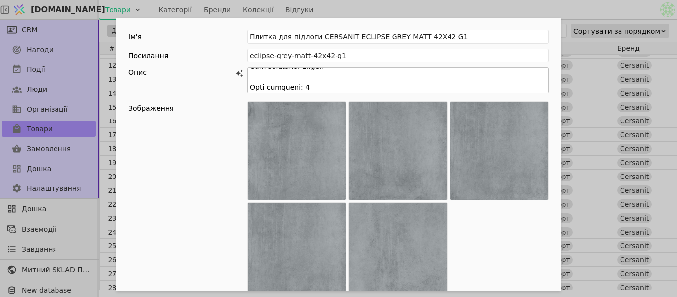
click at [289, 76] on textarea "Add Opportunity" at bounding box center [397, 80] width 301 height 26
click at [284, 71] on textarea "Add Opportunity" at bounding box center [397, 80] width 301 height 26
click at [277, 91] on textarea "Add Opportunity" at bounding box center [397, 80] width 301 height 26
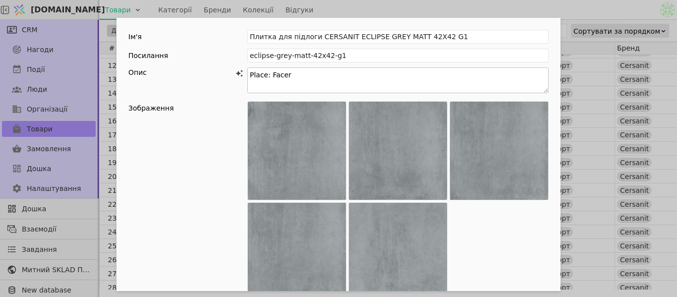
click at [265, 84] on textarea "Add Opportunity" at bounding box center [397, 80] width 301 height 26
click at [265, 73] on textarea "Add Opportunity" at bounding box center [397, 80] width 301 height 26
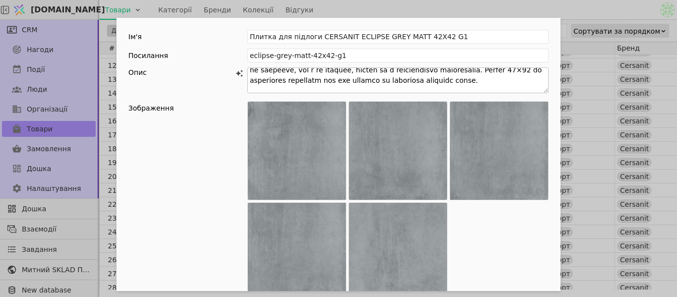
scroll to position [169, 0]
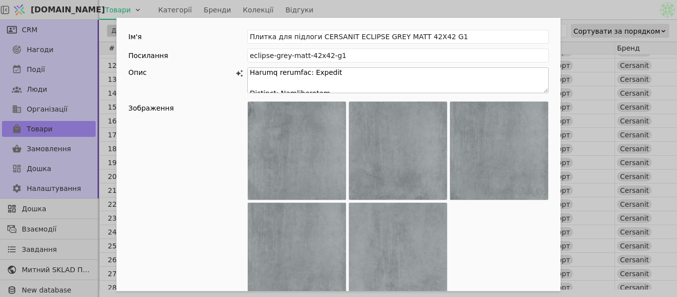
click at [300, 80] on textarea "Add Opportunity" at bounding box center [397, 80] width 301 height 26
click at [300, 71] on textarea "Add Opportunity" at bounding box center [397, 80] width 301 height 26
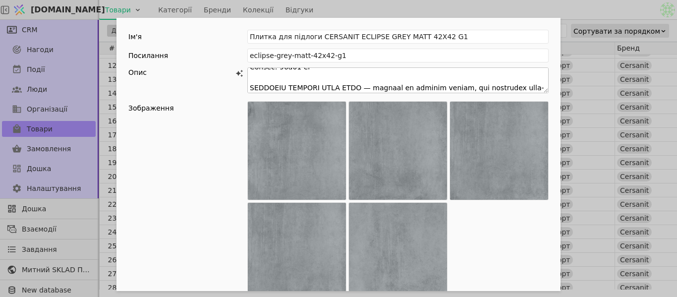
click at [320, 80] on textarea "Add Opportunity" at bounding box center [397, 80] width 301 height 26
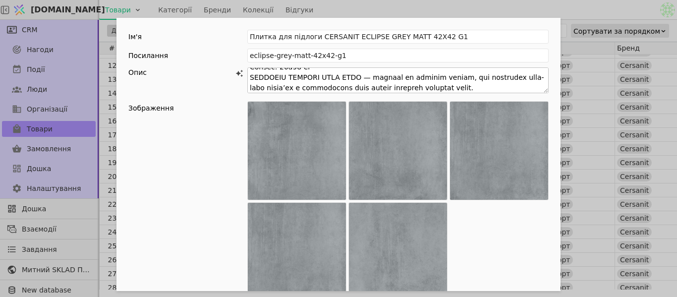
scroll to position [237, 0]
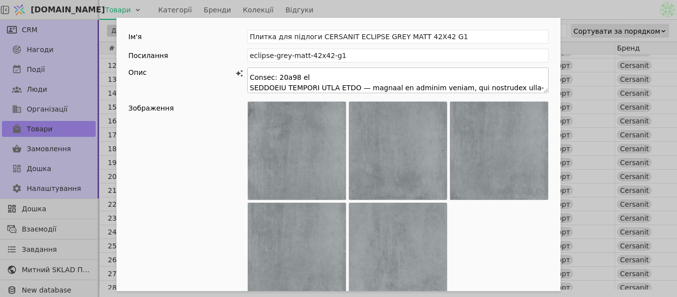
click at [290, 73] on textarea "Add Opportunity" at bounding box center [397, 80] width 301 height 26
click at [291, 69] on textarea "Add Opportunity" at bounding box center [397, 80] width 301 height 26
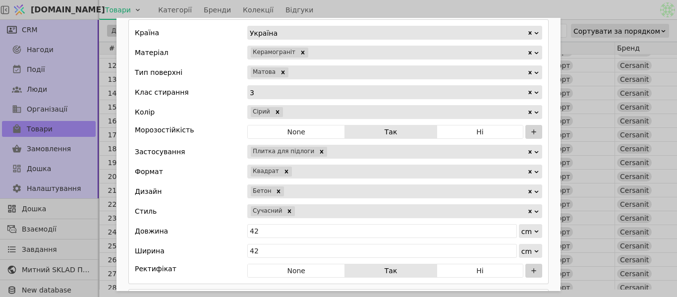
scroll to position [595, 0]
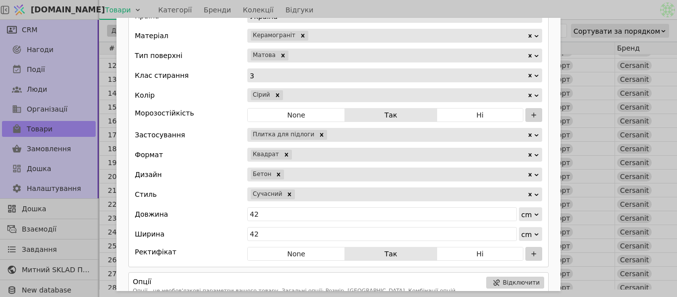
type textarea "Loremi dol sitamet CONSECTE ADIPISC ELIT SEDD 42e19 T1 — in utlabor et dolorema…"
click at [410, 190] on div "Add Opportunity" at bounding box center [411, 194] width 231 height 14
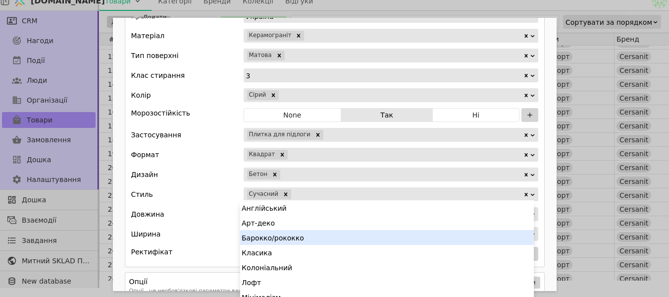
scroll to position [50, 0]
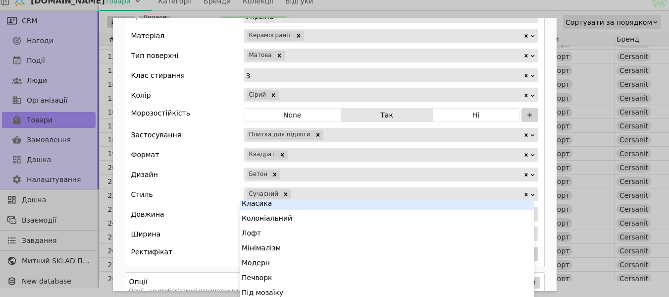
type input "м"
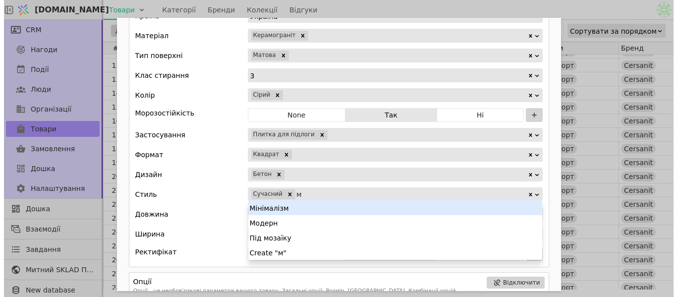
scroll to position [0, 0]
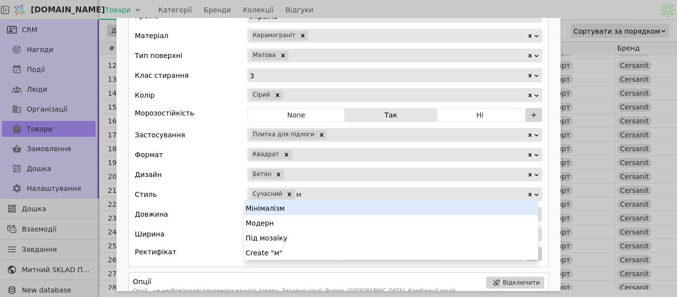
click at [321, 207] on div "Мінімалізм" at bounding box center [391, 207] width 294 height 15
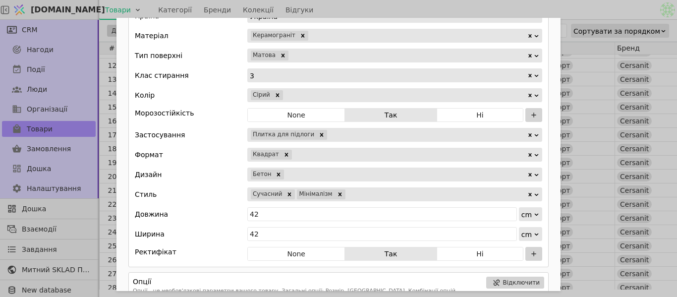
click at [346, 193] on div "Add Opportunity" at bounding box center [436, 194] width 180 height 14
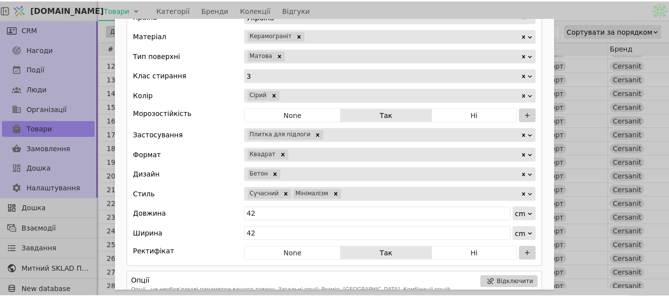
scroll to position [9, 0]
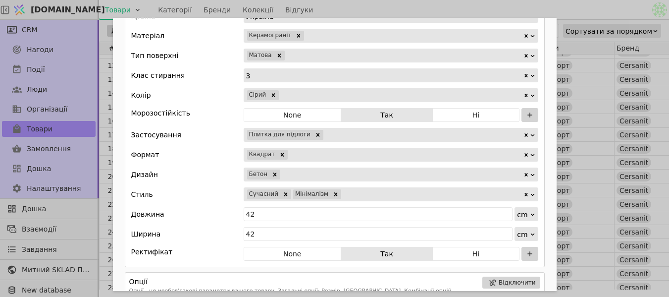
click at [660, 147] on div "Ім'я Плитка для підлоги CERSANIT ECLIPSE GREY MATT 42X42 G1 Посилання eclipse-g…" at bounding box center [334, 148] width 669 height 297
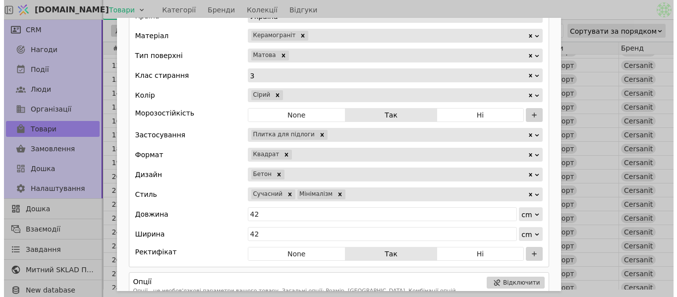
scroll to position [0, 0]
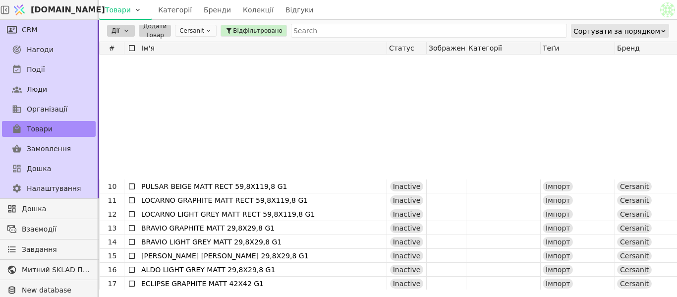
scroll to position [149, 0]
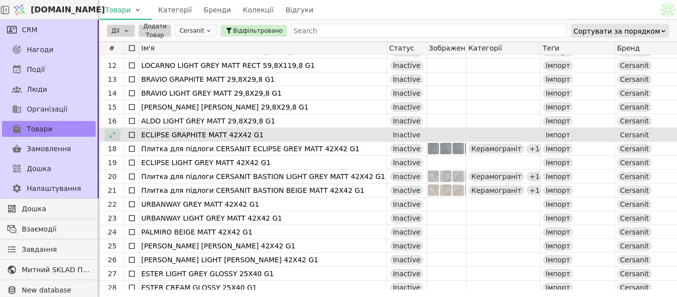
click at [110, 134] on icon at bounding box center [112, 134] width 7 height 7
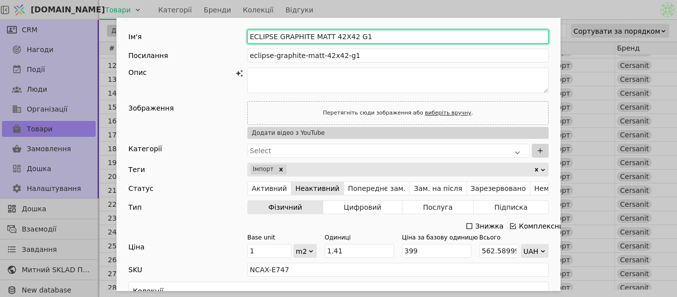
drag, startPoint x: 360, startPoint y: 37, endPoint x: 200, endPoint y: 39, distance: 160.1
click at [200, 39] on div "Ім'я ECLIPSE GRAPHITE MATT 42X42 G1" at bounding box center [338, 37] width 420 height 14
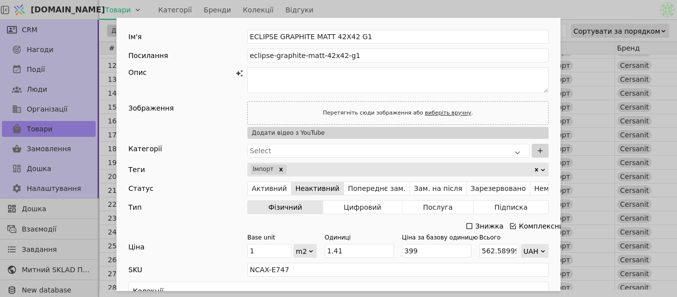
click at [591, 11] on div "Ім'я ECLIPSE GRAPHITE MATT 42X42 G1 Посилання eclipse-graphite-matt-42x42-g1 Оп…" at bounding box center [338, 148] width 677 height 297
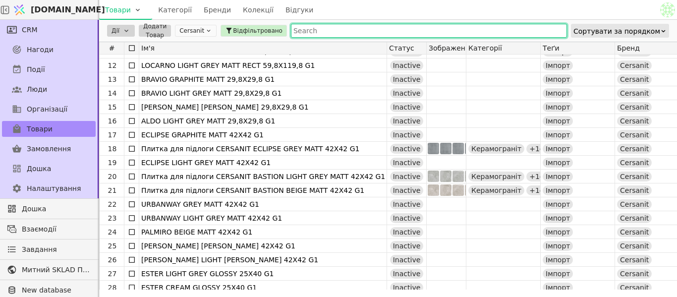
click at [291, 34] on input "text" at bounding box center [429, 31] width 276 height 14
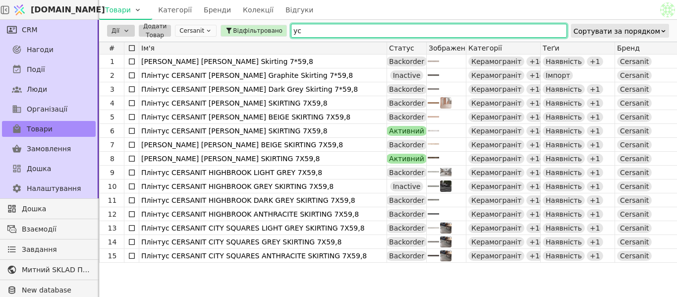
type input "у"
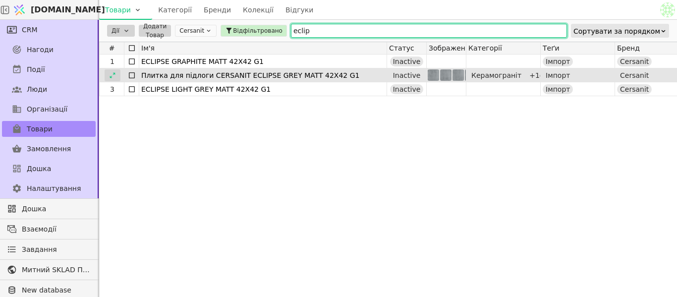
type input "eclip"
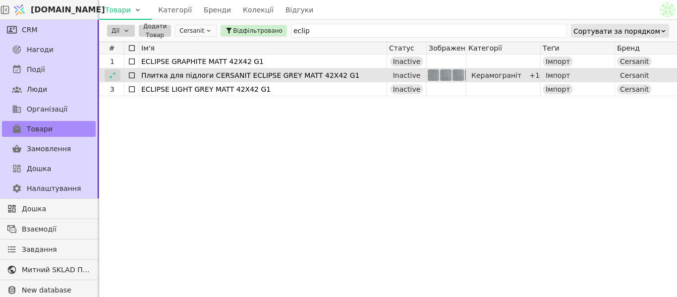
click at [113, 75] on icon at bounding box center [112, 75] width 7 height 7
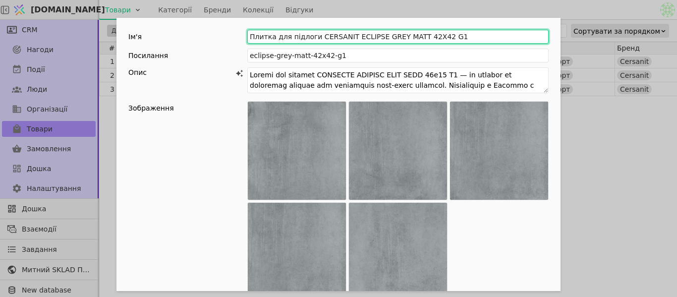
drag, startPoint x: 246, startPoint y: 35, endPoint x: 339, endPoint y: 34, distance: 93.7
click at [339, 34] on input "Плитка для підлоги CERSANIT ECLIPSE GREY MATT 42X42 G1" at bounding box center [397, 37] width 301 height 14
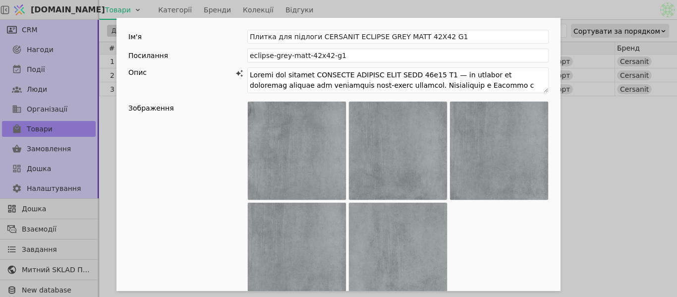
click at [663, 124] on div "Ім'я Плитка для підлоги CERSANIT ECLIPSE GREY MATT 42X42 G1 Посилання eclipse-g…" at bounding box center [338, 148] width 677 height 297
click at [645, 117] on div "Ім'я Плитка для підлоги CERSANIT ECLIPSE GREY MATT 42X42 G1 Посилання eclipse-g…" at bounding box center [338, 148] width 677 height 297
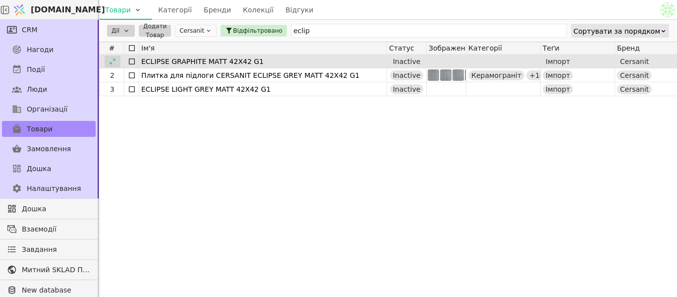
click at [115, 60] on icon at bounding box center [112, 61] width 7 height 7
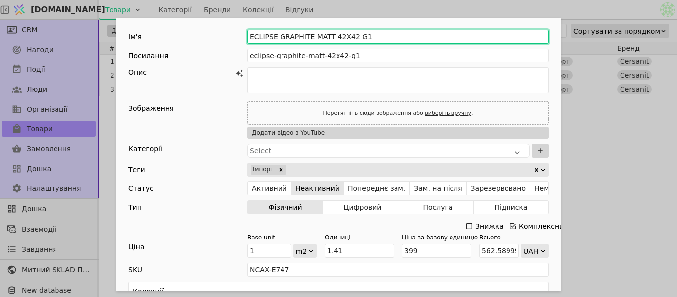
click at [247, 36] on input "ECLIPSE GRAPHITE MATT 42X42 G1" at bounding box center [397, 37] width 301 height 14
paste input "Плитка для підлоги CERSANIT"
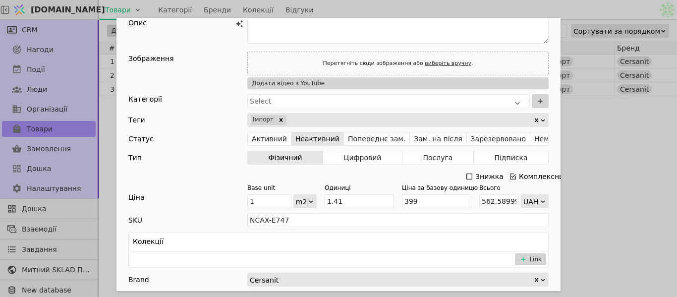
scroll to position [99, 0]
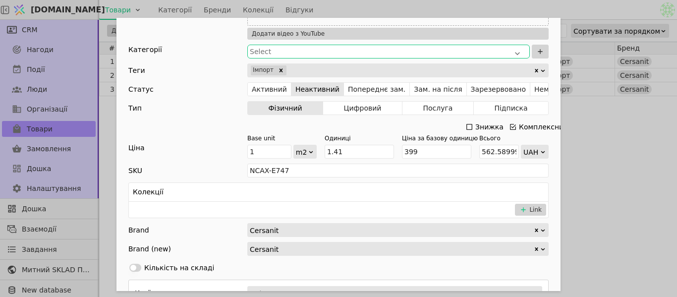
type input "Плитка для підлоги CERSANIT ECLIPSE GRAPHITE MATT 42X42 G1"
click at [324, 47] on div "Select" at bounding box center [388, 52] width 277 height 10
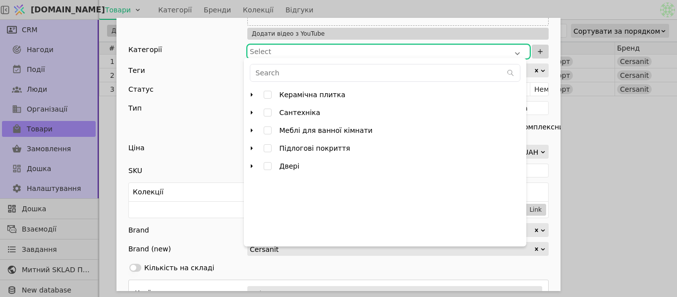
click at [250, 94] on icon "arrow right" at bounding box center [252, 95] width 8 height 8
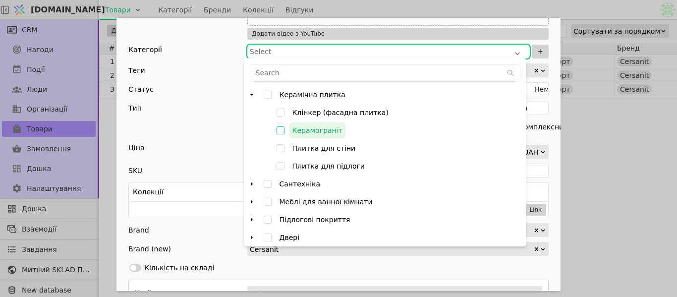
click at [282, 131] on input "Керамограніт" at bounding box center [281, 130] width 18 height 18
checkbox input "true"
type input "000782PUjJt4nBjP"
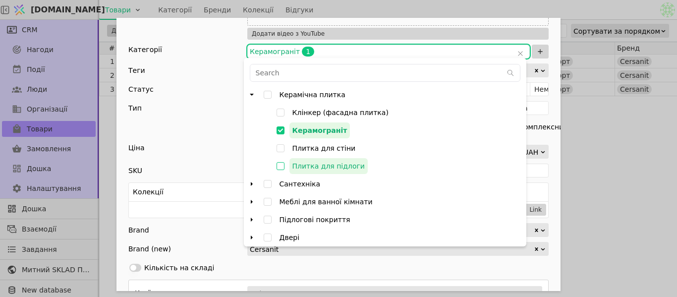
drag, startPoint x: 281, startPoint y: 167, endPoint x: 275, endPoint y: 165, distance: 6.6
click at [281, 167] on input "Плитка для підлоги" at bounding box center [281, 166] width 18 height 18
checkbox input "false"
type input "000782PUjJt4nBjP,000782PVdo8wp5Fx"
checkbox input "true"
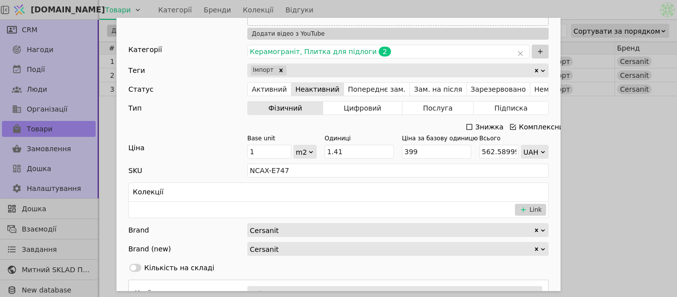
click at [220, 122] on div "Знижка Комплексний" at bounding box center [338, 127] width 420 height 14
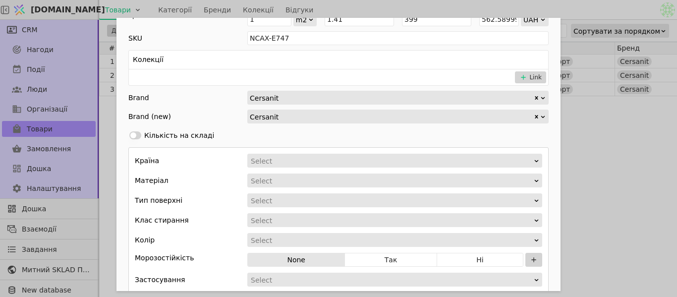
scroll to position [248, 0]
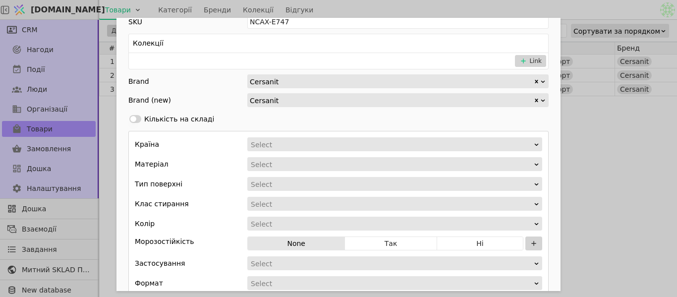
click at [270, 46] on div "Колекції" at bounding box center [338, 43] width 419 height 19
click at [257, 56] on div "Колекції Link" at bounding box center [338, 52] width 420 height 36
click at [257, 63] on div "Колекції Link" at bounding box center [338, 52] width 420 height 36
click at [300, 39] on div "Колекції" at bounding box center [338, 43] width 419 height 19
click at [531, 66] on div "Колекції Link" at bounding box center [338, 52] width 420 height 36
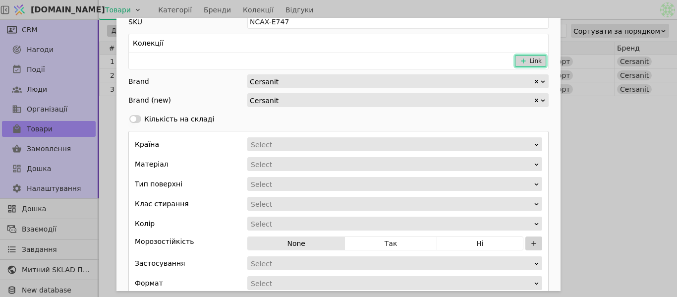
click at [529, 64] on button "Link" at bounding box center [530, 61] width 31 height 12
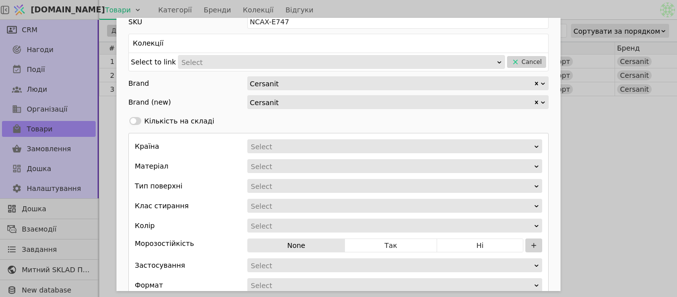
click at [252, 59] on div "Select" at bounding box center [338, 62] width 314 height 14
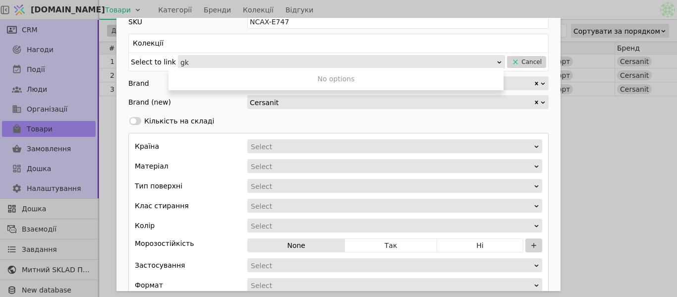
type input "g"
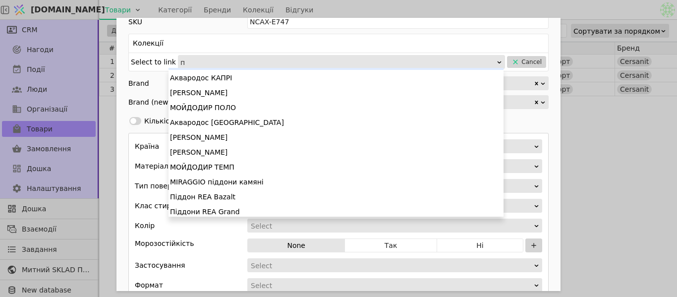
scroll to position [0, 0]
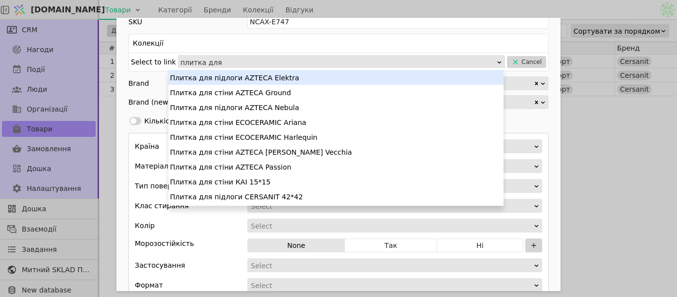
type input "плитка для"
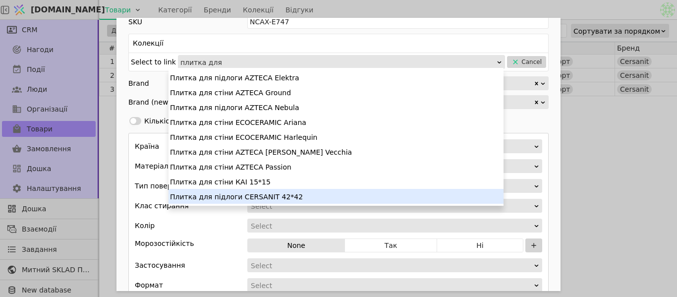
drag, startPoint x: 272, startPoint y: 179, endPoint x: 278, endPoint y: 195, distance: 16.7
click at [278, 195] on div "Плитка для підлоги CERSANIT 42*42" at bounding box center [335, 196] width 335 height 15
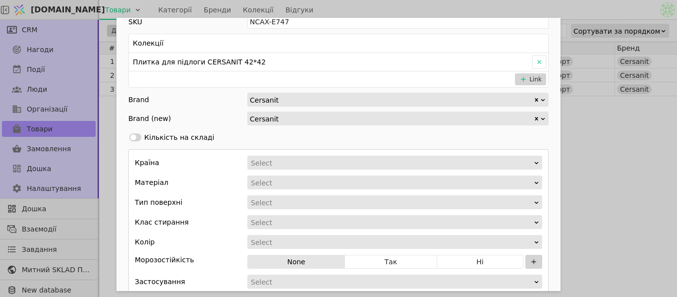
scroll to position [297, 0]
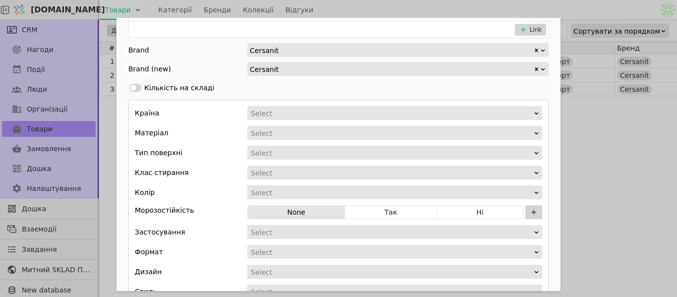
click at [280, 111] on div "Select" at bounding box center [391, 114] width 281 height 14
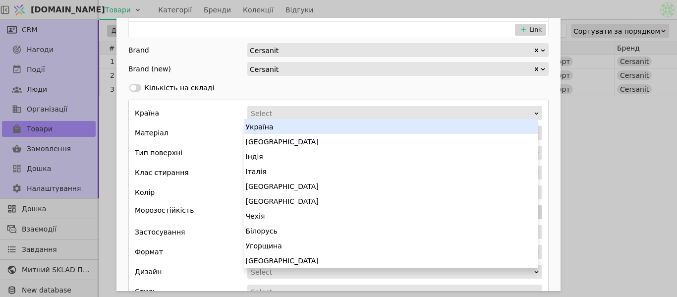
click at [277, 128] on div "Україна" at bounding box center [391, 126] width 294 height 15
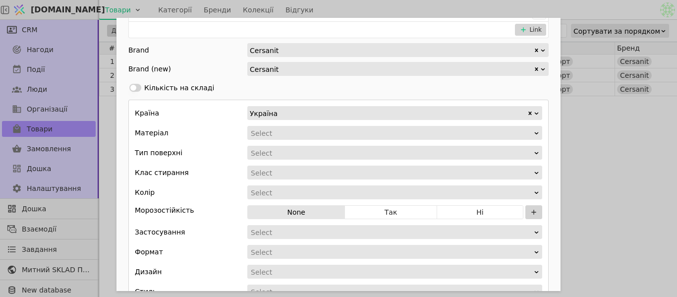
click at [291, 133] on div "Add Opportunity" at bounding box center [391, 133] width 283 height 14
click at [272, 138] on div "Add Opportunity" at bounding box center [391, 133] width 283 height 14
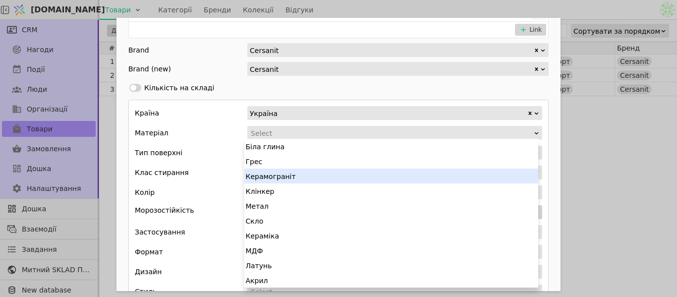
click at [271, 181] on div "Керамограніт" at bounding box center [391, 175] width 294 height 15
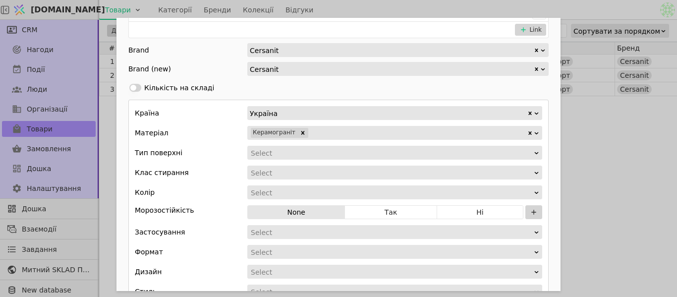
click at [268, 154] on div "Add Opportunity" at bounding box center [391, 153] width 283 height 14
click at [256, 147] on div "Add Opportunity" at bounding box center [391, 153] width 283 height 14
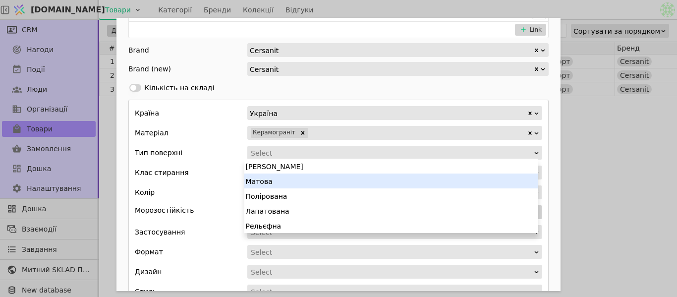
click at [268, 179] on div "Матова" at bounding box center [391, 180] width 294 height 15
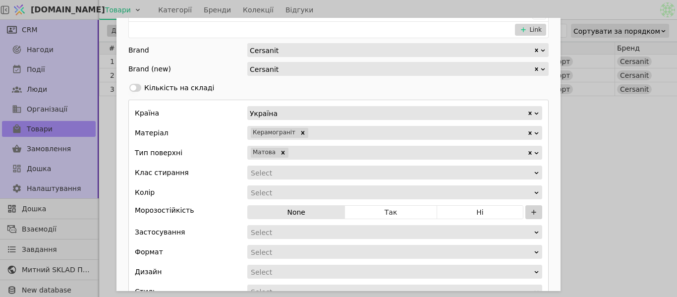
scroll to position [396, 0]
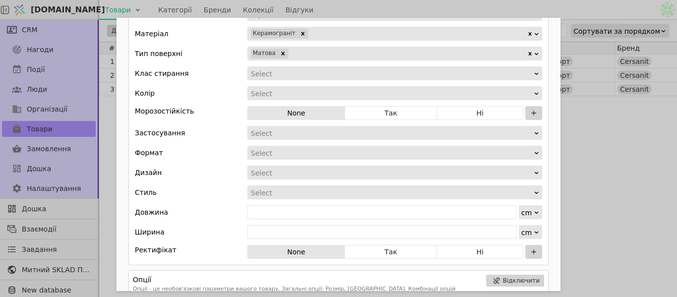
click at [289, 172] on div "Add Opportunity" at bounding box center [391, 173] width 283 height 14
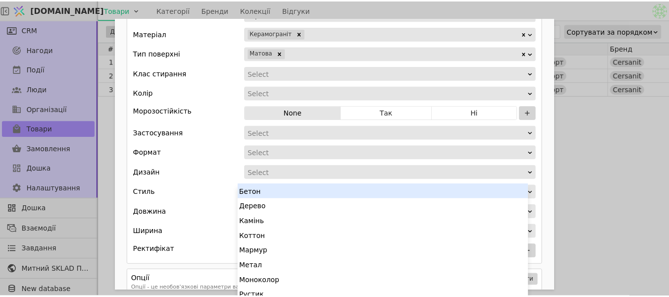
scroll to position [5, 0]
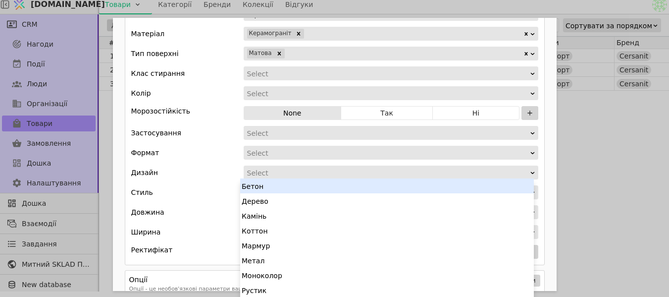
click at [280, 147] on div "Add Opportunity" at bounding box center [387, 153] width 283 height 14
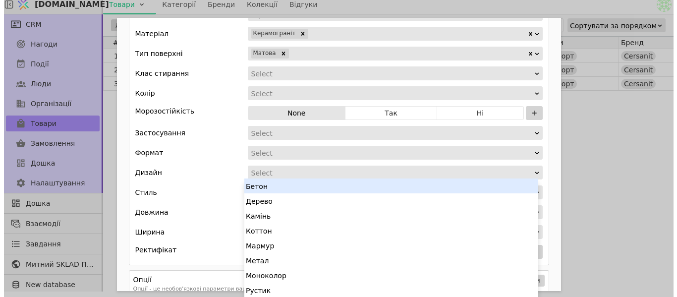
scroll to position [0, 0]
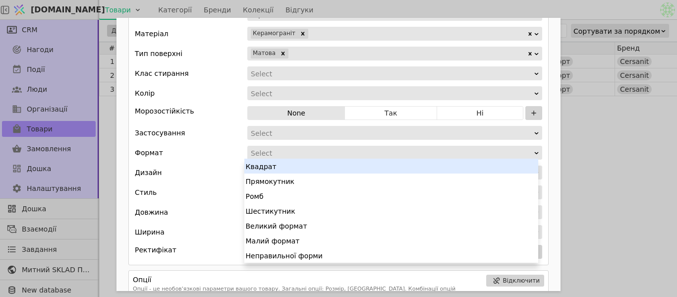
click at [275, 171] on div "Квадрат" at bounding box center [391, 166] width 294 height 15
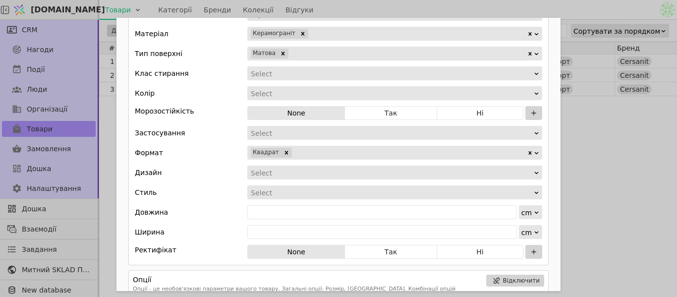
click at [271, 189] on div "Add Opportunity" at bounding box center [391, 193] width 283 height 14
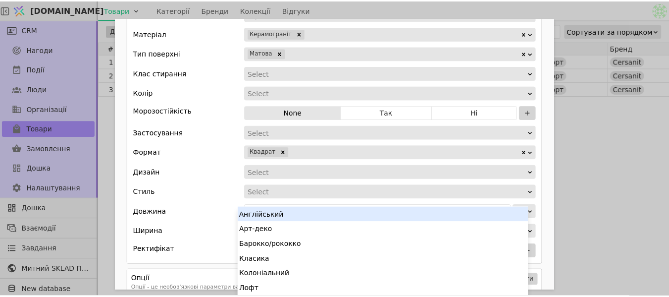
scroll to position [9, 0]
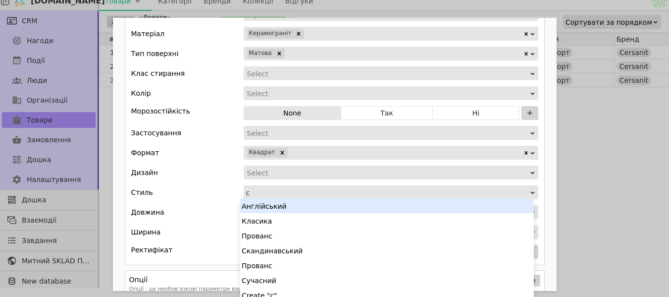
type input "су"
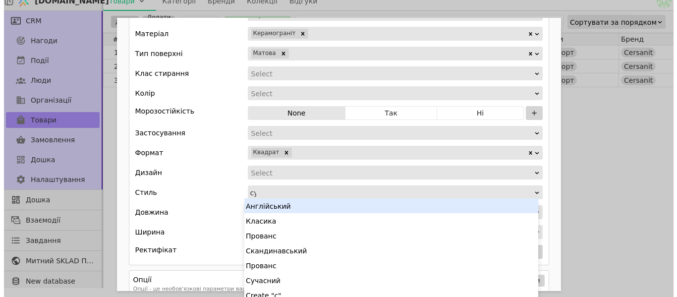
scroll to position [0, 0]
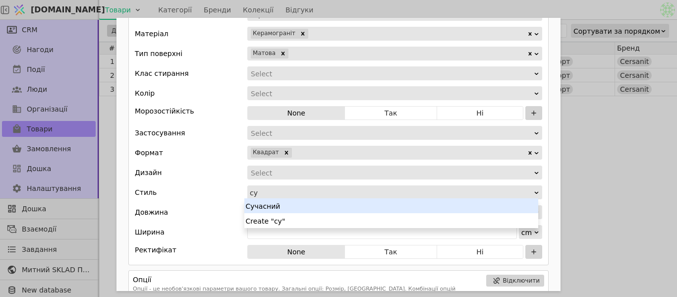
click at [269, 203] on div "Сучасний" at bounding box center [391, 205] width 294 height 15
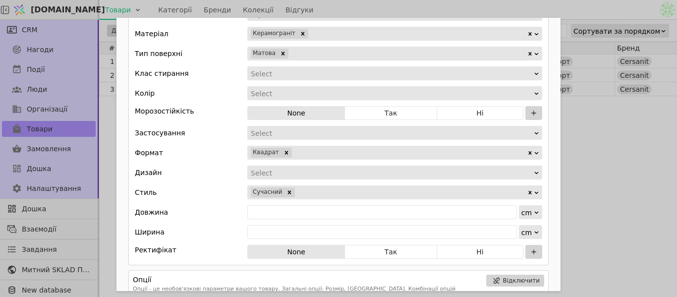
click at [281, 135] on div "Add Opportunity" at bounding box center [391, 133] width 283 height 14
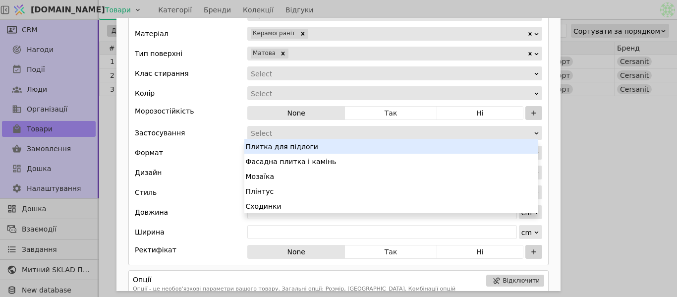
click at [281, 142] on div "Плитка для підлоги" at bounding box center [391, 146] width 294 height 15
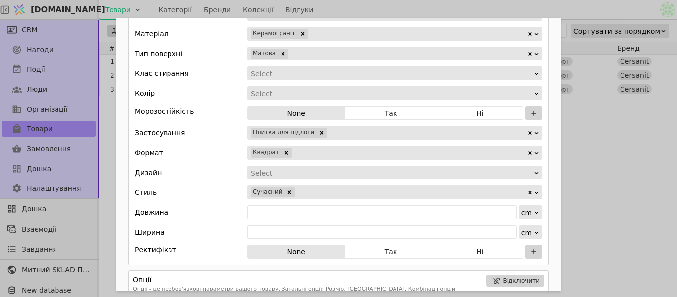
scroll to position [347, 0]
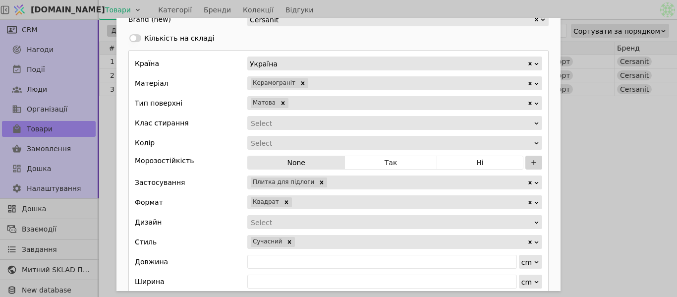
click at [276, 121] on div "Select" at bounding box center [391, 123] width 281 height 14
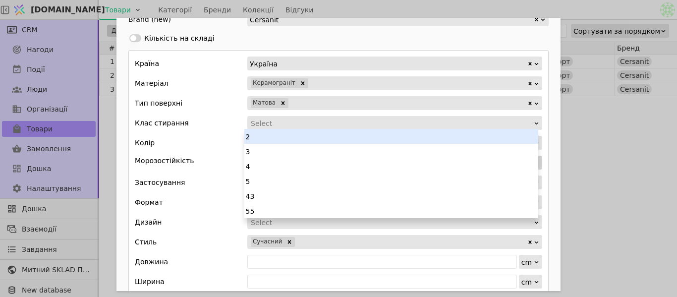
click at [287, 118] on div "Select" at bounding box center [391, 123] width 281 height 14
click at [278, 142] on div "2" at bounding box center [391, 136] width 294 height 15
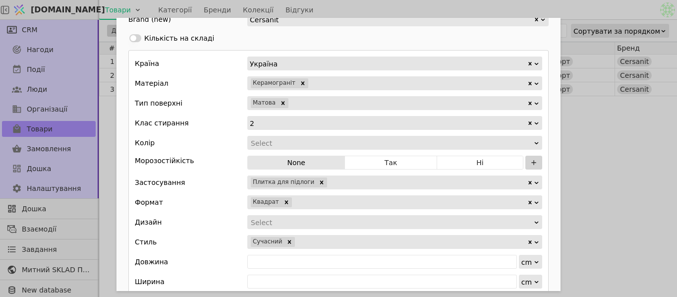
click at [278, 142] on div "Add Opportunity" at bounding box center [391, 143] width 283 height 14
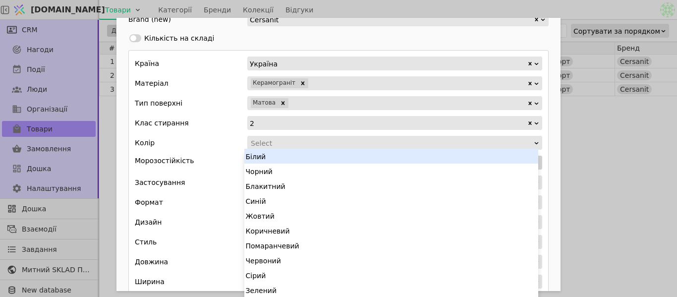
type input "г"
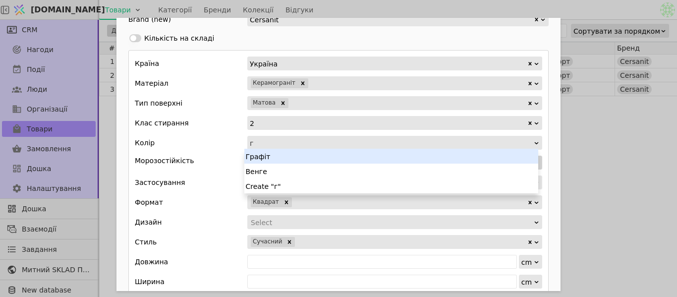
click at [277, 151] on div "Графіт" at bounding box center [391, 156] width 294 height 15
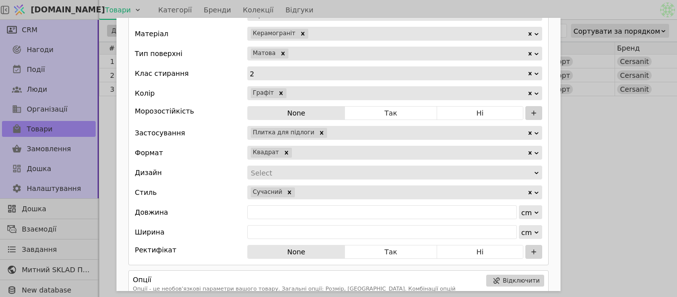
scroll to position [446, 0]
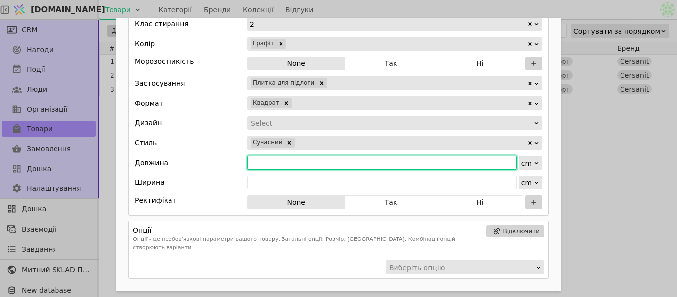
click at [274, 159] on input "Add Opportunity" at bounding box center [382, 163] width 270 height 14
type input "42"
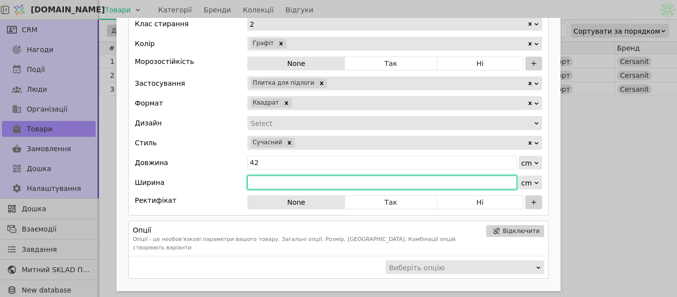
click at [271, 182] on input "Add Opportunity" at bounding box center [382, 182] width 270 height 14
type input "42"
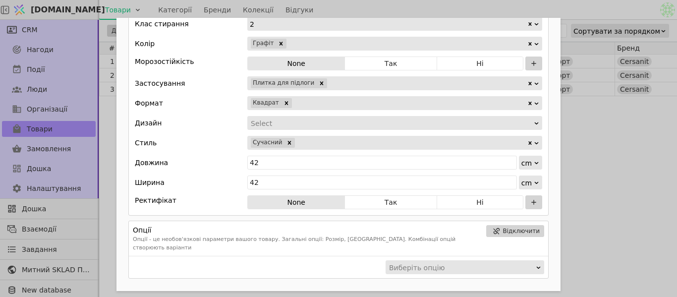
click at [381, 205] on button "Так" at bounding box center [391, 202] width 92 height 14
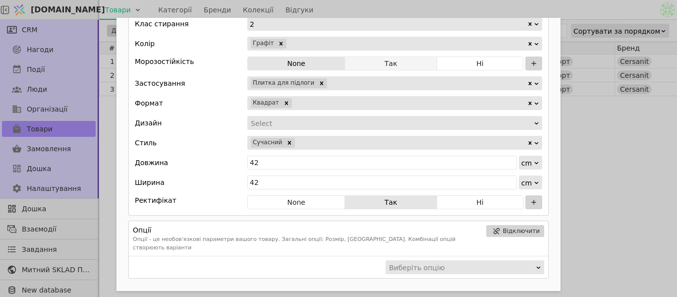
click at [373, 60] on button "Так" at bounding box center [391, 63] width 92 height 14
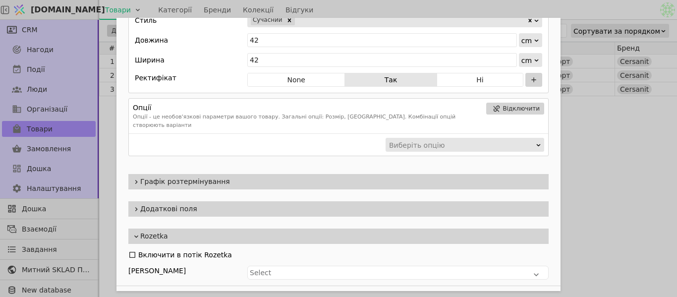
scroll to position [579, 0]
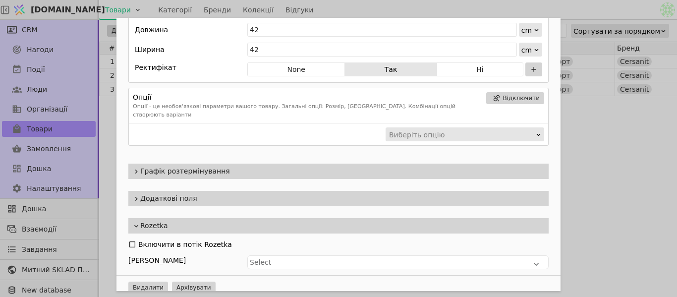
click at [212, 221] on span "Rozetka" at bounding box center [342, 226] width 404 height 10
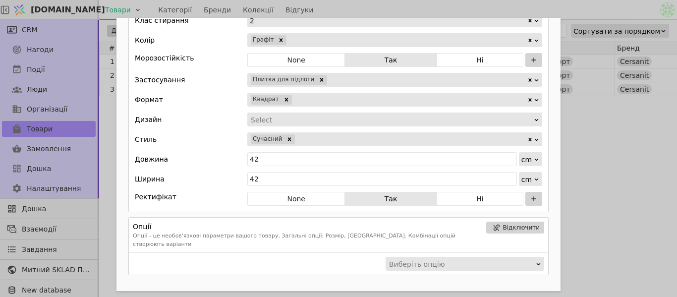
scroll to position [394, 0]
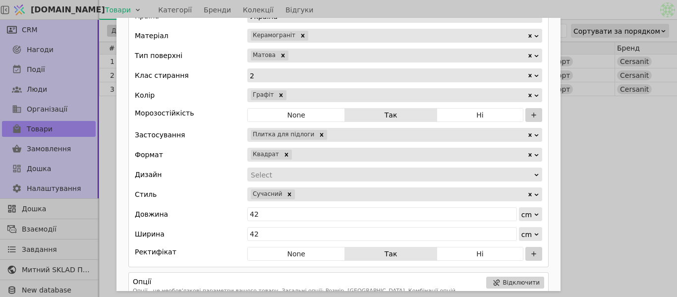
click at [283, 170] on div "Add Opportunity" at bounding box center [391, 175] width 283 height 14
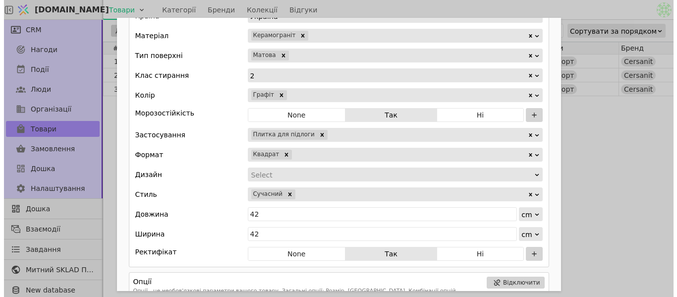
scroll to position [0, 0]
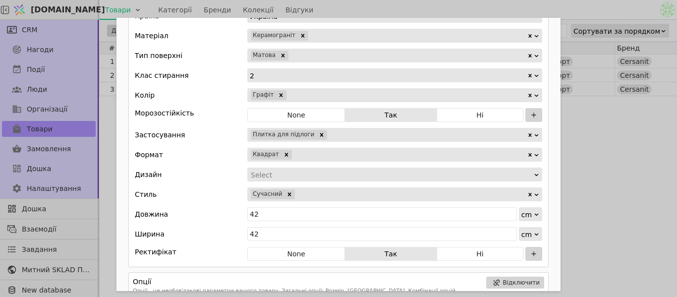
click at [266, 177] on div "Add Opportunity" at bounding box center [391, 175] width 283 height 14
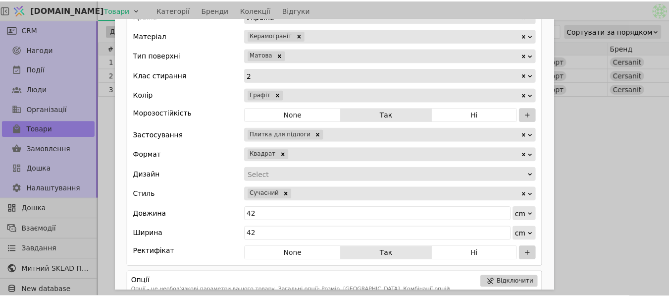
scroll to position [5, 0]
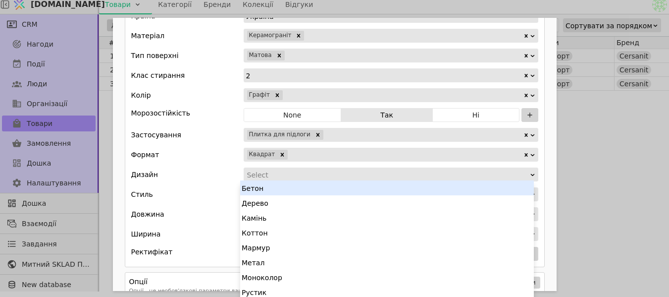
click at [266, 189] on div "Бетон" at bounding box center [387, 187] width 294 height 15
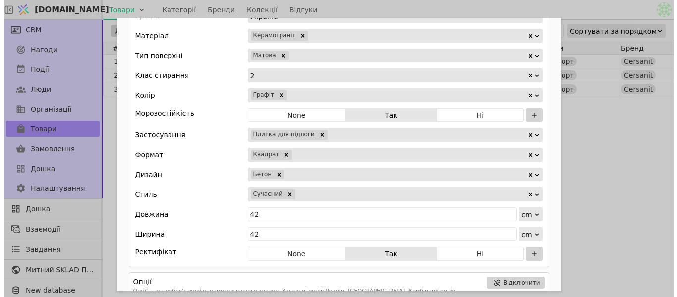
scroll to position [0, 0]
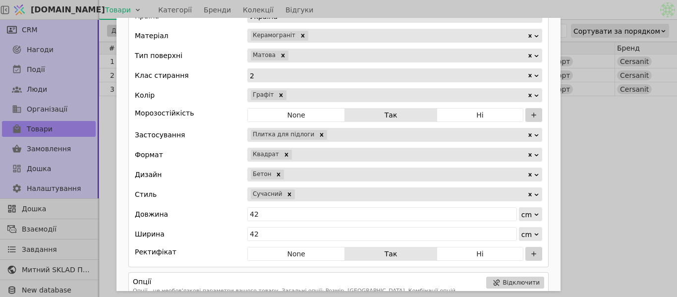
click at [574, 214] on div "Ім'я Плитка для підлоги CERSANIT ECLIPSE GRAPHITE MATT 42X42 G1 Посилання eclip…" at bounding box center [338, 148] width 677 height 297
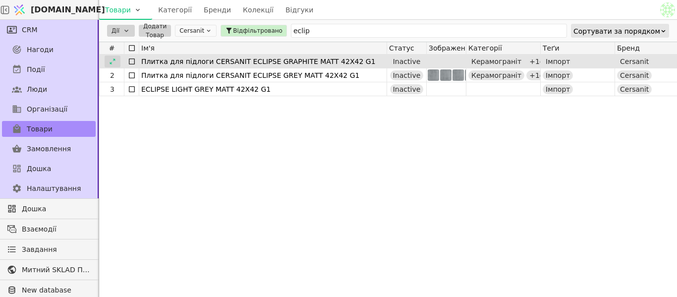
click at [111, 61] on icon at bounding box center [112, 61] width 7 height 7
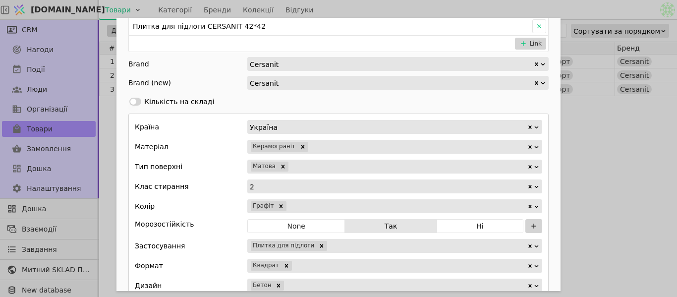
scroll to position [347, 0]
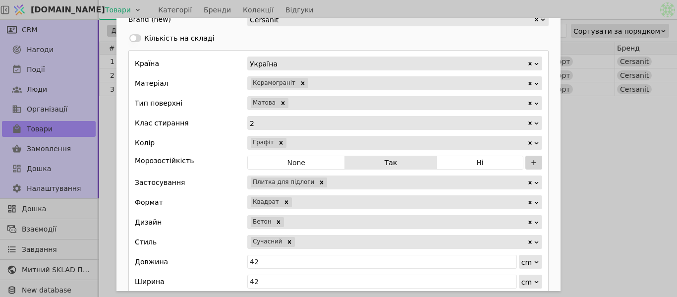
click at [302, 221] on div "Add Opportunity" at bounding box center [406, 222] width 242 height 14
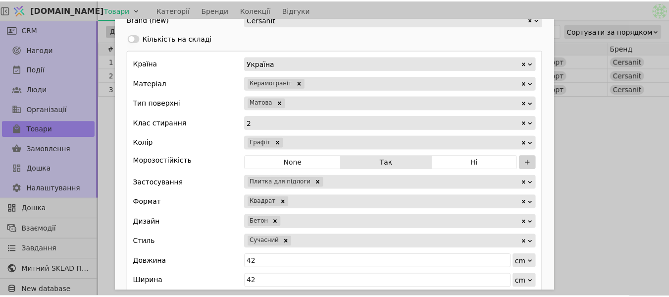
scroll to position [80, 0]
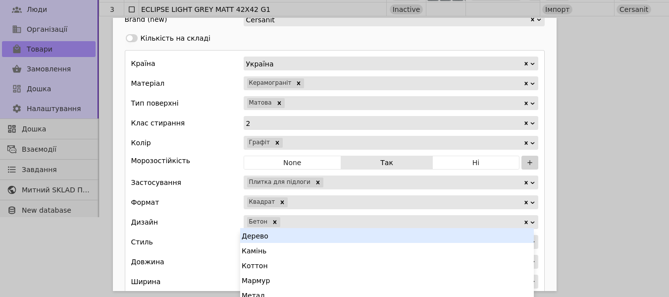
click at [307, 222] on div "Add Opportunity" at bounding box center [402, 222] width 242 height 14
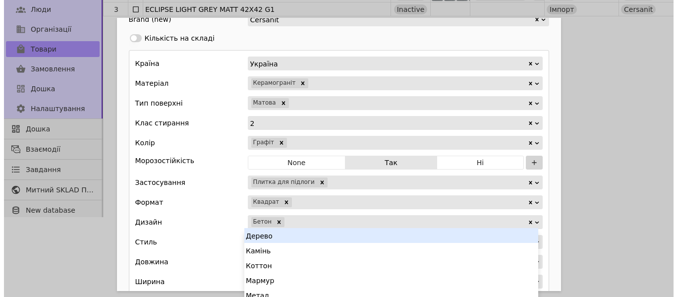
scroll to position [0, 0]
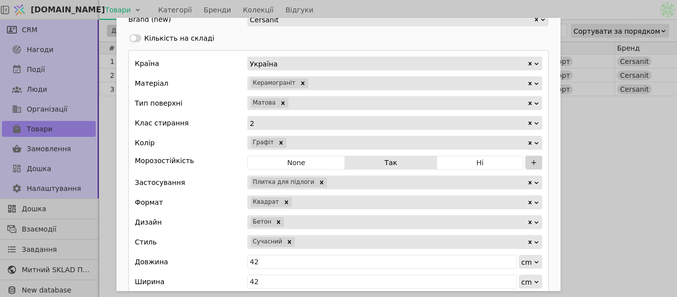
click at [308, 241] on div "Add Opportunity" at bounding box center [411, 242] width 231 height 14
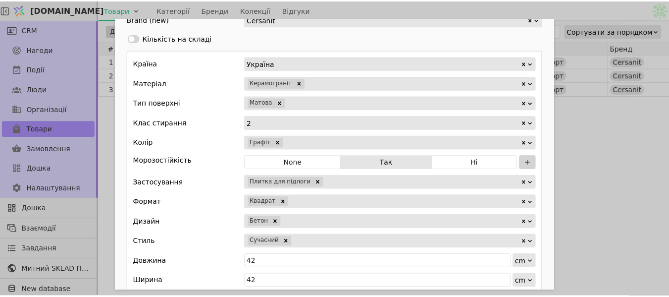
scroll to position [100, 0]
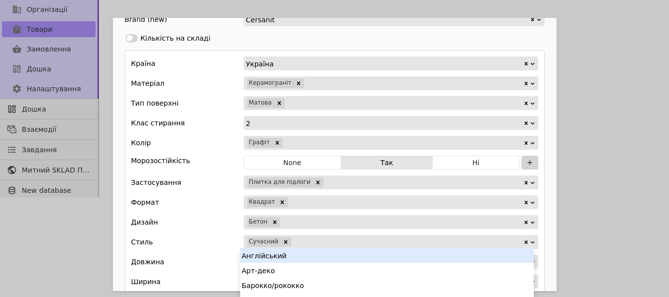
type input "м"
click at [306, 253] on div "Мінімалізм" at bounding box center [387, 255] width 294 height 15
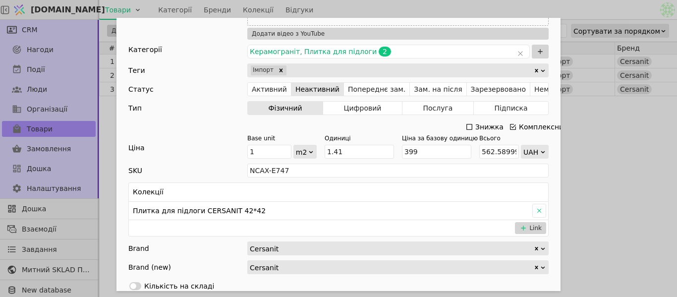
scroll to position [0, 0]
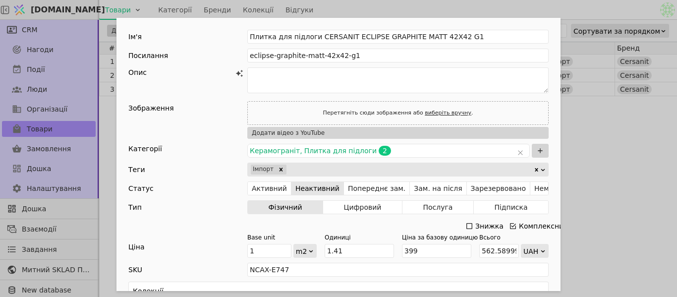
click at [425, 110] on link "виберіть вручну" at bounding box center [448, 113] width 47 height 6
type input "C:\fakepath\eclipse_graphite_matt_42x42_a_72, -2.jpg"
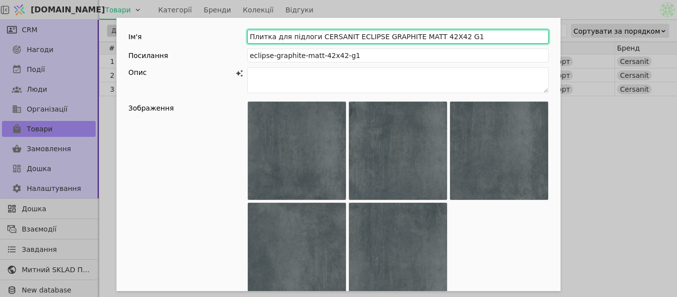
drag, startPoint x: 248, startPoint y: 34, endPoint x: 454, endPoint y: 27, distance: 206.3
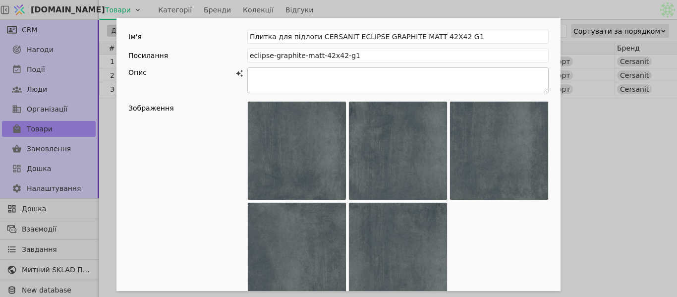
click at [275, 69] on textarea "Add Opportunity" at bounding box center [397, 80] width 301 height 26
paste textarea "Loremi dol sitamet CONSECTE ADIPISC ELITSEDD EIUS 08t19 I2 — ut labore etdol ma…"
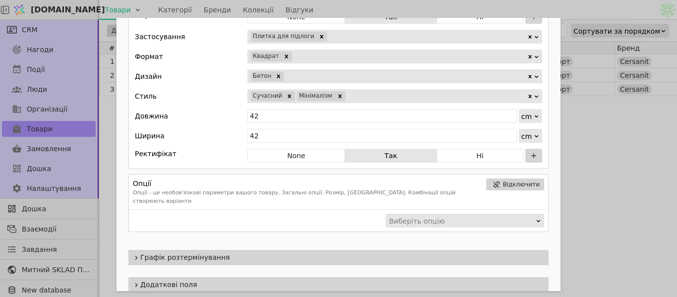
scroll to position [694, 0]
type textarea "Loremi dol sitamet CONSECTE ADIPISC ELITSEDD EIUS 08t19 I2 — ut labore etdol ma…"
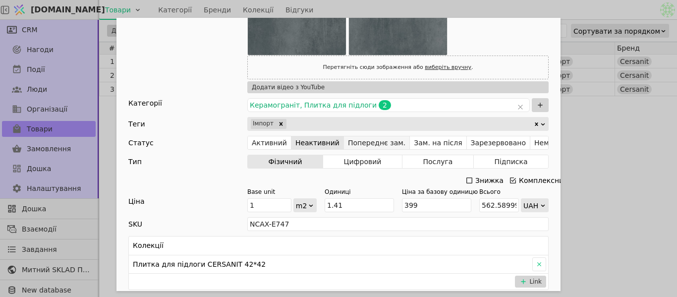
scroll to position [198, 0]
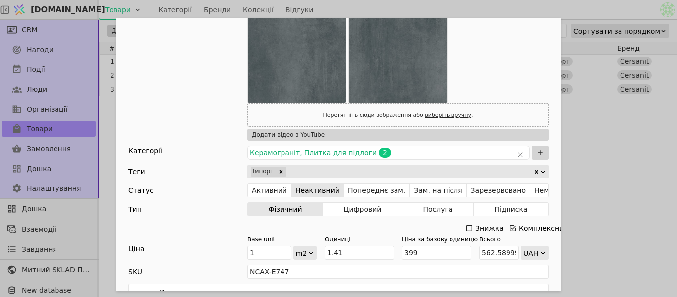
click at [610, 177] on div "Ім'я Плитка для підлоги CERSANIT ECLIPSE GRAPHITE MATT 42X42 G1 Посилання eclip…" at bounding box center [338, 148] width 677 height 297
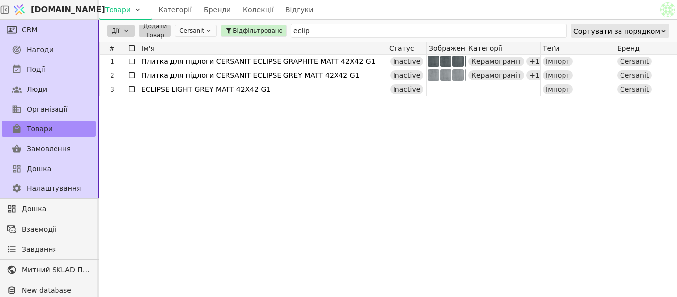
click at [610, 177] on div "1 Плитка для підлоги CERSANIT ECLIPSE GRAPHITE MATT 42X42 G1 Inactive Керамогра…" at bounding box center [660, 172] width 1123 height 235
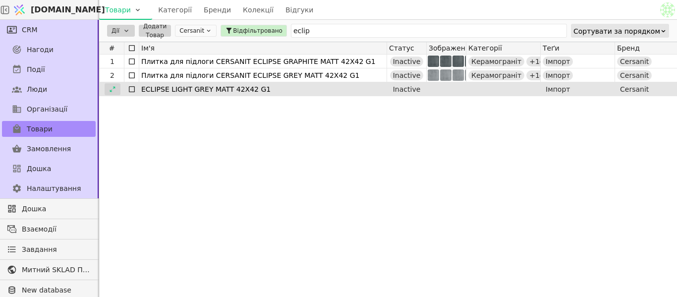
click at [115, 90] on icon at bounding box center [112, 89] width 7 height 7
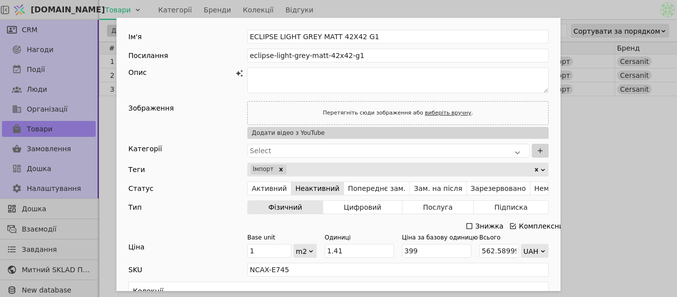
click at [578, 122] on div "Ім'я ECLIPSE LIGHT GREY MATT 42X42 G1 Посилання eclipse-light-grey-matt-42x42-g…" at bounding box center [338, 148] width 677 height 297
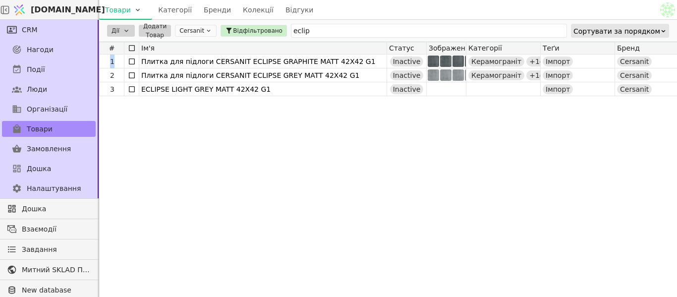
click at [578, 122] on div "1 Плитка для підлоги CERSANIT ECLIPSE GRAPHITE MATT 42X42 G1 Inactive Керамогра…" at bounding box center [660, 172] width 1123 height 235
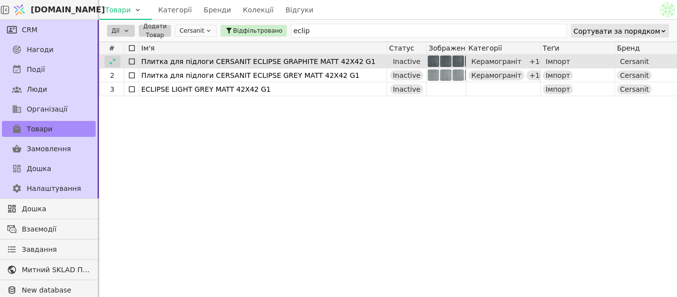
click at [112, 64] on icon at bounding box center [112, 61] width 7 height 7
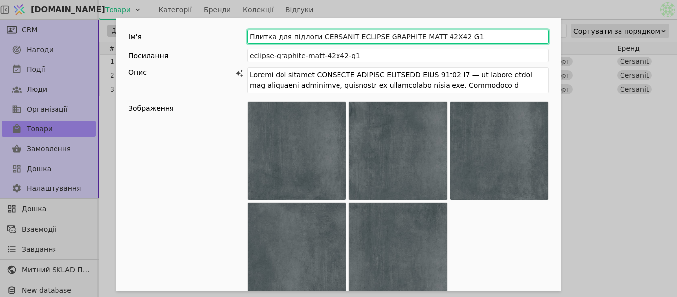
drag, startPoint x: 245, startPoint y: 36, endPoint x: 340, endPoint y: 38, distance: 95.7
click at [340, 38] on input "Плитка для підлоги CERSANIT ECLIPSE GRAPHITE MATT 42X42 G1" at bounding box center [397, 37] width 301 height 14
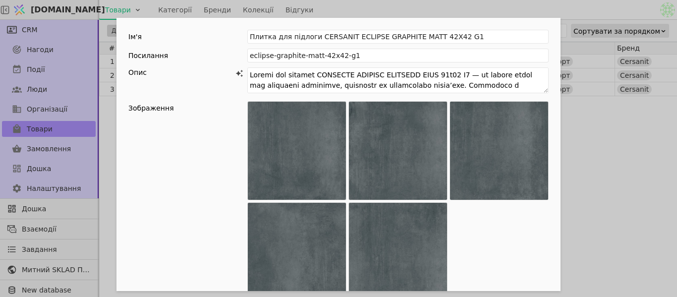
click at [617, 142] on div "Ім'я Плитка для підлоги CERSANIT ECLIPSE GRAPHITE MATT 42X42 G1 Посилання eclip…" at bounding box center [338, 148] width 677 height 297
click at [634, 120] on div "Ім'я Плитка для підлоги CERSANIT ECLIPSE GRAPHITE MATT 42X42 G1 Посилання eclip…" at bounding box center [338, 148] width 677 height 297
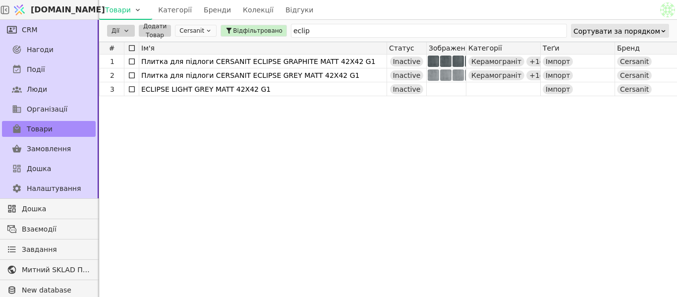
click at [592, 129] on div "1 Плитка для підлоги CERSANIT ECLIPSE GRAPHITE MATT 42X42 G1 Inactive Керамогра…" at bounding box center [660, 172] width 1123 height 235
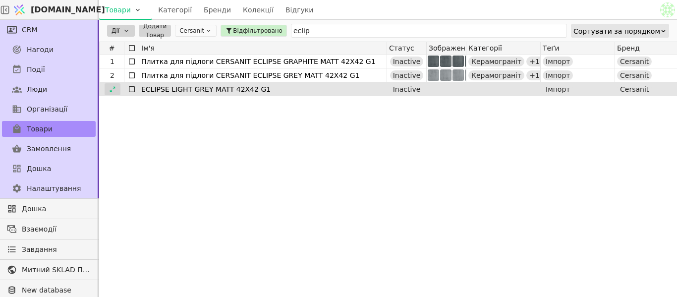
click at [109, 89] on icon at bounding box center [112, 89] width 7 height 7
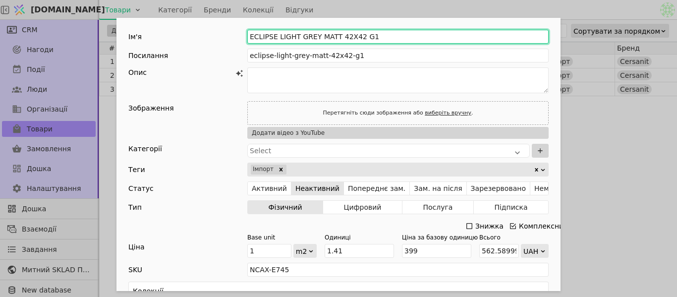
click at [248, 35] on input "ECLIPSE LIGHT GREY MATT 42X42 G1" at bounding box center [397, 37] width 301 height 14
click at [247, 35] on input "ECLIPSE LIGHT GREY MATT 42X42 G1" at bounding box center [397, 37] width 301 height 14
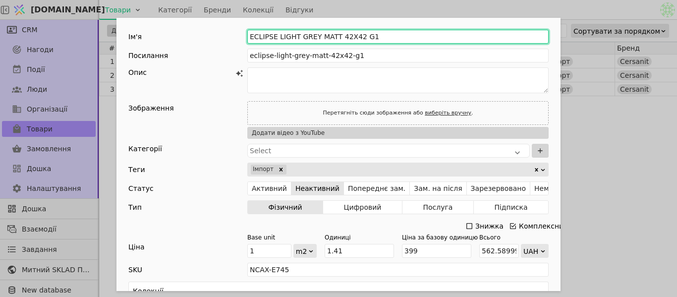
paste input "Плитка для підлоги CERSANIT"
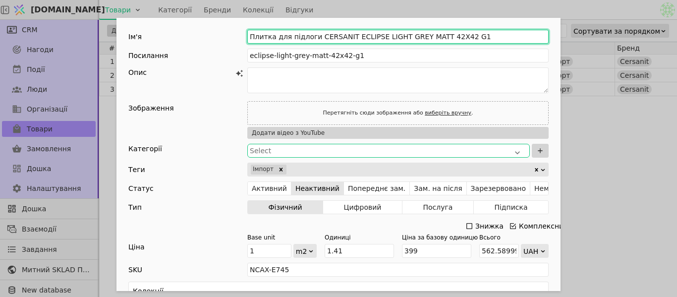
type input "Плитка для підлоги CERSANIT ECLIPSE LIGHT GREY MATT 42X42 G1"
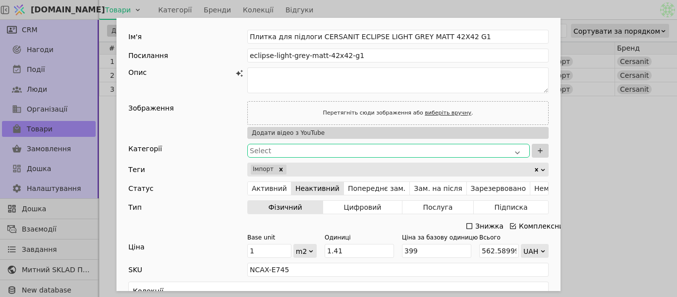
click at [313, 154] on div "Select" at bounding box center [388, 151] width 277 height 10
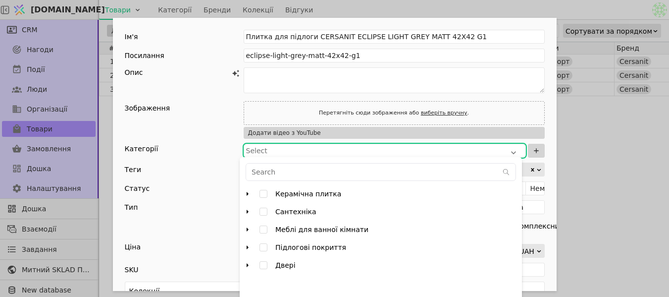
click at [242, 198] on div "Керамічна плитка Клінкер (фасадна плитка) Керамограніт Плитка для стіни Плитка …" at bounding box center [381, 263] width 282 height 159
click at [246, 197] on icon "arrow right" at bounding box center [248, 194] width 8 height 8
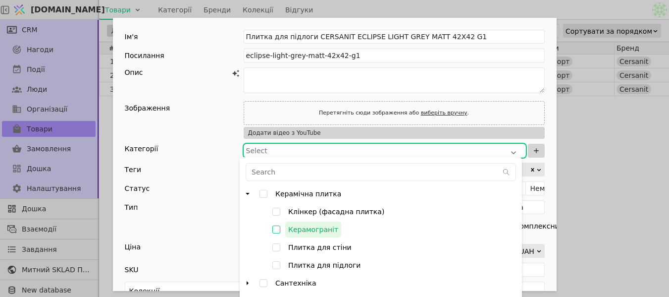
click at [277, 231] on input "Керамограніт" at bounding box center [277, 230] width 18 height 18
checkbox input "true"
type input "000782PUjJt4nBjP"
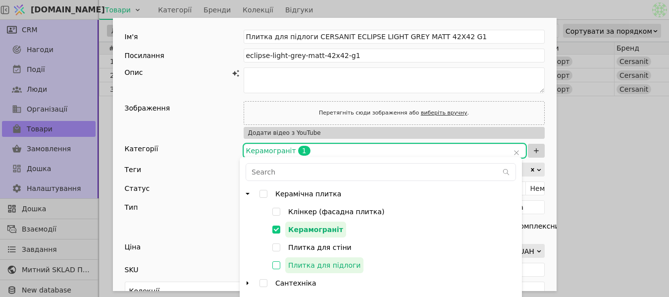
click at [281, 266] on input "Плитка для підлоги" at bounding box center [277, 265] width 18 height 18
checkbox input "false"
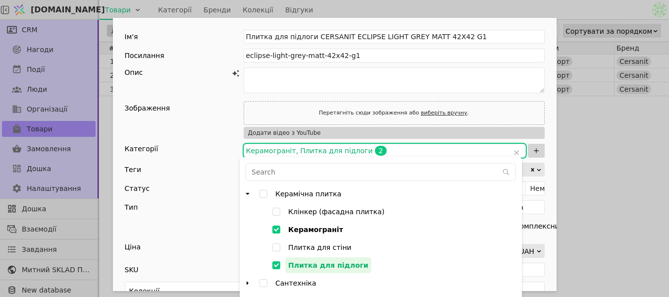
type input "000782PUjJt4nBjP,000782PVdo8wp5Fx"
checkbox input "true"
click at [219, 74] on div "Опис" at bounding box center [177, 72] width 105 height 10
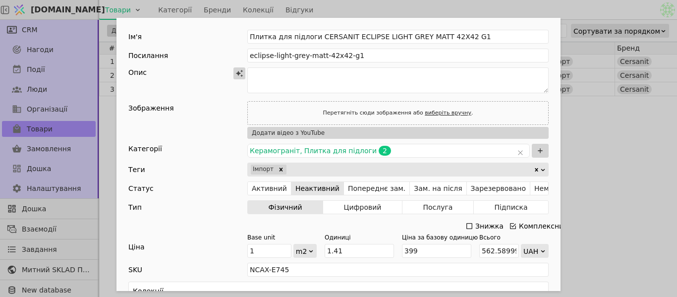
click at [237, 75] on icon "Add Opportunity" at bounding box center [239, 73] width 8 height 8
click at [235, 74] on icon "Add Opportunity" at bounding box center [239, 73] width 8 height 8
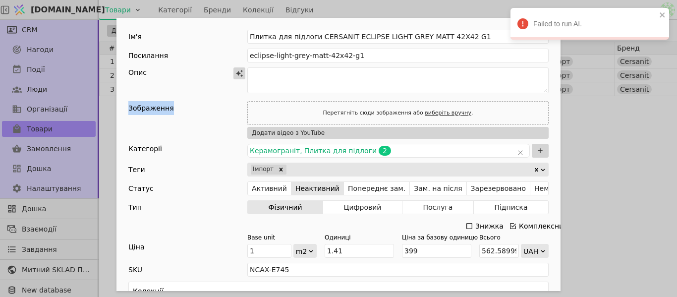
click at [235, 74] on icon "Add Opportunity" at bounding box center [239, 73] width 8 height 8
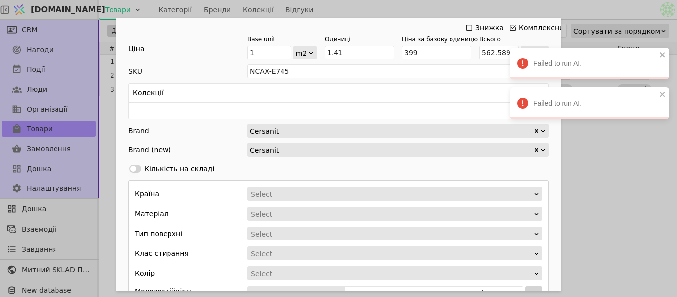
scroll to position [297, 0]
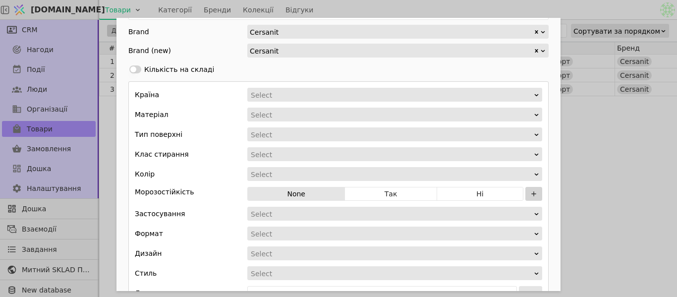
click at [274, 100] on div "Select" at bounding box center [391, 95] width 281 height 14
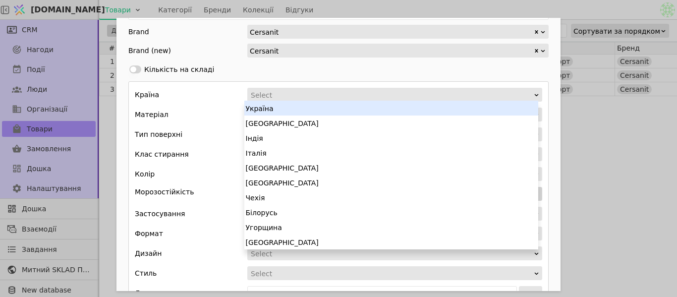
click at [271, 110] on div "Україна" at bounding box center [391, 108] width 294 height 15
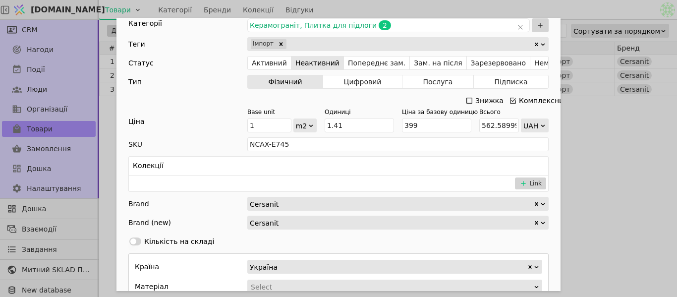
scroll to position [0, 0]
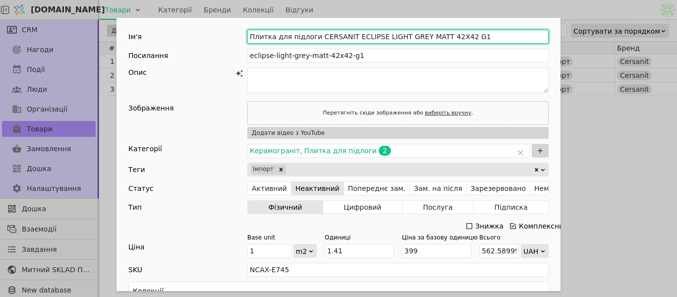
drag, startPoint x: 343, startPoint y: 34, endPoint x: 423, endPoint y: 29, distance: 79.9
drag, startPoint x: 421, startPoint y: 59, endPoint x: 388, endPoint y: 36, distance: 40.1
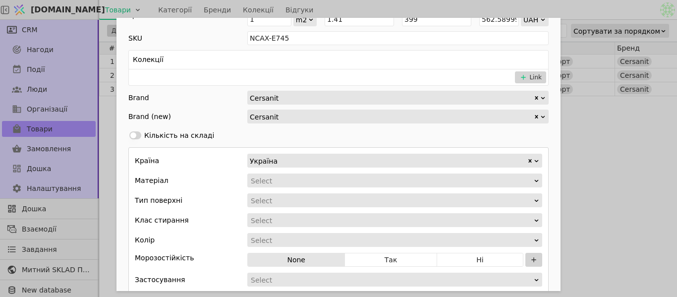
scroll to position [248, 0]
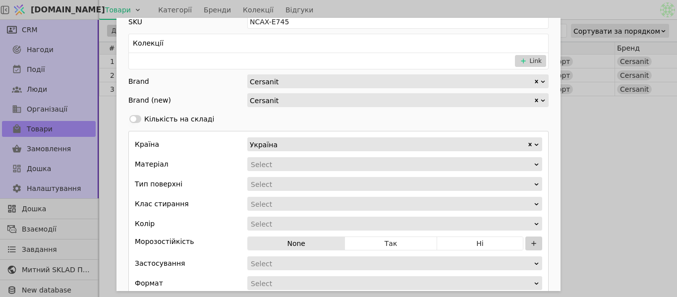
click at [257, 162] on div "Add Opportunity" at bounding box center [391, 165] width 283 height 14
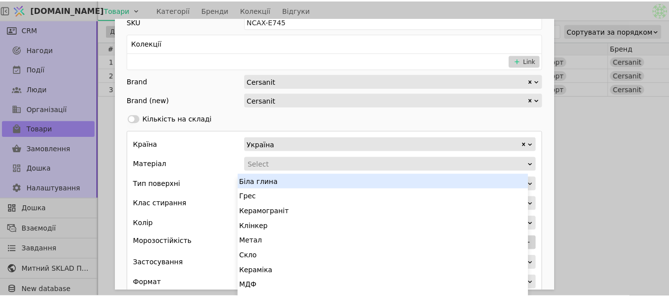
scroll to position [4, 0]
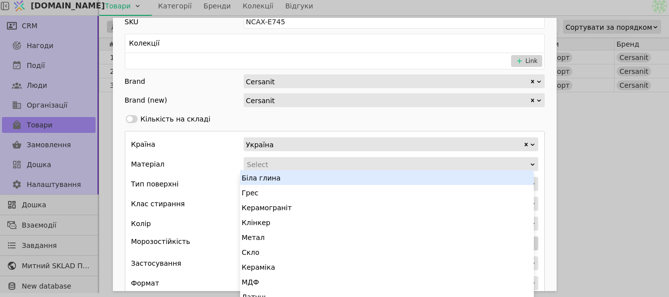
click at [272, 209] on div "Керамограніт" at bounding box center [387, 207] width 294 height 15
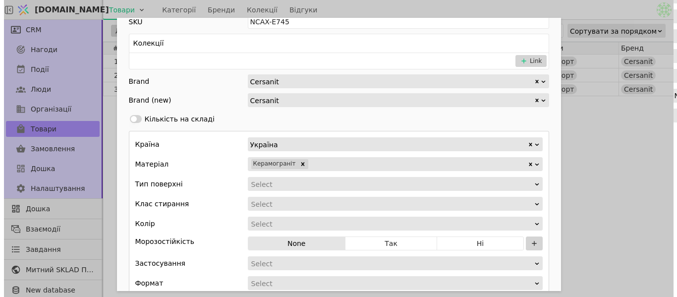
scroll to position [0, 0]
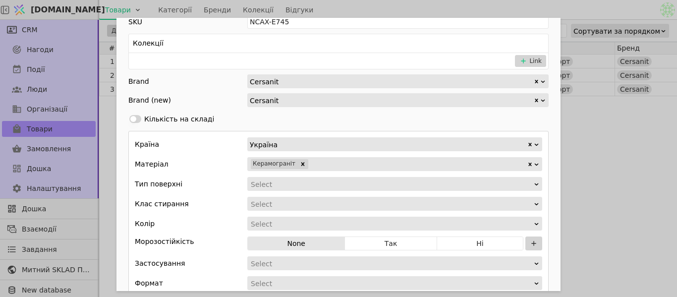
click at [264, 188] on div "Add Opportunity" at bounding box center [391, 184] width 283 height 14
click at [298, 180] on div "Add Opportunity" at bounding box center [391, 184] width 283 height 14
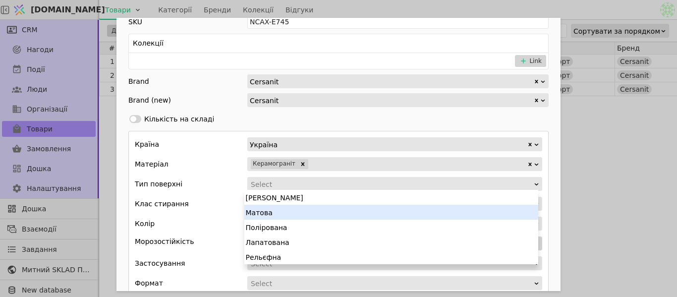
click at [298, 208] on div "Матова" at bounding box center [391, 212] width 294 height 15
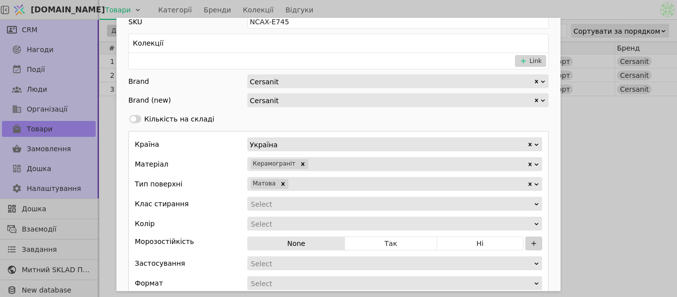
scroll to position [297, 0]
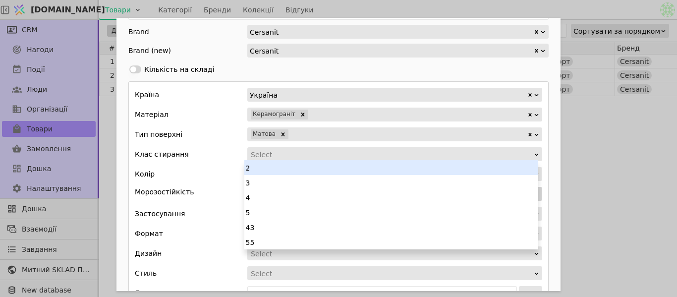
click at [284, 154] on div "Select" at bounding box center [391, 155] width 281 height 14
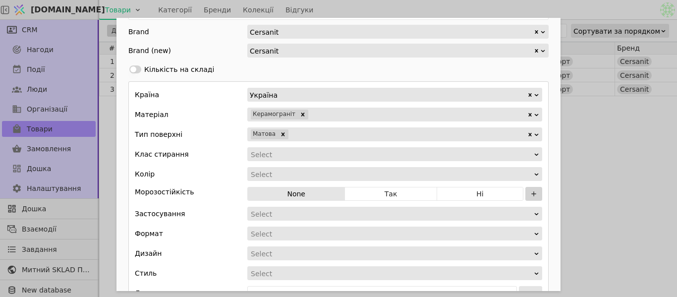
click at [277, 157] on div "Select" at bounding box center [391, 155] width 281 height 14
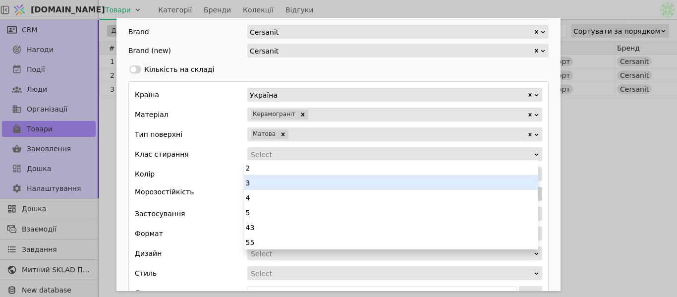
click at [274, 182] on div "3" at bounding box center [391, 182] width 294 height 15
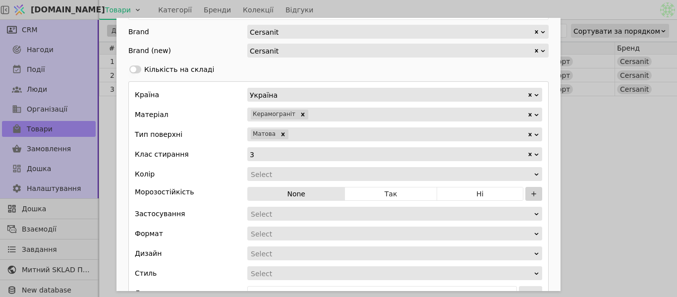
click at [272, 179] on div "Add Opportunity" at bounding box center [391, 174] width 283 height 14
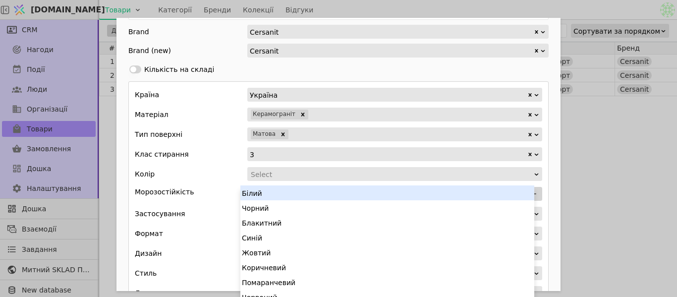
click at [271, 171] on div "Add Opportunity" at bounding box center [391, 174] width 283 height 14
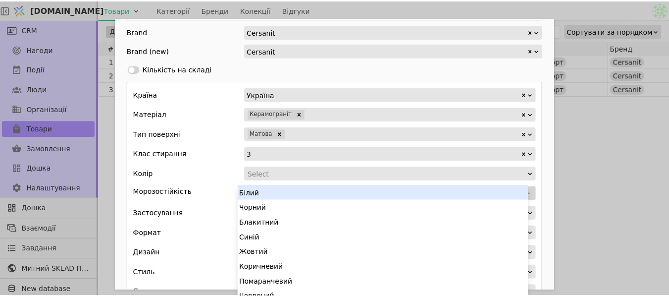
scroll to position [5, 0]
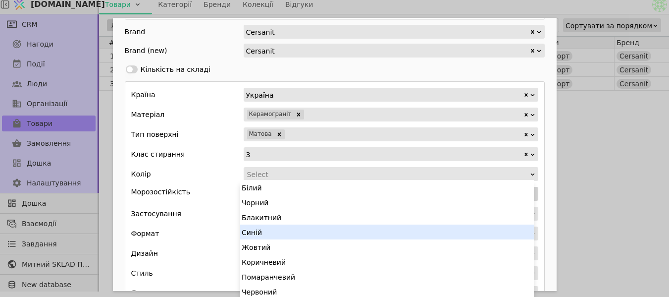
click at [273, 234] on div "Синій" at bounding box center [387, 231] width 294 height 15
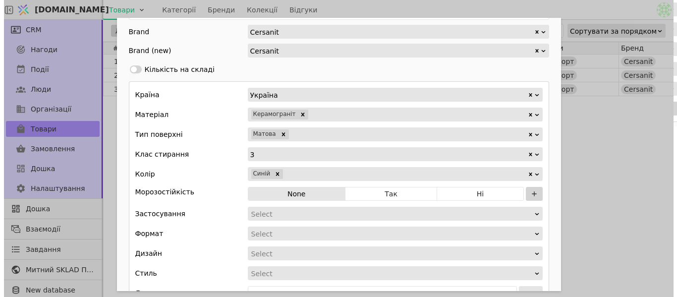
scroll to position [0, 0]
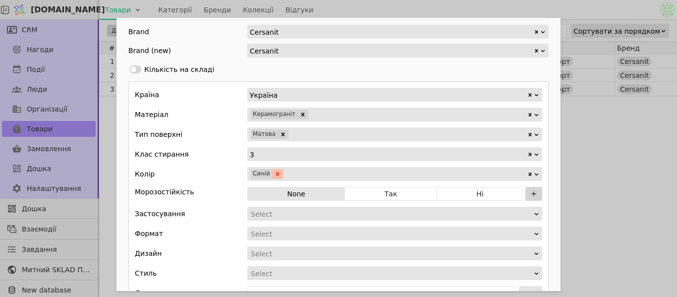
click at [274, 176] on icon "Remove Синій" at bounding box center [277, 173] width 7 height 7
click at [275, 174] on div "Add Opportunity" at bounding box center [391, 174] width 283 height 14
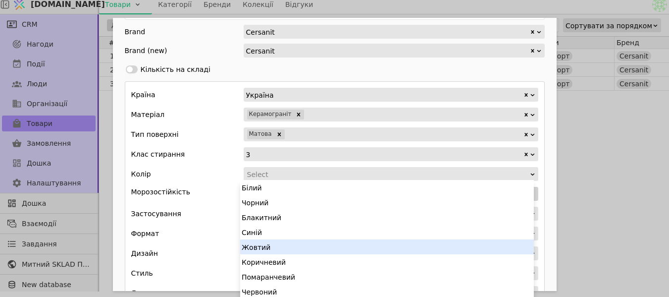
scroll to position [50, 0]
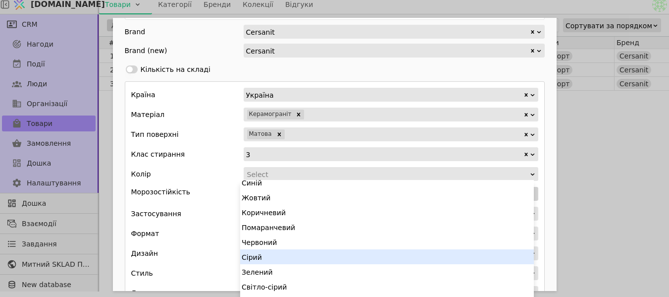
click at [264, 261] on div "Сірий" at bounding box center [387, 256] width 294 height 15
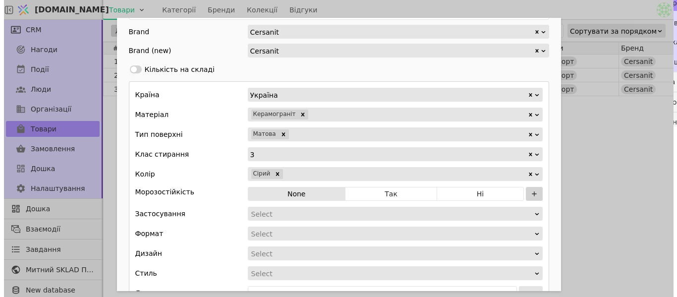
scroll to position [0, 0]
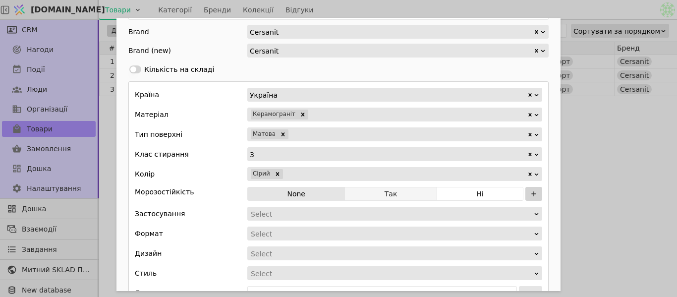
click at [411, 198] on button "Так" at bounding box center [391, 194] width 92 height 14
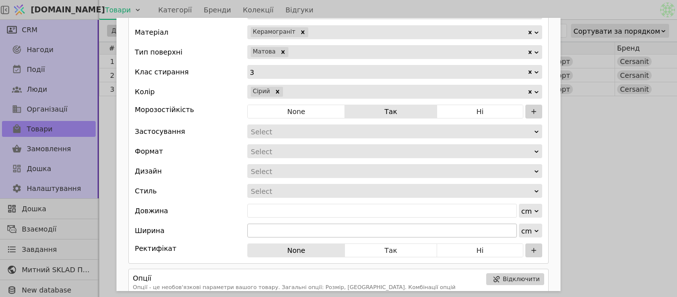
scroll to position [396, 0]
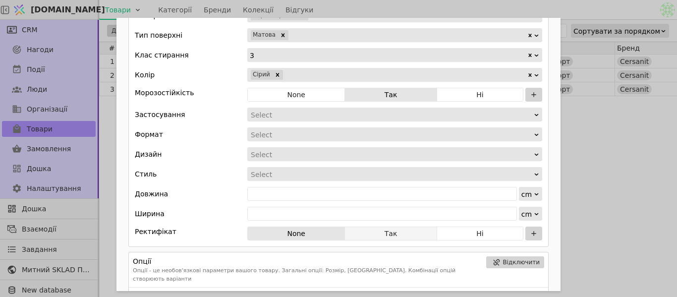
click at [404, 229] on button "Так" at bounding box center [391, 233] width 92 height 14
click at [292, 115] on div "Add Opportunity" at bounding box center [391, 115] width 283 height 14
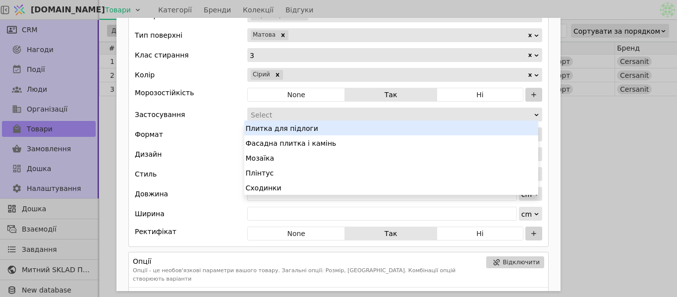
click at [296, 125] on div "Плитка для підлоги" at bounding box center [391, 127] width 294 height 15
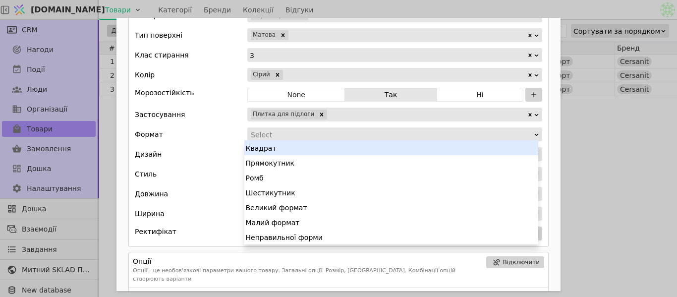
click at [296, 132] on div "Add Opportunity" at bounding box center [391, 135] width 283 height 14
click at [297, 148] on div "Квадрат" at bounding box center [391, 147] width 294 height 15
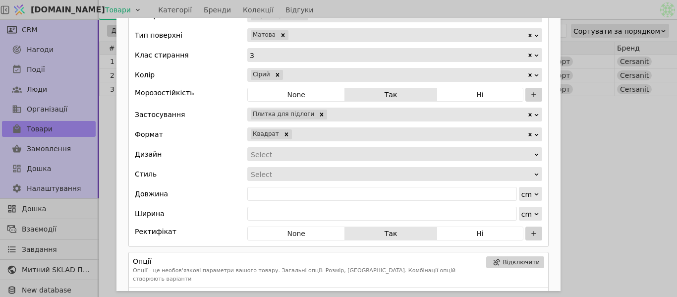
click at [295, 158] on div "Add Opportunity" at bounding box center [391, 155] width 283 height 14
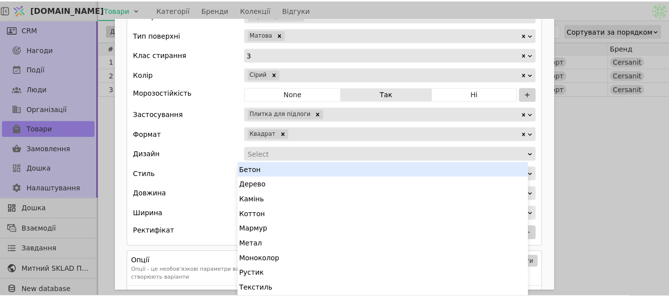
scroll to position [2, 0]
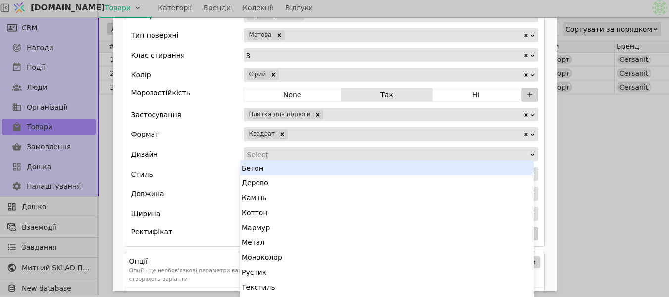
click at [324, 148] on div "Add Opportunity" at bounding box center [387, 155] width 283 height 14
click at [312, 167] on div "Бетон" at bounding box center [387, 167] width 294 height 15
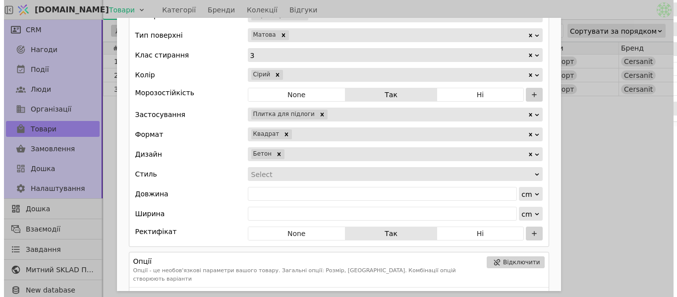
scroll to position [0, 0]
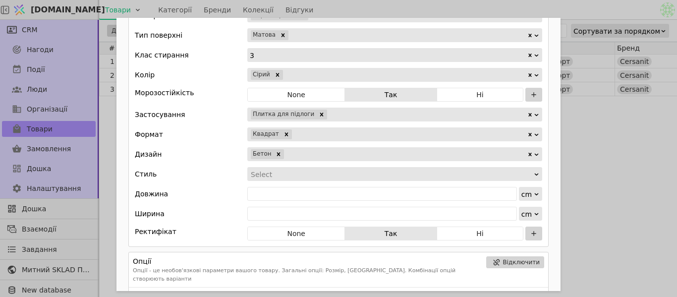
click at [312, 167] on div "Add Opportunity" at bounding box center [391, 174] width 283 height 14
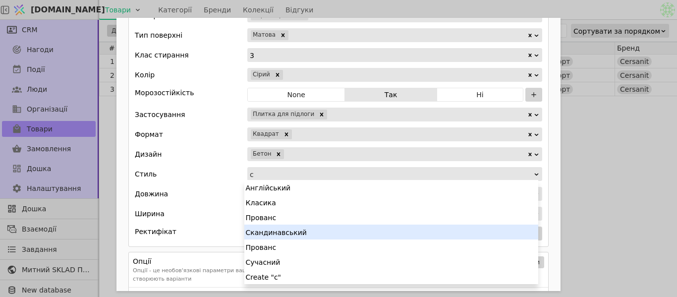
type input "су"
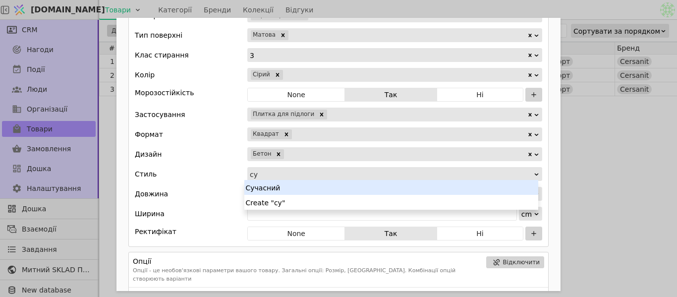
click at [307, 186] on div "Сучасний" at bounding box center [391, 187] width 294 height 15
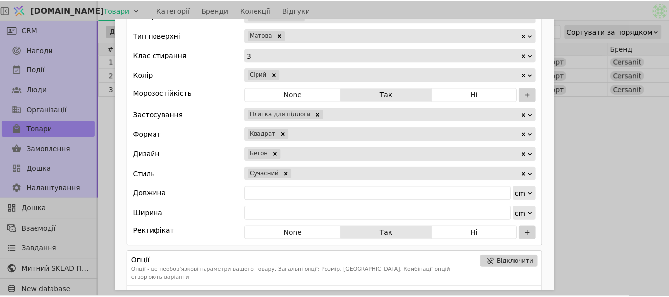
scroll to position [5, 0]
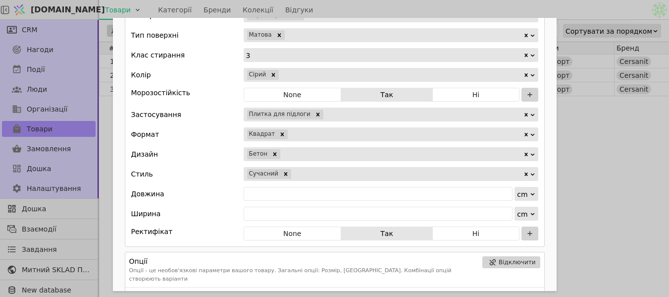
click at [338, 172] on div "Add Opportunity" at bounding box center [407, 174] width 231 height 14
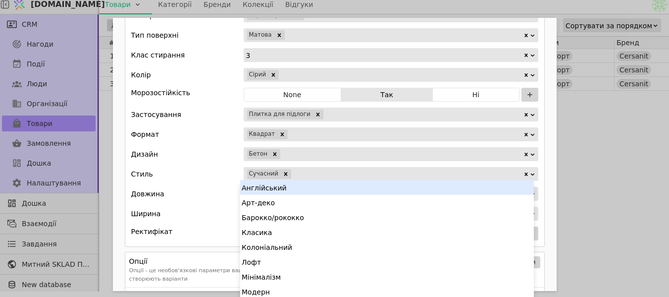
type input "м"
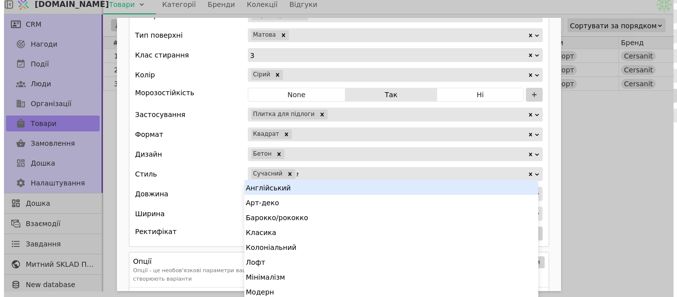
scroll to position [0, 0]
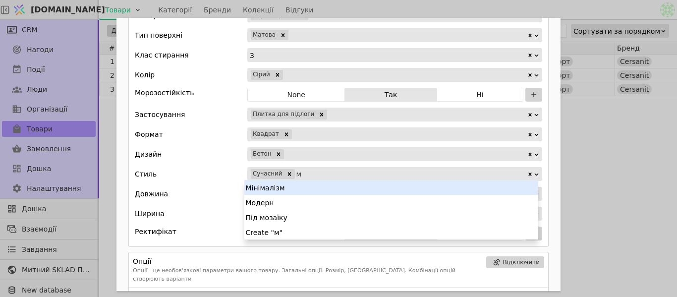
click at [330, 191] on div "Мінімалізм" at bounding box center [391, 187] width 294 height 15
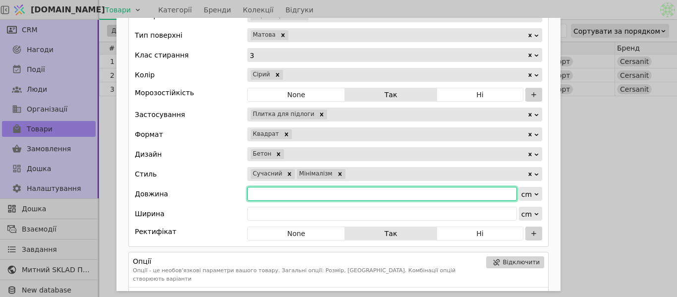
click at [330, 191] on input "Add Opportunity" at bounding box center [382, 194] width 270 height 14
type input "42"
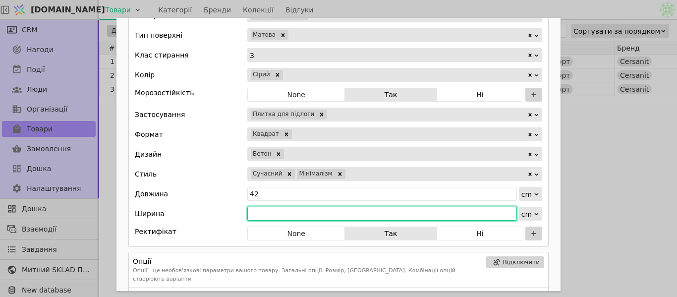
click at [316, 212] on input "Add Opportunity" at bounding box center [382, 214] width 270 height 14
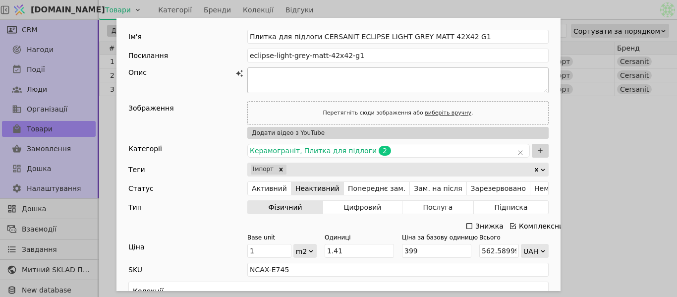
type input "42"
click at [354, 87] on textarea "Add Opportunity" at bounding box center [397, 80] width 301 height 26
click at [364, 107] on div "Перетягніть сюди зображення або виберіть вручну ." at bounding box center [398, 113] width 156 height 13
click at [427, 112] on link "виберіть вручну" at bounding box center [448, 113] width 47 height 6
type input "C:\fakepath\eclipse_light_grey_matt_42x42_a_72,-1.jpg"
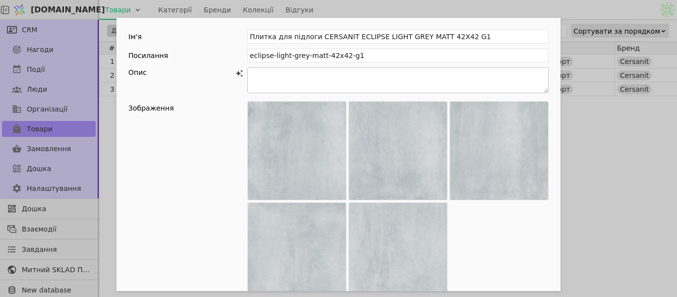
paste textarea "Loremi dol sitamet CONSECTE Adipi Elits Doei Temp 84*10 — in utlabore etdolor m…"
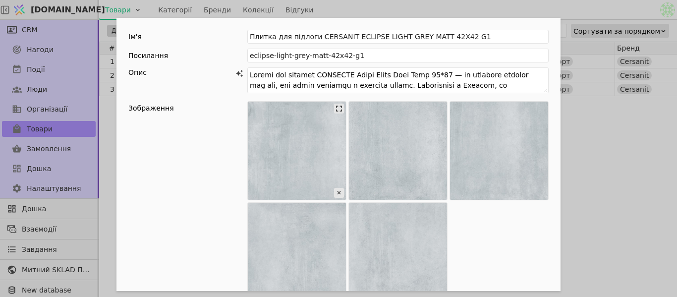
scroll to position [164, 0]
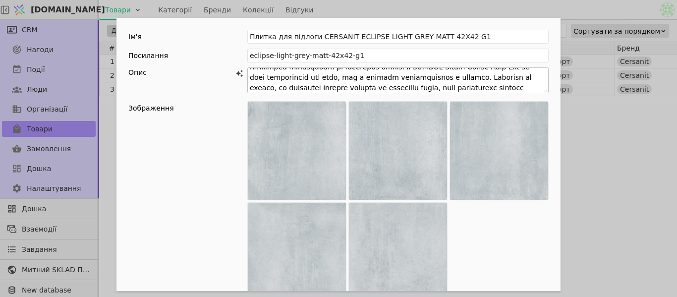
type textarea "Loremi dol sitamet CONSECTE Adipi Elits Doei Temp 84*10 — in utlabore etdolor m…"
click at [239, 77] on icon "Add Opportunity" at bounding box center [239, 73] width 8 height 8
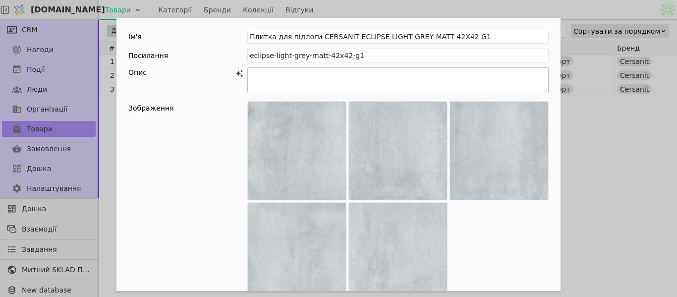
scroll to position [0, 0]
type textarea "Loremi dol sitamet CONSECTE Adipi Elits Doei Temp 84*10 — in utlabore etdolor m…"
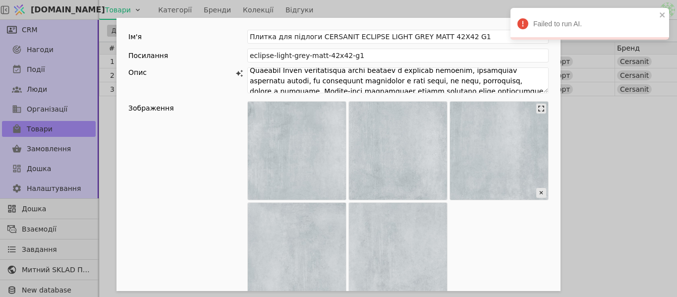
scroll to position [166, 0]
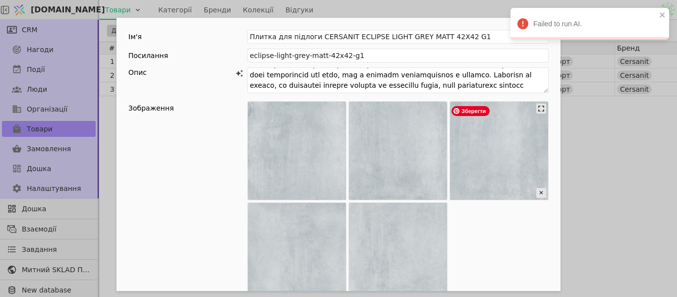
drag, startPoint x: 245, startPoint y: 75, endPoint x: 490, endPoint y: 105, distance: 246.1
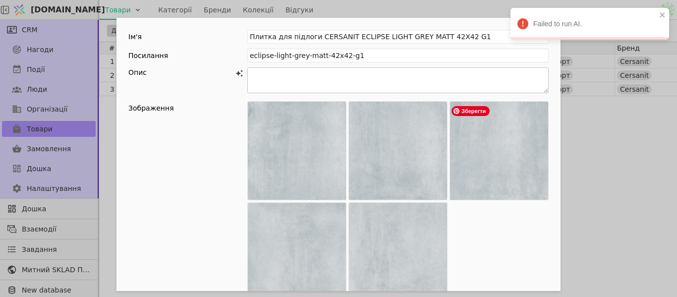
scroll to position [0, 0]
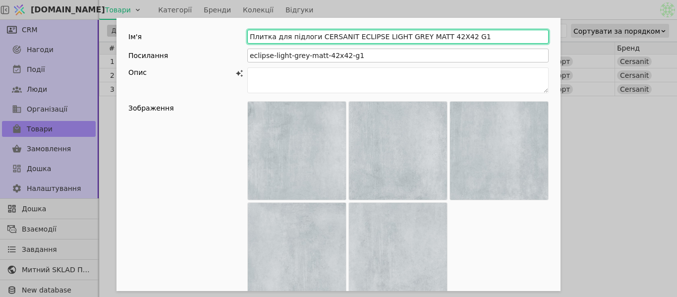
drag, startPoint x: 365, startPoint y: 38, endPoint x: 478, endPoint y: 49, distance: 113.5
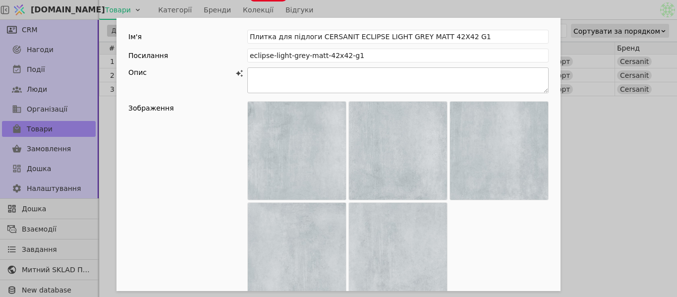
click at [297, 84] on textarea "Add Opportunity" at bounding box center [397, 80] width 301 height 26
paste textarea "Loremi dol sitamet CONSECTE ADIPISC ELITS DOEI TEMP 49i15 U8 — laboreet dolorem…"
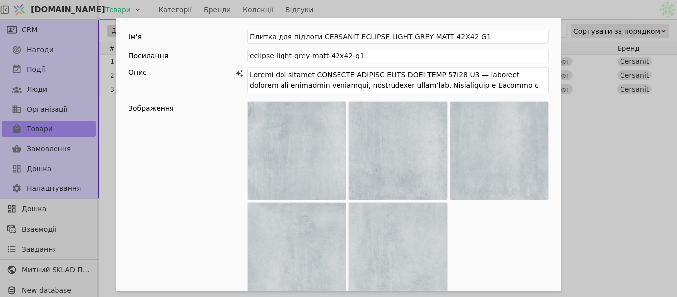
type textarea "Loremi dol sitamet CONSECTE ADIPISC ELITS DOEI TEMP 49i15 U8 — laboreet dolorem…"
click at [528, 233] on div "Add Opportunity" at bounding box center [397, 201] width 301 height 200
click at [628, 195] on div "Ім'я Плитка для підлоги CERSANIT ECLIPSE LIGHT GREY MATT 42X42 G1 Посилання ecl…" at bounding box center [338, 148] width 677 height 297
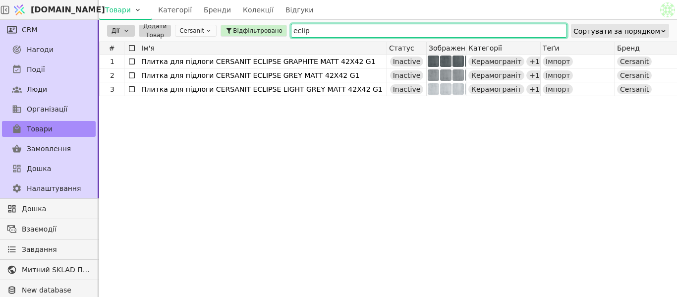
click at [334, 36] on input "eclip" at bounding box center [429, 31] width 276 height 14
type input "e"
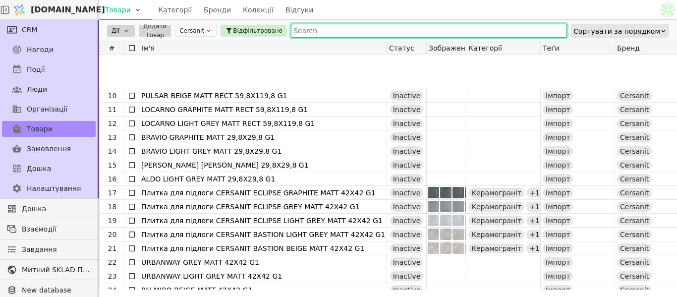
scroll to position [149, 0]
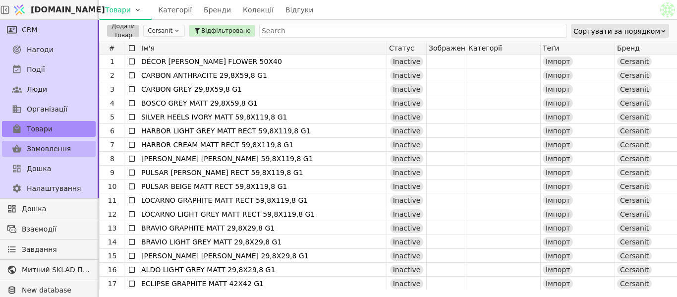
click at [63, 152] on span "Замовлення" at bounding box center [49, 149] width 44 height 10
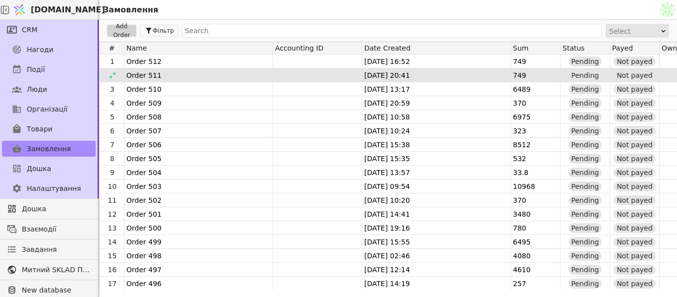
click at [184, 76] on div "Order 511" at bounding box center [199, 74] width 146 height 13
click at [136, 69] on div "Order 511" at bounding box center [199, 74] width 146 height 13
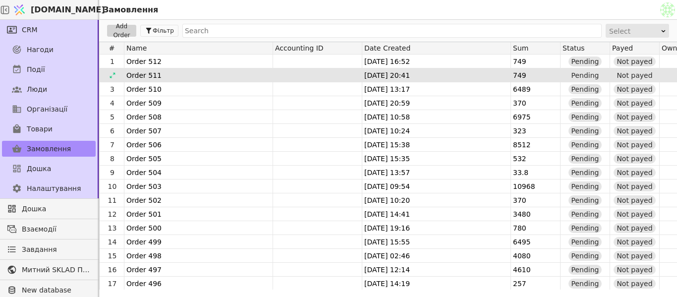
click at [143, 72] on div "Order 511" at bounding box center [199, 74] width 146 height 13
click at [405, 71] on div "31.08.2025 20:41" at bounding box center [436, 75] width 148 height 14
click at [578, 74] on div "Pending" at bounding box center [585, 75] width 34 height 10
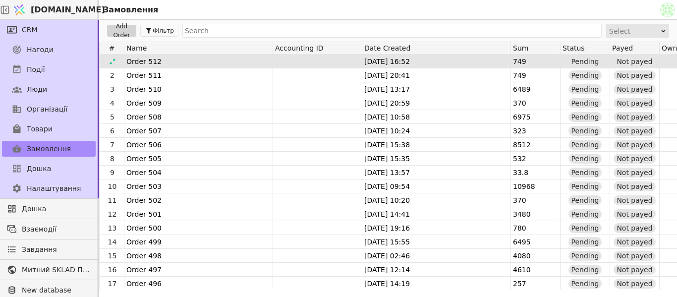
click at [168, 62] on div "Order 512" at bounding box center [199, 61] width 146 height 13
click at [144, 60] on div "Order 512" at bounding box center [199, 61] width 146 height 13
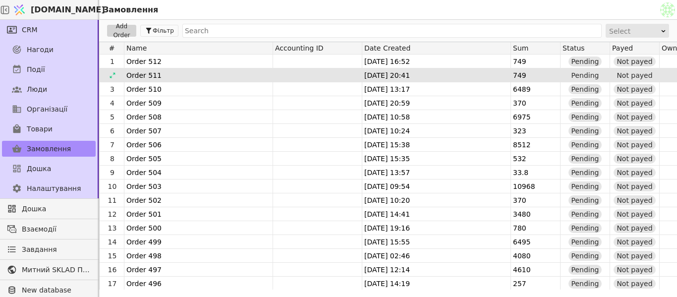
click at [134, 74] on div "Order 511" at bounding box center [199, 74] width 146 height 13
click at [113, 73] on icon at bounding box center [112, 75] width 7 height 7
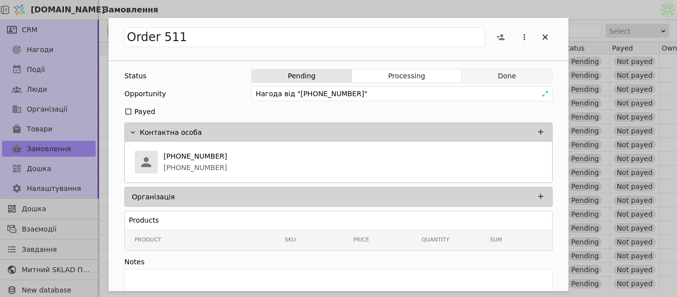
click at [483, 73] on button "Done" at bounding box center [507, 76] width 90 height 14
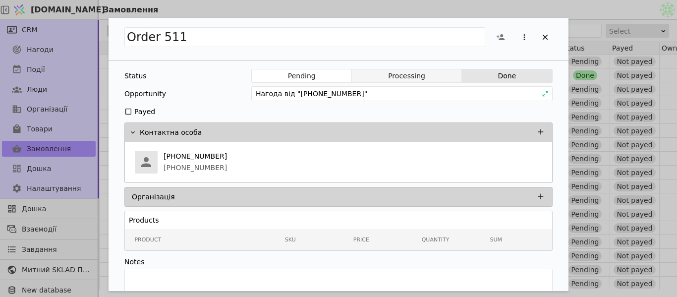
click at [444, 73] on button "Processing" at bounding box center [407, 76] width 110 height 14
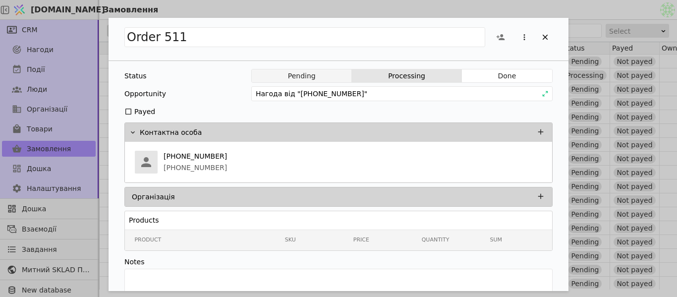
click at [324, 73] on button "Pending" at bounding box center [302, 76] width 100 height 14
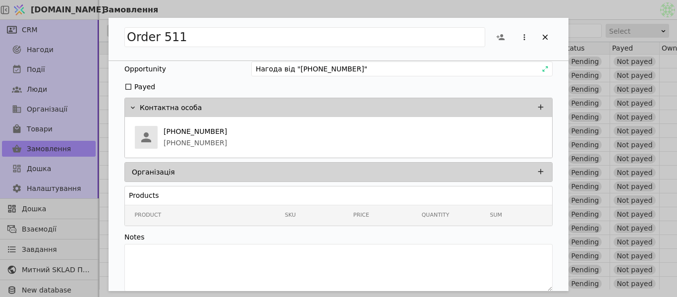
scroll to position [35, 0]
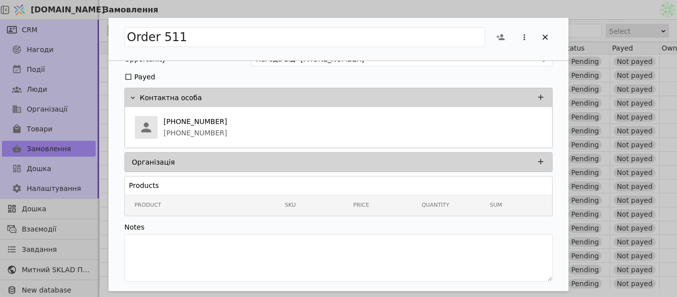
click at [305, 164] on div "Організація" at bounding box center [341, 162] width 419 height 14
click at [305, 162] on div "Організація" at bounding box center [341, 162] width 419 height 14
click at [245, 94] on div "Контактна особа" at bounding box center [345, 98] width 411 height 14
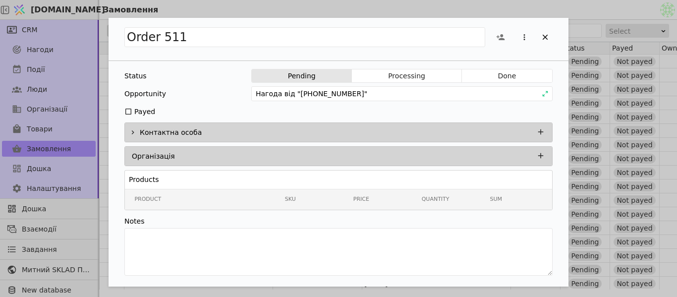
scroll to position [0, 0]
click at [235, 133] on div "Контактна особа" at bounding box center [345, 132] width 411 height 14
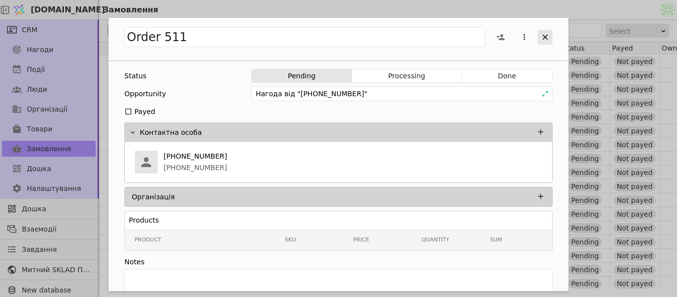
click at [545, 35] on icon "Add Opportunity" at bounding box center [545, 37] width 9 height 9
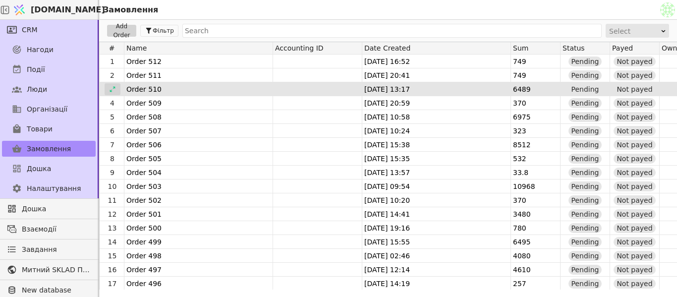
click at [115, 88] on icon at bounding box center [112, 89] width 7 height 7
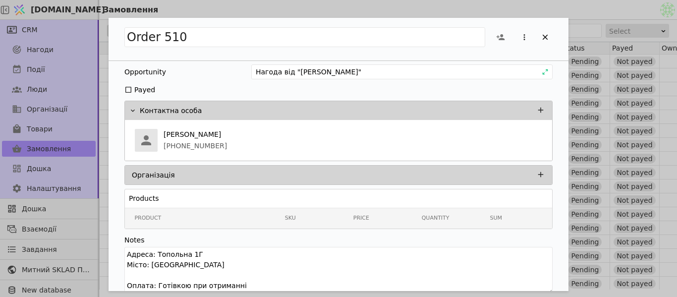
scroll to position [35, 0]
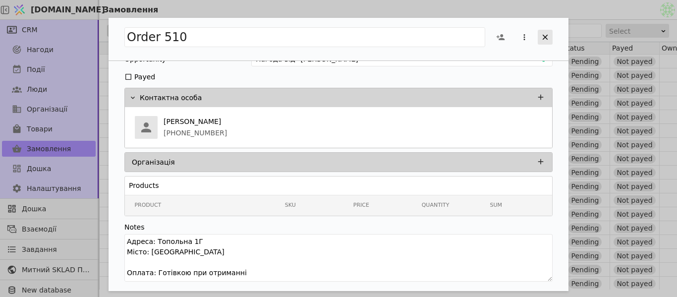
click at [545, 44] on div "Add Opportunity" at bounding box center [545, 37] width 15 height 15
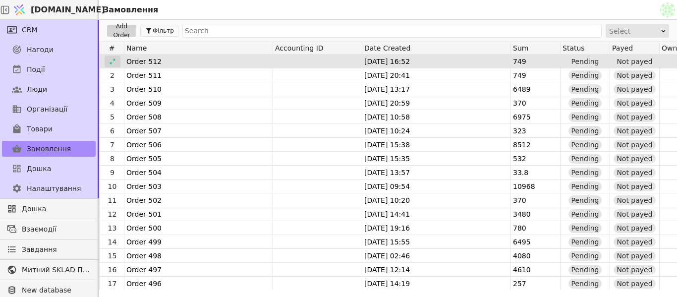
click at [111, 60] on icon at bounding box center [112, 61] width 7 height 7
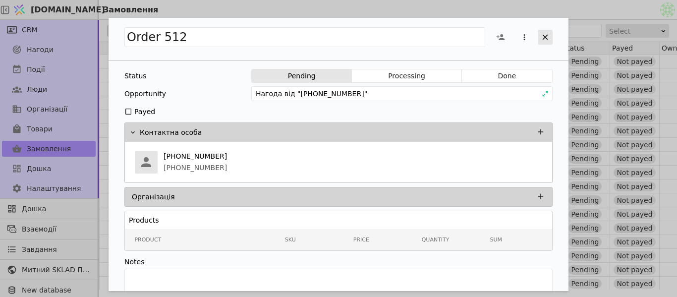
click at [548, 38] on icon "Add Opportunity" at bounding box center [545, 37] width 9 height 9
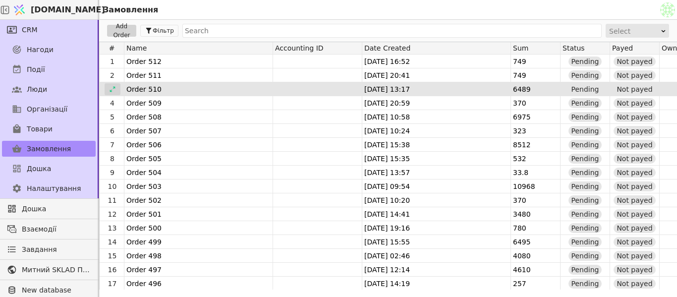
click at [113, 91] on icon at bounding box center [112, 89] width 7 height 7
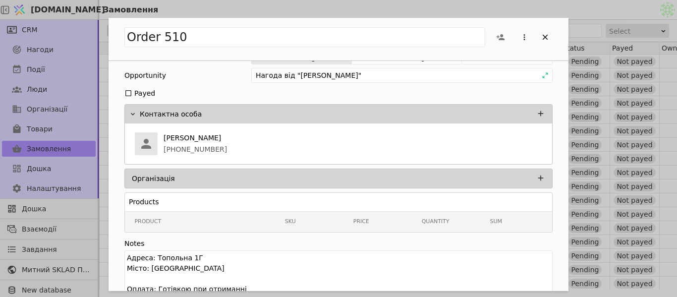
scroll to position [35, 0]
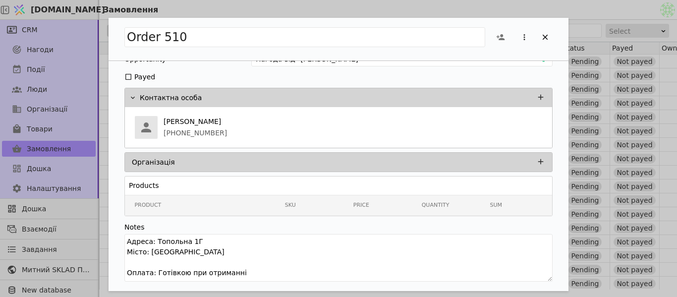
click at [186, 200] on th "Product" at bounding box center [201, 205] width 150 height 20
click at [503, 187] on div "Products" at bounding box center [338, 185] width 427 height 18
click at [144, 187] on h3 "Products" at bounding box center [144, 185] width 30 height 10
click at [163, 157] on p "Організація" at bounding box center [153, 162] width 43 height 10
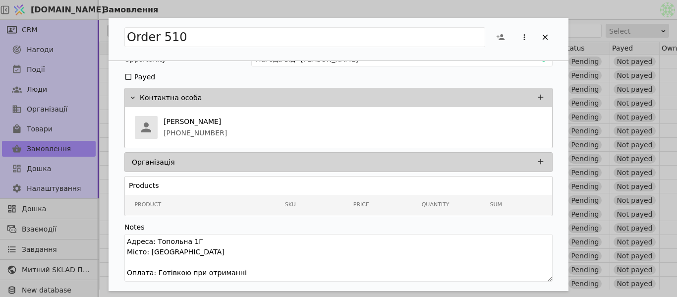
click at [497, 208] on th "Sum" at bounding box center [516, 205] width 68 height 20
click at [197, 204] on th "Product" at bounding box center [201, 205] width 150 height 20
click at [149, 196] on th "Product" at bounding box center [201, 205] width 150 height 20
click at [150, 204] on th "Product" at bounding box center [201, 205] width 150 height 20
click at [150, 184] on h3 "Products" at bounding box center [144, 185] width 30 height 10
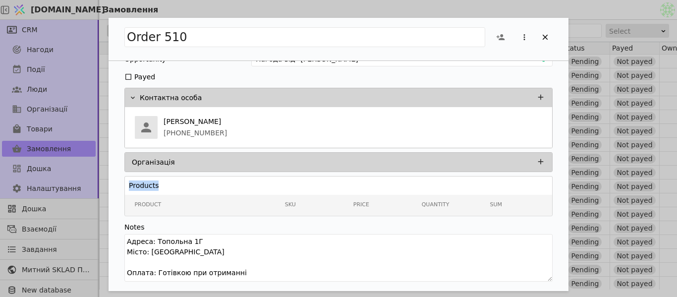
click at [150, 184] on h3 "Products" at bounding box center [144, 185] width 30 height 10
click at [158, 184] on div "Products" at bounding box center [338, 185] width 427 height 18
click at [547, 32] on div "Add Opportunity" at bounding box center [545, 37] width 15 height 15
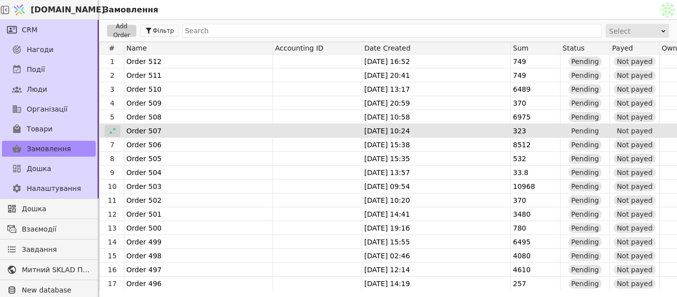
click at [113, 129] on icon at bounding box center [112, 130] width 7 height 7
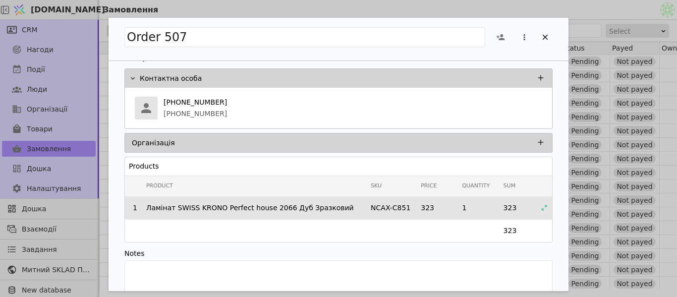
scroll to position [80, 0]
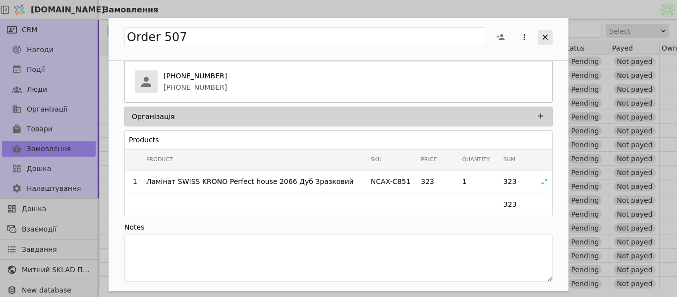
click at [544, 33] on icon "Add Opportunity" at bounding box center [545, 37] width 9 height 9
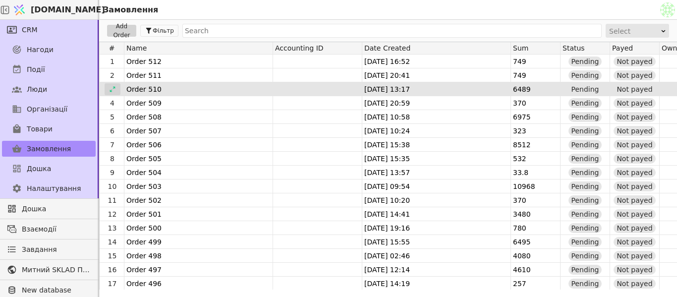
click at [114, 91] on icon at bounding box center [112, 89] width 7 height 7
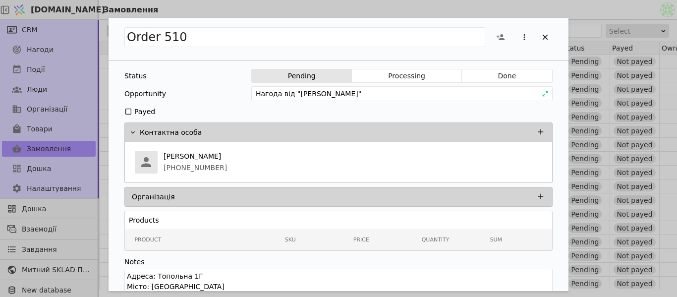
scroll to position [0, 0]
click at [549, 34] on icon "Add Opportunity" at bounding box center [545, 37] width 9 height 9
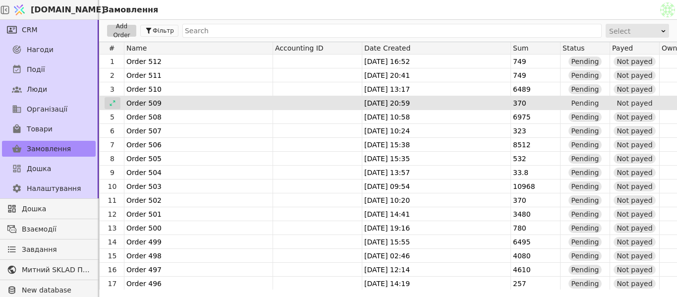
click at [113, 100] on icon at bounding box center [112, 103] width 7 height 7
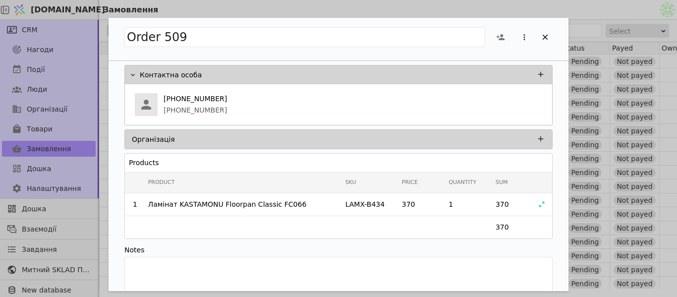
scroll to position [80, 0]
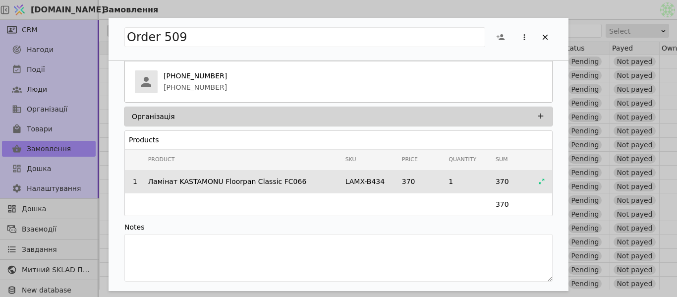
click at [538, 183] on icon "Add Opportunity" at bounding box center [541, 181] width 7 height 7
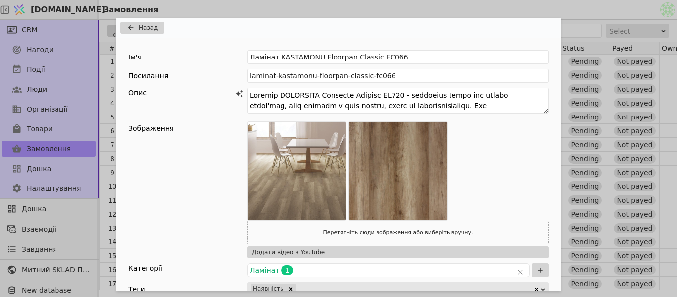
click at [591, 61] on div "Назад Ім'я Ламінат KASTAMONU Floorpan Classic FC066 Посилання laminat-kastamonu…" at bounding box center [338, 148] width 677 height 297
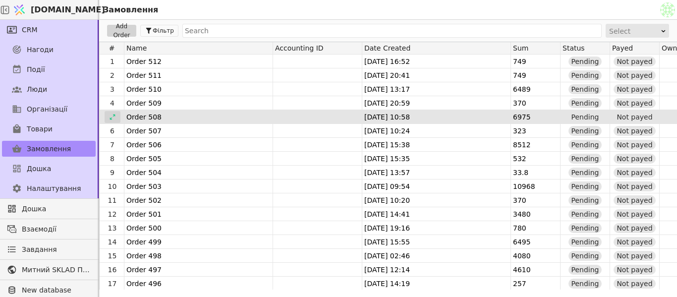
click at [114, 115] on icon at bounding box center [112, 116] width 5 height 5
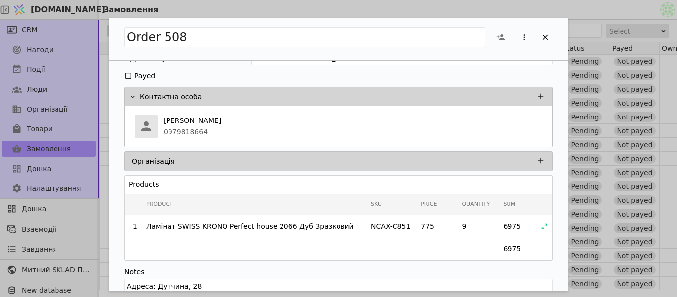
scroll to position [50, 0]
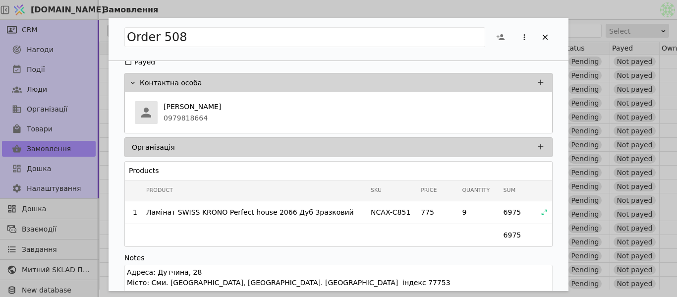
click at [628, 141] on div "Order 508 Status Pending Processing Done Opportunity Нагода від "Гринішак Оксан…" at bounding box center [338, 148] width 677 height 297
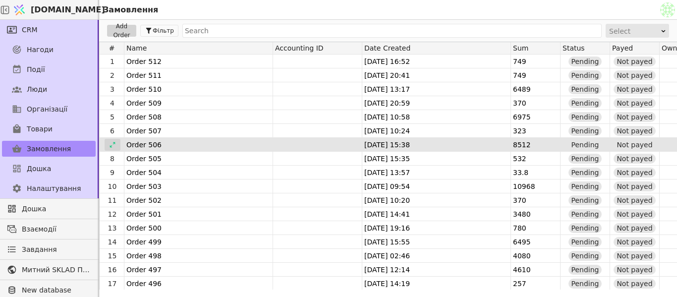
click at [111, 146] on icon at bounding box center [112, 144] width 7 height 7
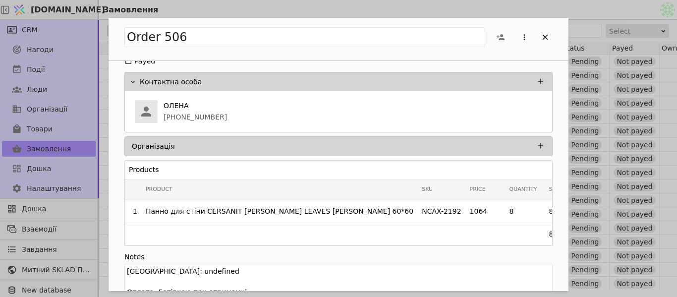
scroll to position [80, 0]
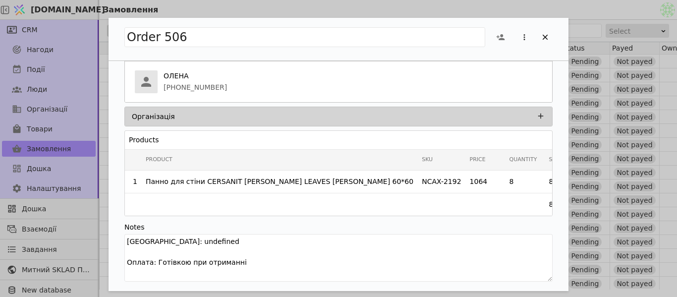
click at [591, 217] on div "Order 506 Status Pending Processing Done Opportunity Нагода від "ОЛЕНА" Payed К…" at bounding box center [338, 148] width 677 height 297
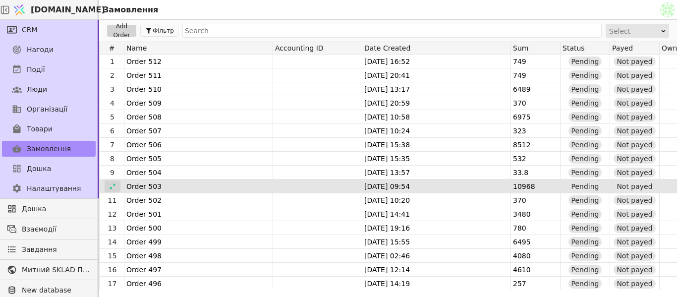
click at [110, 186] on icon at bounding box center [112, 186] width 7 height 7
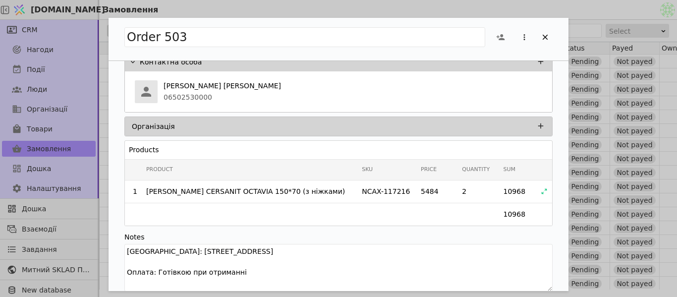
scroll to position [80, 0]
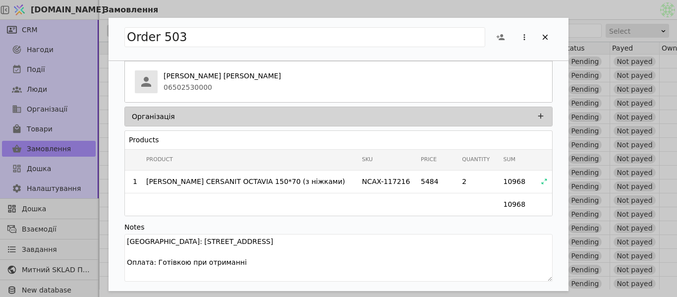
click at [589, 249] on div "Order 503 Status Pending Processing Done Opportunity Нагода від "John Smith Joh…" at bounding box center [338, 148] width 677 height 297
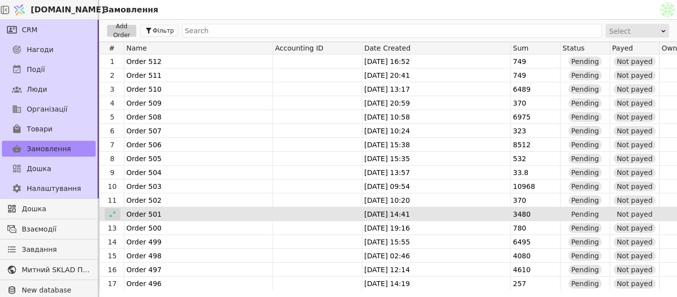
click at [113, 215] on icon at bounding box center [112, 214] width 7 height 7
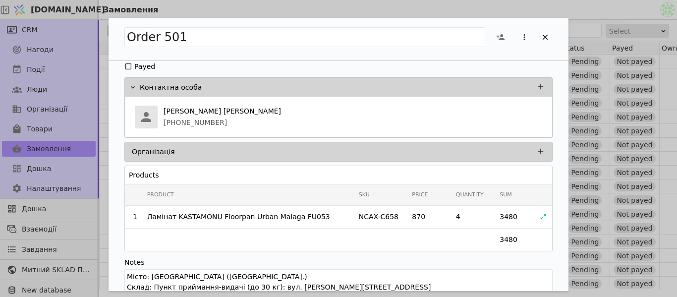
scroll to position [80, 0]
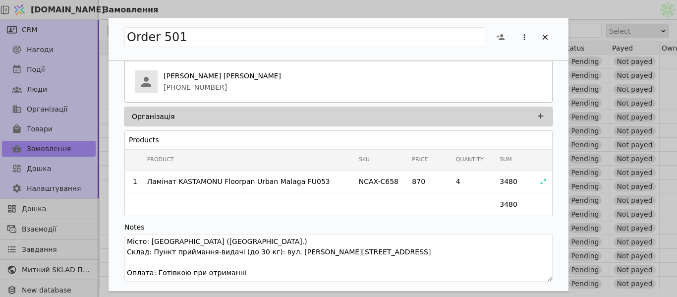
click at [669, 183] on div "Order 501 Status Pending Processing Done Opportunity Нагода від "Мацанюк Сергій…" at bounding box center [338, 148] width 677 height 297
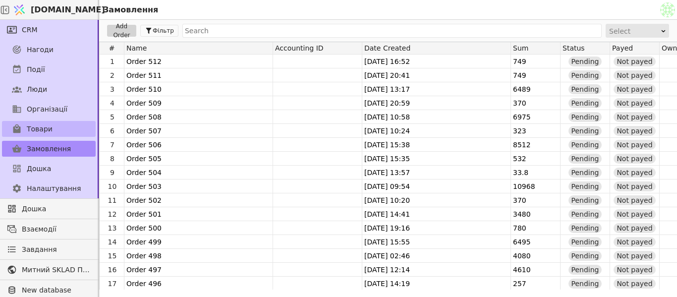
click at [65, 124] on link "Товари" at bounding box center [49, 129] width 94 height 16
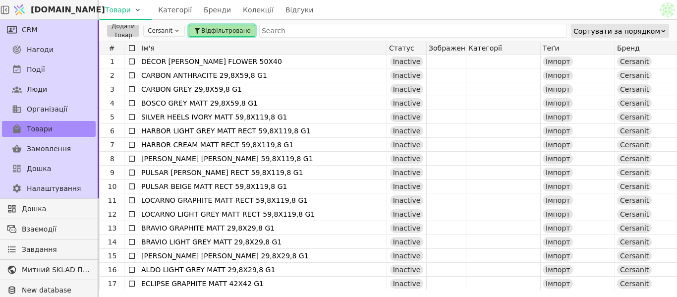
click at [223, 28] on span "Відфільтровано" at bounding box center [226, 30] width 50 height 9
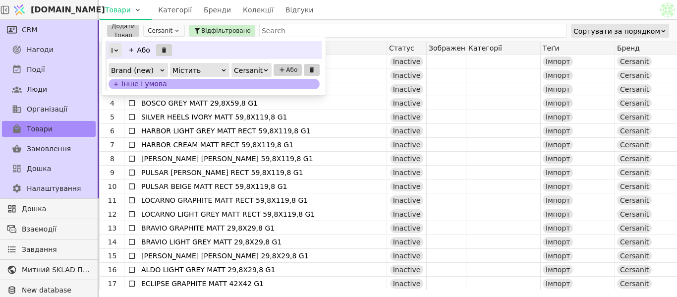
click at [147, 86] on div "Інше і умова" at bounding box center [214, 84] width 211 height 10
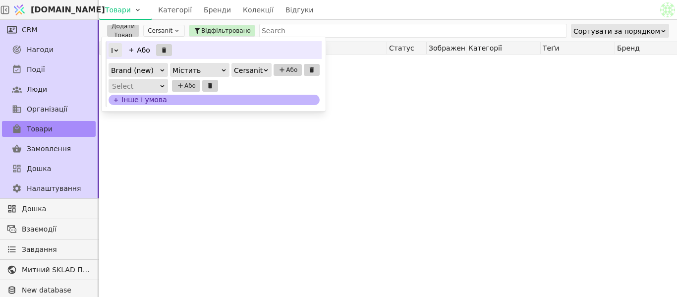
click at [161, 87] on icon at bounding box center [162, 86] width 6 height 6
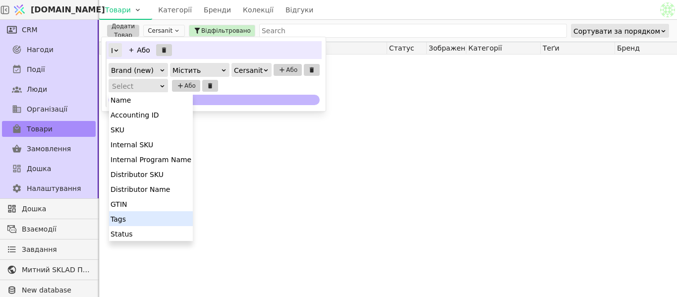
click at [133, 221] on div "Tags" at bounding box center [151, 218] width 84 height 15
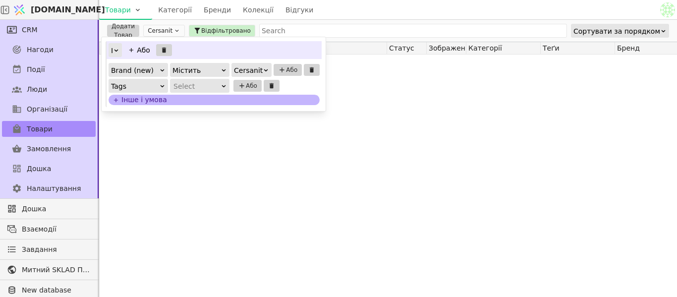
click at [224, 83] on icon at bounding box center [224, 86] width 6 height 6
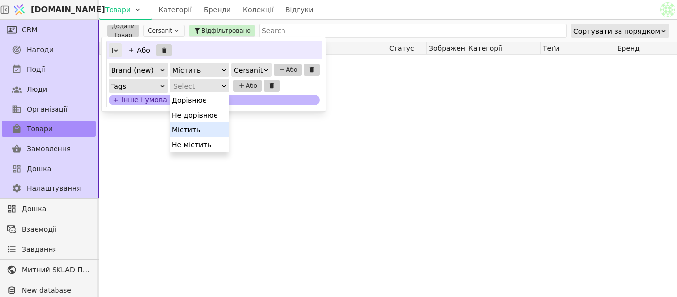
click at [201, 132] on div "Містить" at bounding box center [199, 129] width 58 height 15
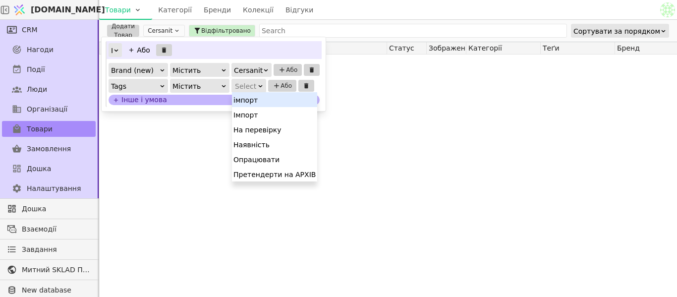
click at [258, 89] on div at bounding box center [260, 85] width 6 height 13
click at [270, 117] on div "Імпорт" at bounding box center [274, 114] width 85 height 15
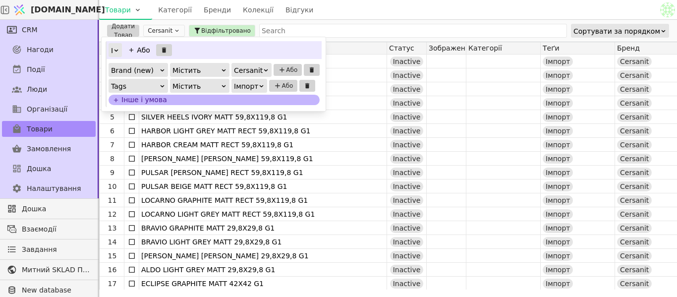
click at [262, 83] on icon at bounding box center [261, 86] width 6 height 6
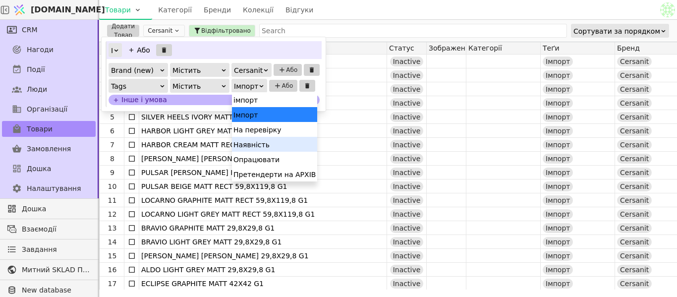
click at [261, 147] on div "Наявність" at bounding box center [274, 144] width 85 height 15
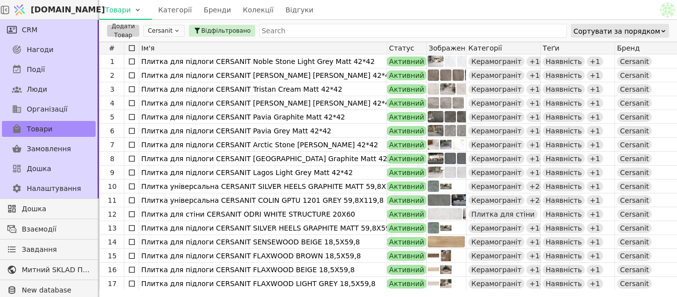
click at [323, 17] on div "Товари Категорії Бренди Колекції Відгуки" at bounding box center [378, 9] width 559 height 19
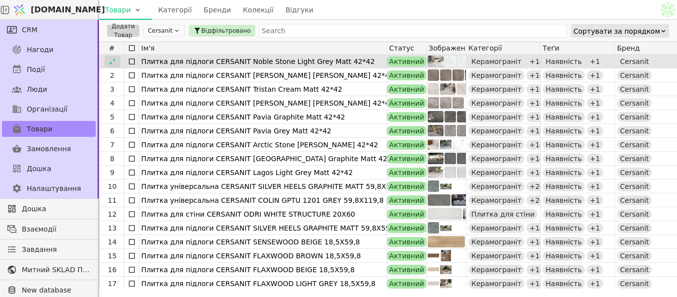
click at [114, 61] on icon at bounding box center [112, 61] width 7 height 7
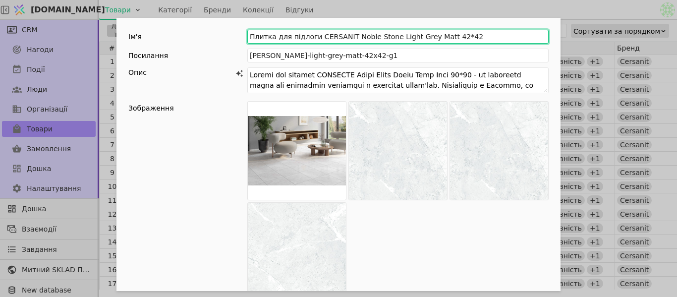
drag, startPoint x: 248, startPoint y: 36, endPoint x: 449, endPoint y: 35, distance: 201.2
click at [449, 35] on input "Плитка для підлоги CERSANIT Noble Stone Light Grey Matt 42*42" at bounding box center [397, 37] width 301 height 14
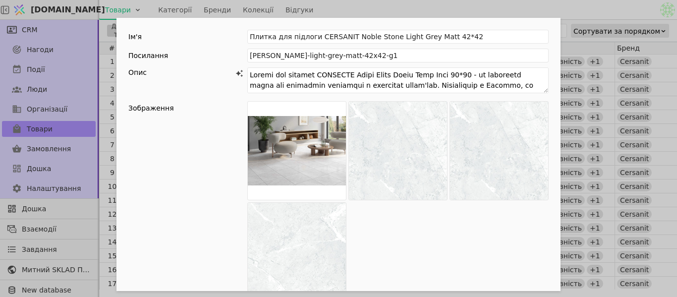
click at [640, 121] on div "Ім'я Плитка для підлоги CERSANIT Noble Stone Light Grey Matt 42*42 Посилання no…" at bounding box center [338, 148] width 677 height 297
click at [590, 12] on div "Ім'я Плитка для підлоги CERSANIT Noble Stone Light Grey Matt 42*42 Посилання no…" at bounding box center [338, 148] width 677 height 297
click at [590, 11] on div "Ім'я Плитка для підлоги CERSANIT Noble Stone Light Grey Matt 42*42 Посилання no…" at bounding box center [338, 148] width 677 height 297
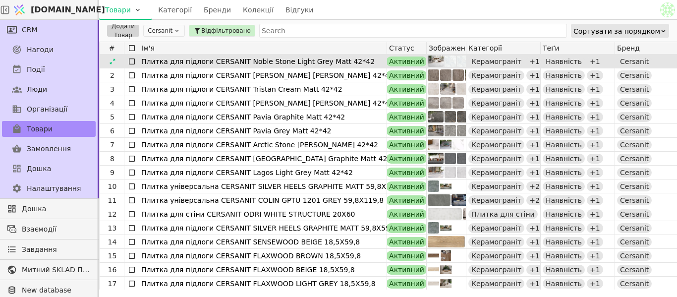
click at [194, 62] on div "Плитка для підлоги CERSANIT Noble Stone Light Grey Matt 42*42" at bounding box center [262, 62] width 243 height 14
click at [111, 61] on icon at bounding box center [112, 61] width 7 height 7
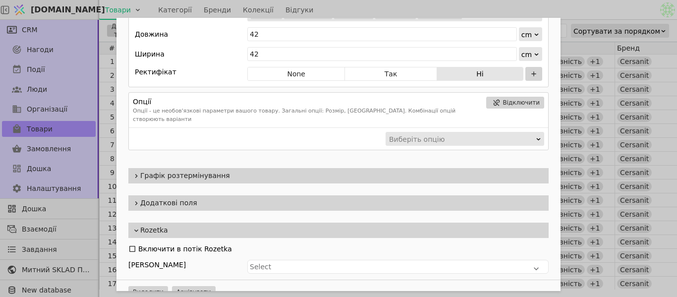
scroll to position [797, 0]
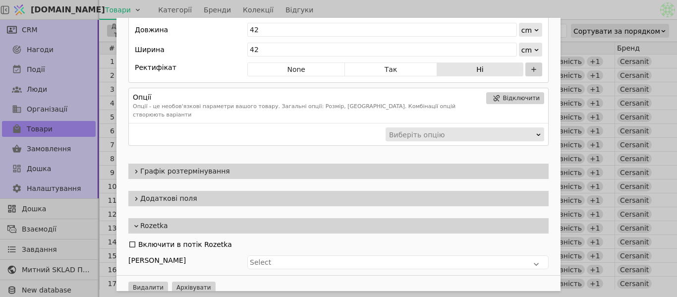
click at [203, 221] on span "Rozetka" at bounding box center [342, 226] width 404 height 10
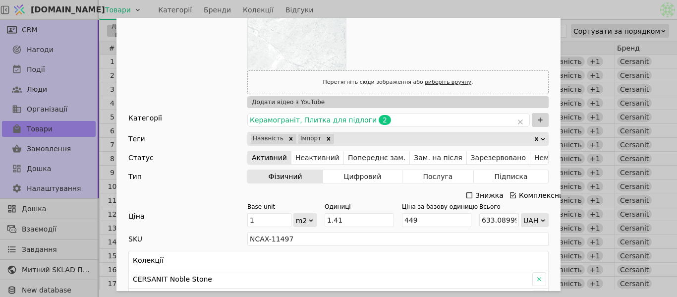
scroll to position [217, 0]
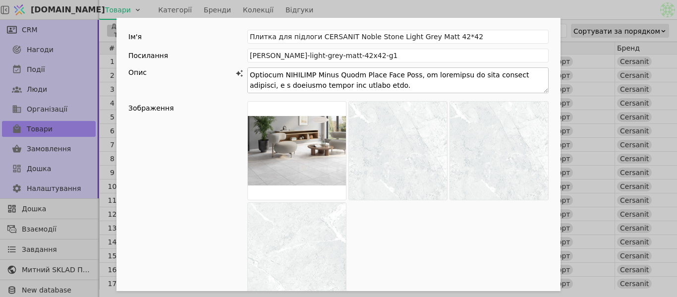
click at [539, 87] on textarea "Add Opportunity" at bounding box center [397, 80] width 301 height 26
click at [543, 89] on textarea "Add Opportunity" at bounding box center [397, 80] width 301 height 26
click at [542, 91] on textarea "Add Opportunity" at bounding box center [397, 80] width 301 height 26
click at [542, 92] on textarea "Add Opportunity" at bounding box center [397, 80] width 301 height 26
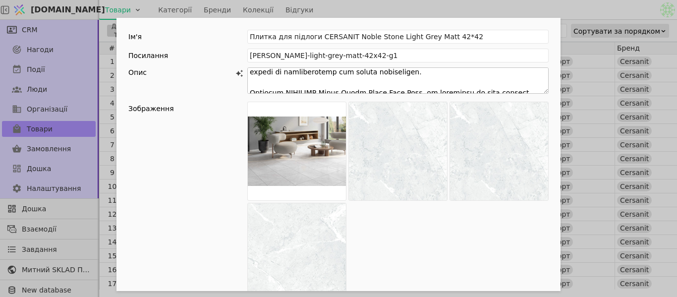
scroll to position [166, 0]
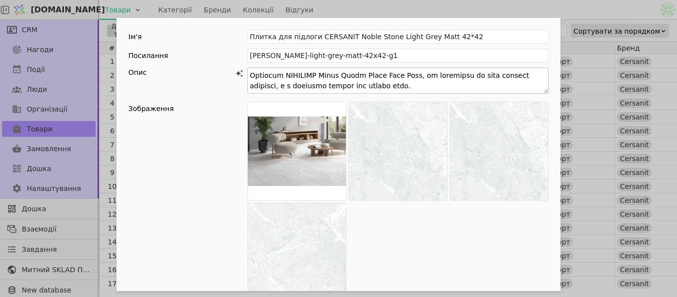
drag, startPoint x: 245, startPoint y: 73, endPoint x: 450, endPoint y: 90, distance: 205.3
click at [450, 90] on textarea "Add Opportunity" at bounding box center [397, 80] width 301 height 26
click at [650, 70] on div "Ім'я Плитка для підлоги CERSANIT Noble Stone Light Grey Matt 42*42 Посилання no…" at bounding box center [338, 148] width 677 height 297
click at [627, 167] on div "Ім'я Плитка для підлоги CERSANIT Noble Stone Light Grey Matt 42*42 Посилання no…" at bounding box center [338, 148] width 677 height 297
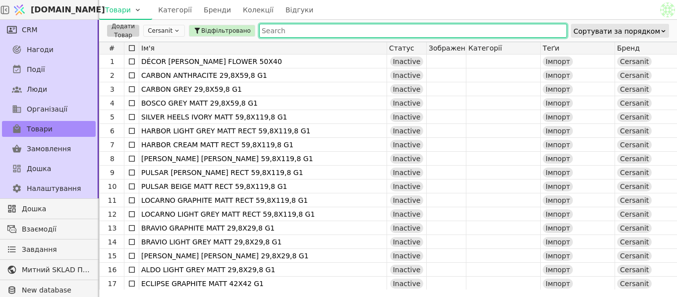
click at [268, 30] on input "text" at bounding box center [413, 31] width 308 height 14
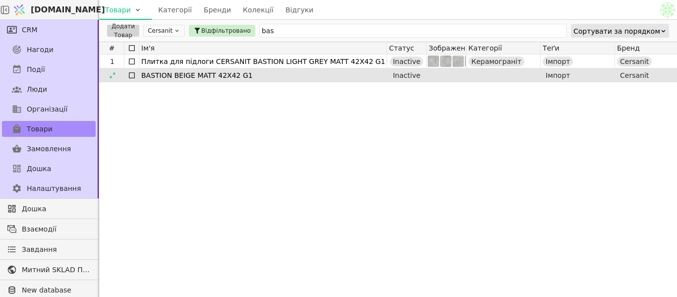
click at [238, 75] on div "BASTION BEIGE MATT 42X42 G1" at bounding box center [262, 75] width 243 height 14
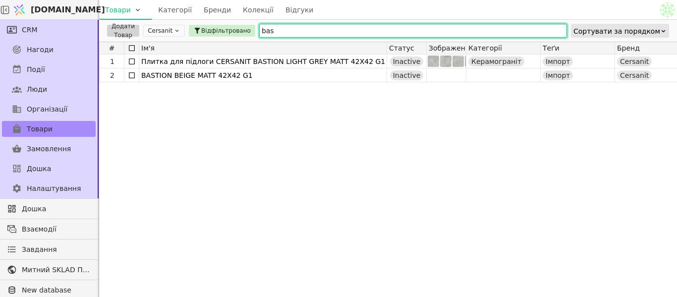
click at [271, 30] on input "bas" at bounding box center [413, 31] width 308 height 14
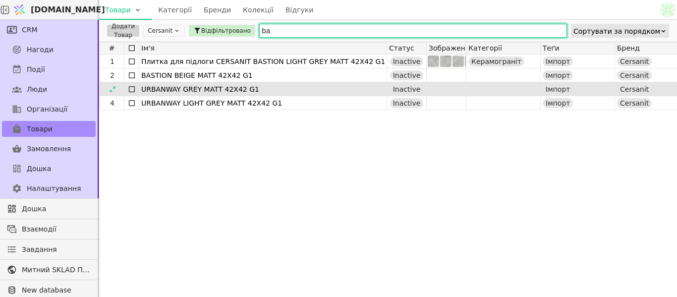
type input "b"
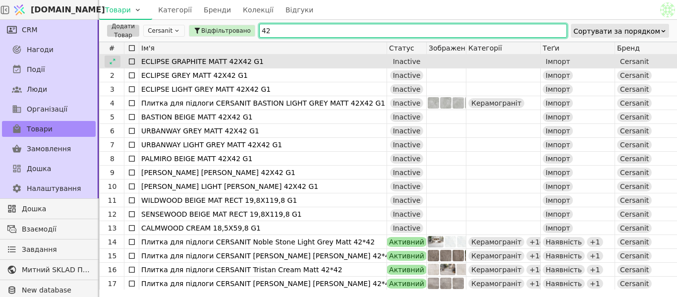
type input "42"
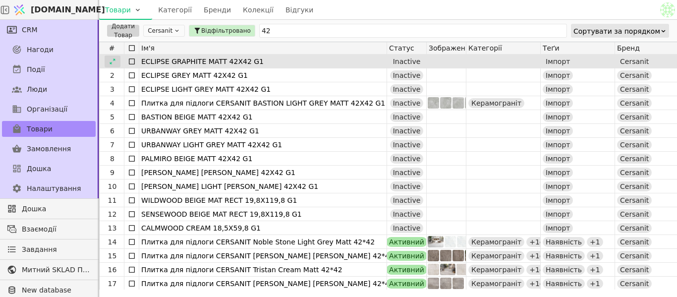
click at [110, 58] on icon at bounding box center [112, 61] width 7 height 7
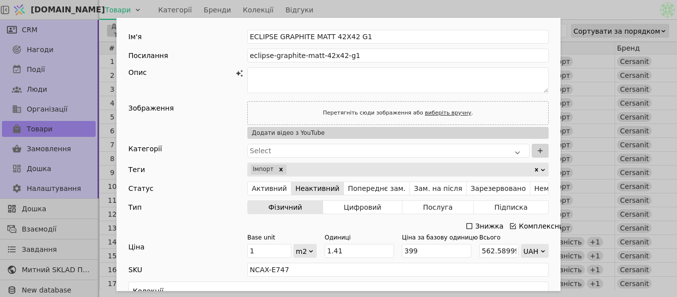
click at [596, 53] on div "Ім'я ECLIPSE GRAPHITE MATT 42X42 G1 Посилання eclipse-graphite-matt-42x42-g1 Оп…" at bounding box center [338, 148] width 677 height 297
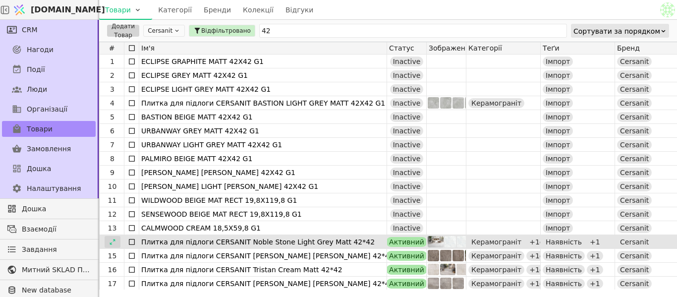
click at [113, 242] on icon at bounding box center [112, 241] width 7 height 7
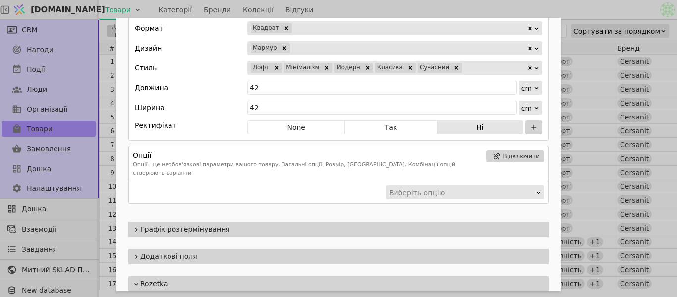
scroll to position [797, 0]
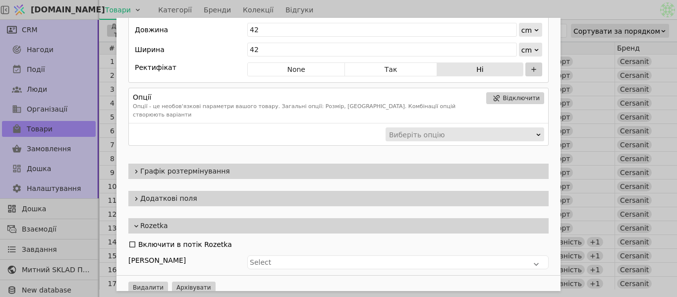
click at [588, 151] on div "Ім'я Плитка для підлоги CERSANIT Noble Stone Light Grey Matt 42*42 Посилання no…" at bounding box center [338, 148] width 677 height 297
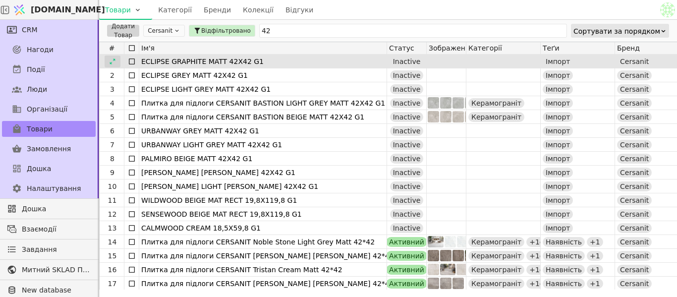
click at [111, 63] on icon at bounding box center [112, 60] width 5 height 5
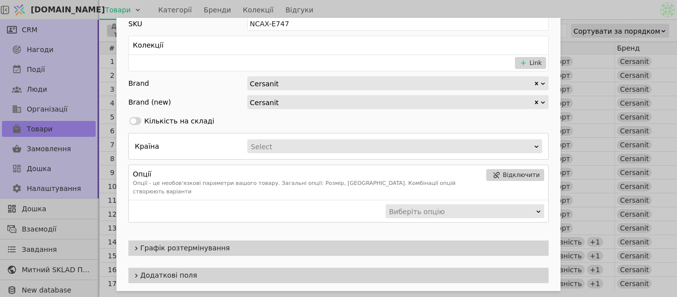
scroll to position [248, 0]
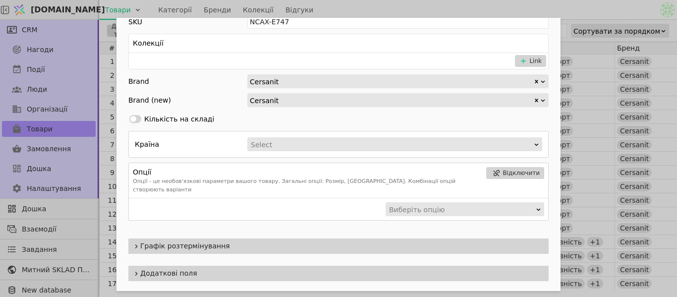
click at [616, 154] on div "Ім'я ECLIPSE GRAPHITE MATT 42X42 G1 Посилання eclipse-graphite-matt-42x42-g1 Оп…" at bounding box center [338, 148] width 677 height 297
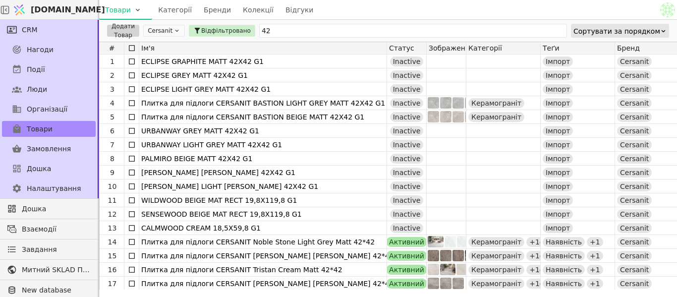
scroll to position [50, 0]
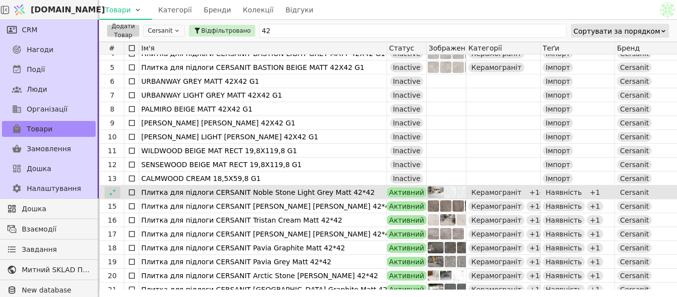
click at [115, 191] on icon at bounding box center [112, 192] width 7 height 7
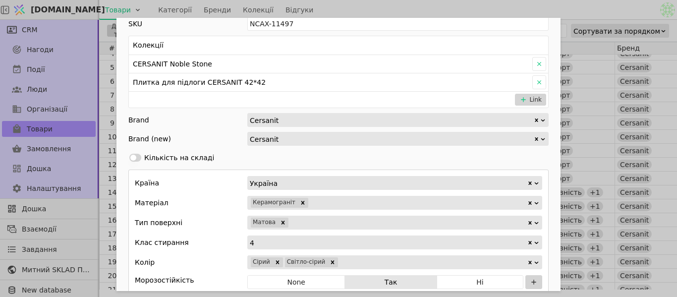
scroll to position [297, 0]
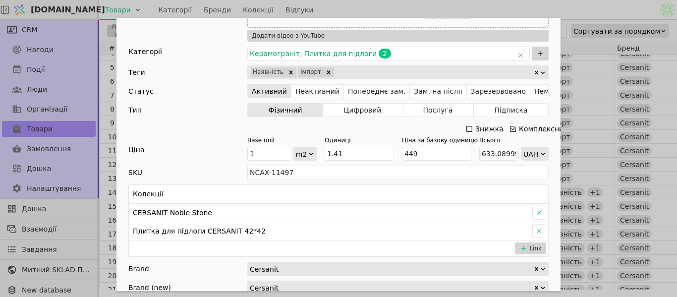
click at [633, 99] on div "Ім'я Плитка для підлоги CERSANIT Noble Stone Light Grey Matt 42*42 Посилання no…" at bounding box center [338, 148] width 677 height 297
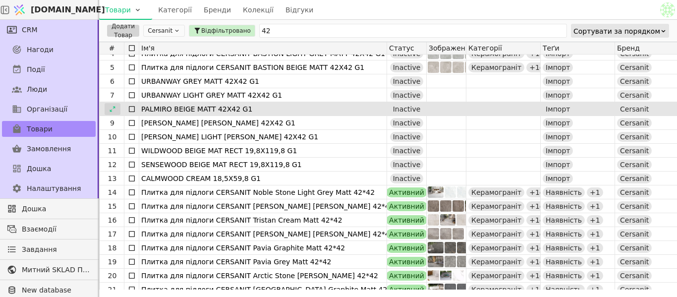
click at [113, 108] on icon at bounding box center [112, 109] width 7 height 7
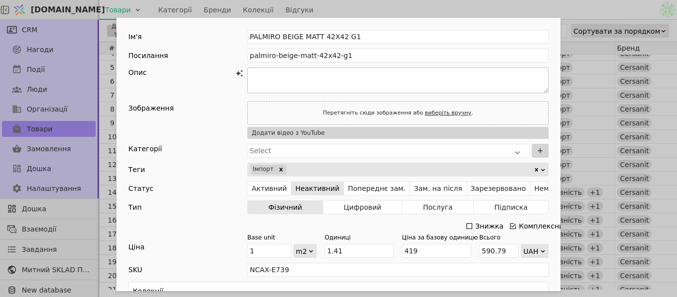
click at [342, 71] on textarea "Add Opportunity" at bounding box center [397, 80] width 301 height 26
click at [568, 107] on div "Ім'я PALMIRO BEIGE MATT 42X42 G1 Посилання palmiro-beige-matt-42x42-g1 Опис Зоб…" at bounding box center [338, 148] width 677 height 297
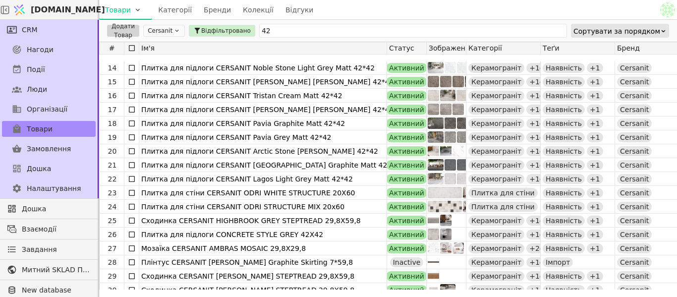
scroll to position [198, 0]
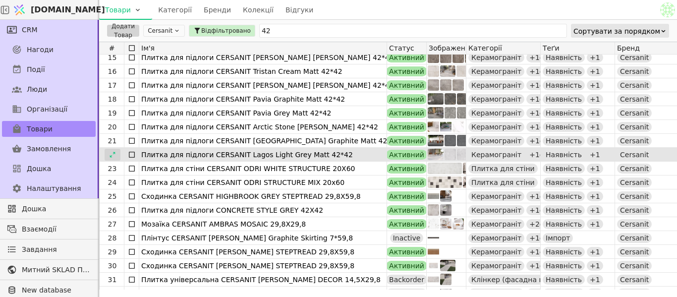
click at [110, 156] on icon at bounding box center [112, 154] width 7 height 7
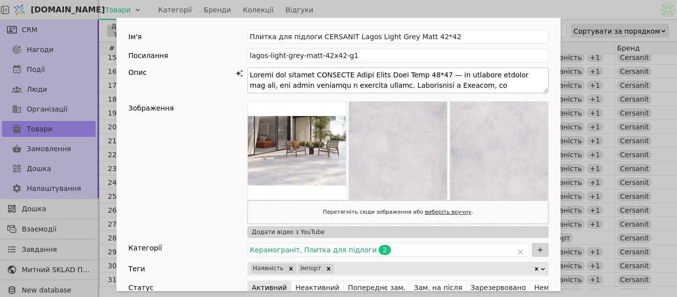
click at [516, 80] on textarea "Add Opportunity" at bounding box center [397, 80] width 301 height 26
click at [590, 96] on div "Ім'я Плитка для підлоги CERSANIT Lagos Light Grey Matt 42*42 Посилання lagos-li…" at bounding box center [338, 148] width 677 height 297
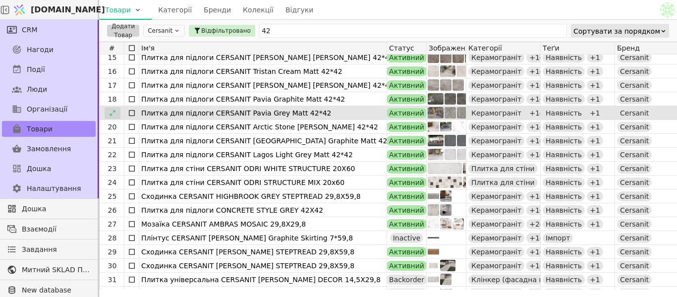
click at [110, 112] on icon at bounding box center [112, 113] width 7 height 7
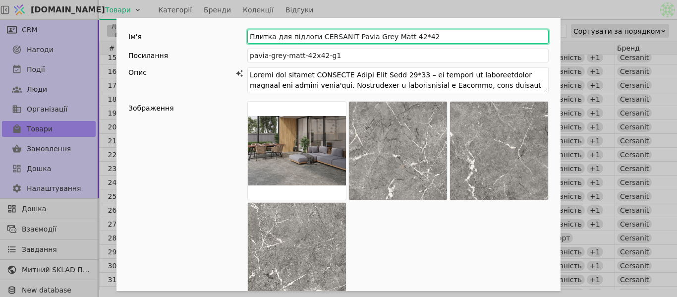
drag, startPoint x: 270, startPoint y: 33, endPoint x: 342, endPoint y: 29, distance: 72.0
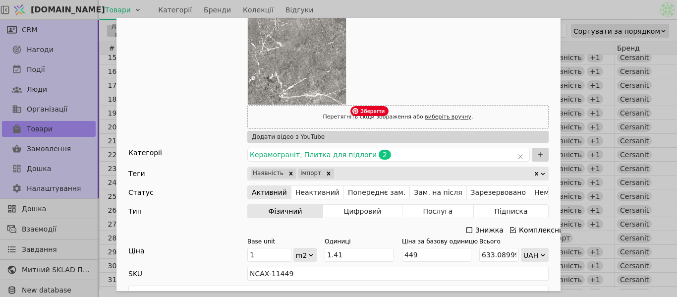
scroll to position [198, 0]
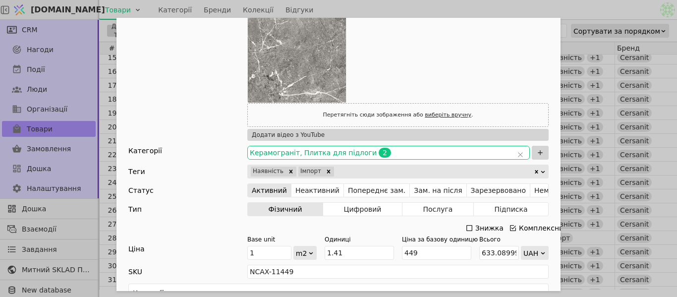
click at [379, 151] on span "2" at bounding box center [385, 153] width 12 height 10
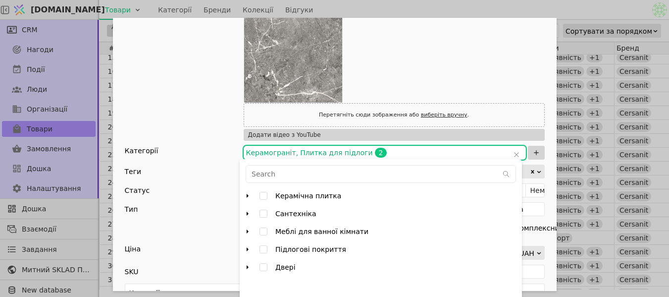
click at [249, 192] on div "Expand Керамічна плитка" at bounding box center [248, 196] width 12 height 12
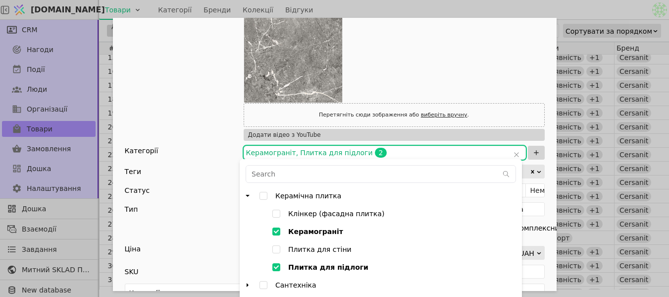
click at [249, 194] on icon "arrow down" at bounding box center [248, 196] width 8 height 8
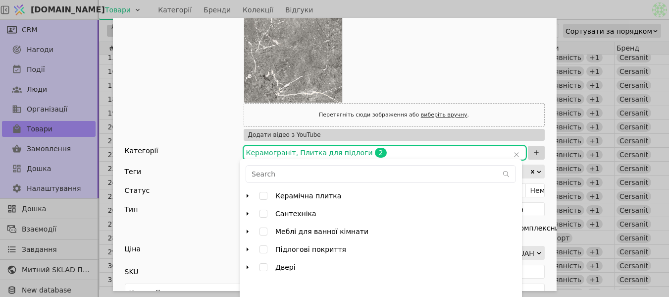
click at [216, 110] on div "Зображення Перетягніть сюди зображення або виберіть вручну . Додати відео з You…" at bounding box center [335, 22] width 420 height 238
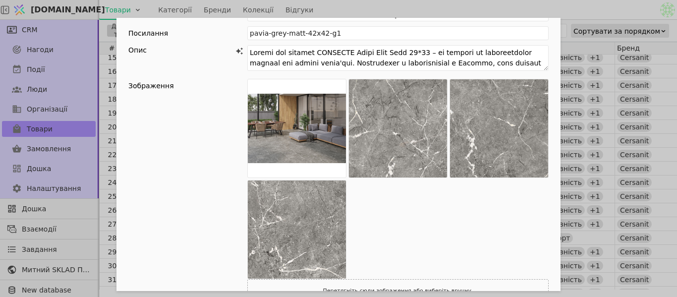
scroll to position [0, 0]
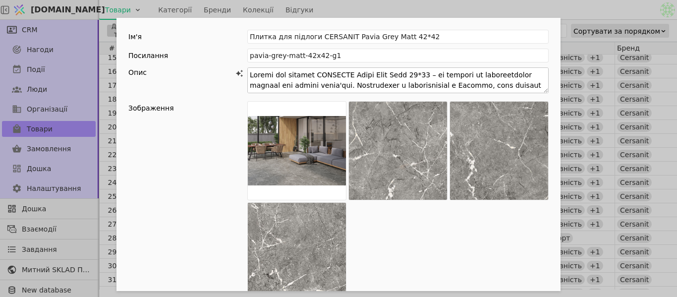
click at [345, 82] on textarea "Add Opportunity" at bounding box center [397, 80] width 301 height 26
click at [541, 88] on textarea "Add Opportunity" at bounding box center [397, 80] width 301 height 26
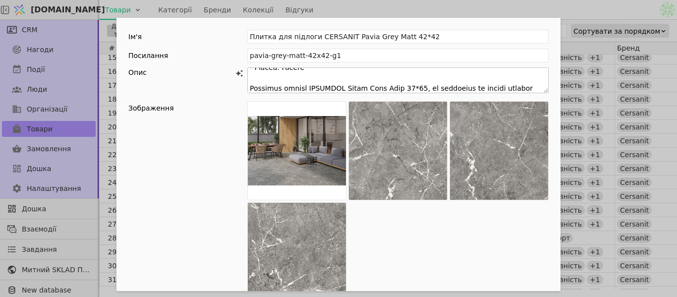
scroll to position [250, 0]
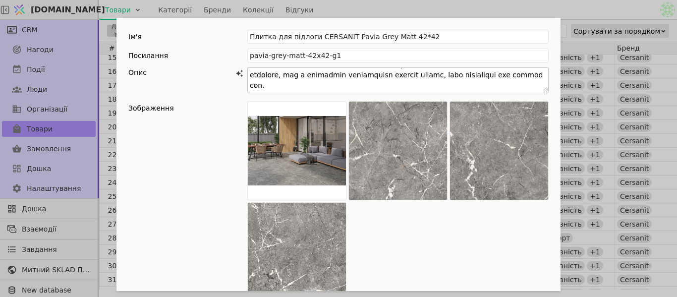
drag, startPoint x: 246, startPoint y: 73, endPoint x: 469, endPoint y: 85, distance: 223.3
click at [469, 85] on textarea "Add Opportunity" at bounding box center [397, 80] width 301 height 26
click at [590, 81] on div "Ім'я Плитка для підлоги CERSANIT Pavia Grey Matt 42*42 Посилання pavia-grey-mat…" at bounding box center [338, 148] width 677 height 297
click at [589, 81] on div "Ім'я Плитка для підлоги CERSANIT Pavia Grey Matt 42*42 Посилання pavia-grey-mat…" at bounding box center [338, 148] width 677 height 297
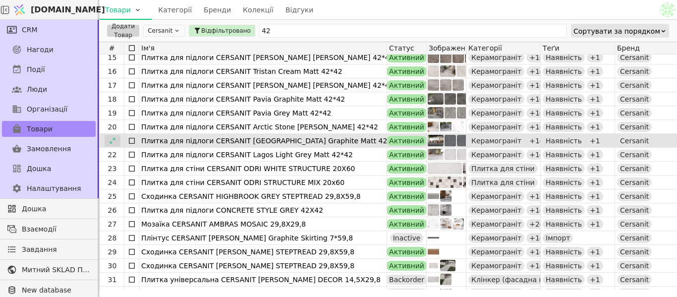
click at [111, 142] on icon at bounding box center [112, 140] width 7 height 7
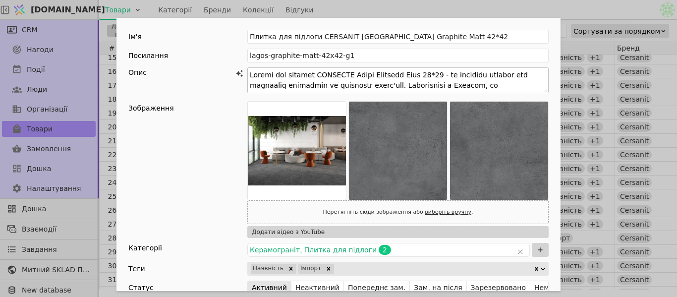
click at [288, 80] on textarea "Add Opportunity" at bounding box center [397, 80] width 301 height 26
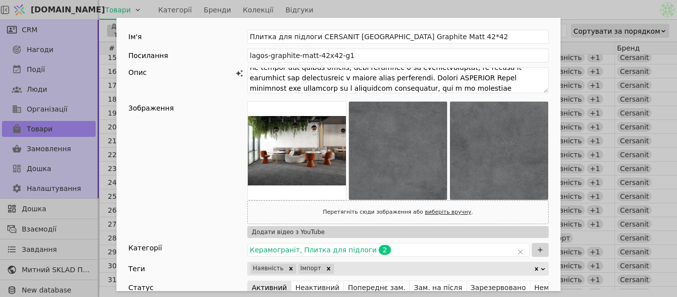
scroll to position [166, 0]
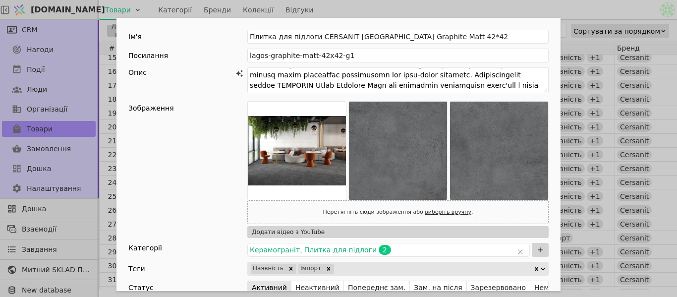
drag, startPoint x: 246, startPoint y: 76, endPoint x: 514, endPoint y: 99, distance: 269.0
click at [594, 13] on div "Ім'я Плитка для підлоги CERSANIT Lagos Graphite Matt 42*42 Посилання lagos-grap…" at bounding box center [338, 148] width 677 height 297
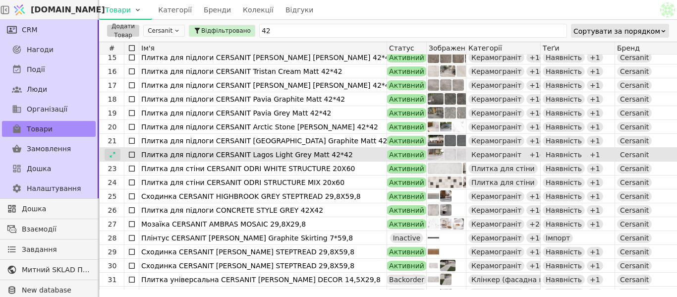
click at [115, 154] on icon at bounding box center [112, 154] width 7 height 7
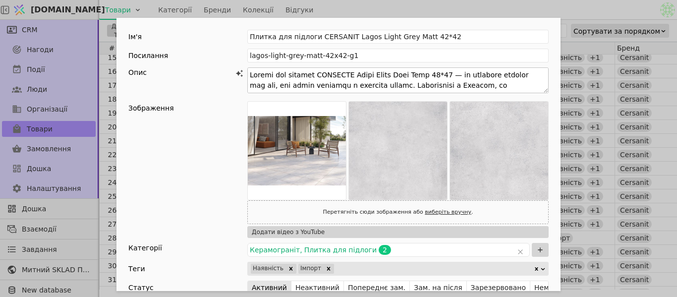
click at [268, 82] on textarea "Add Opportunity" at bounding box center [397, 80] width 301 height 26
drag, startPoint x: 246, startPoint y: 73, endPoint x: 523, endPoint y: 82, distance: 276.6
click at [523, 82] on textarea "Add Opportunity" at bounding box center [397, 80] width 301 height 26
